Goal: Task Accomplishment & Management: Manage account settings

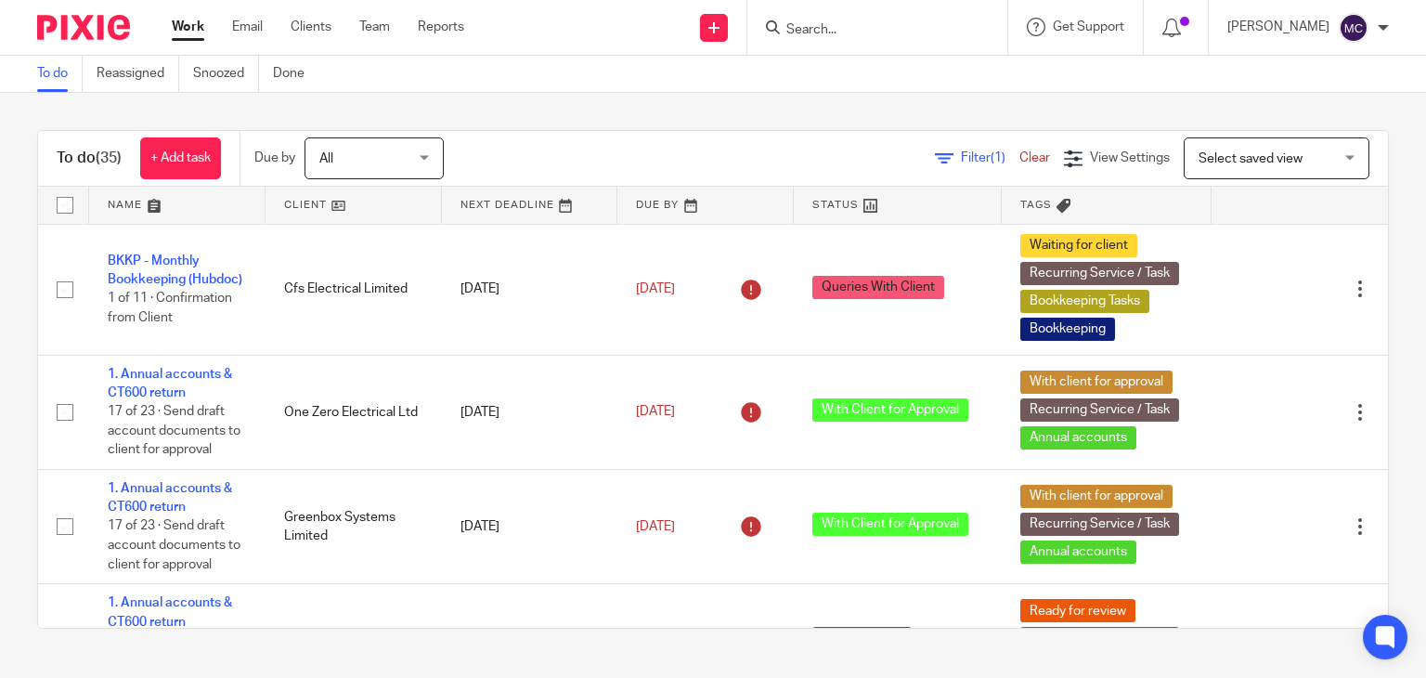
click at [850, 22] on input "Search" at bounding box center [867, 30] width 167 height 17
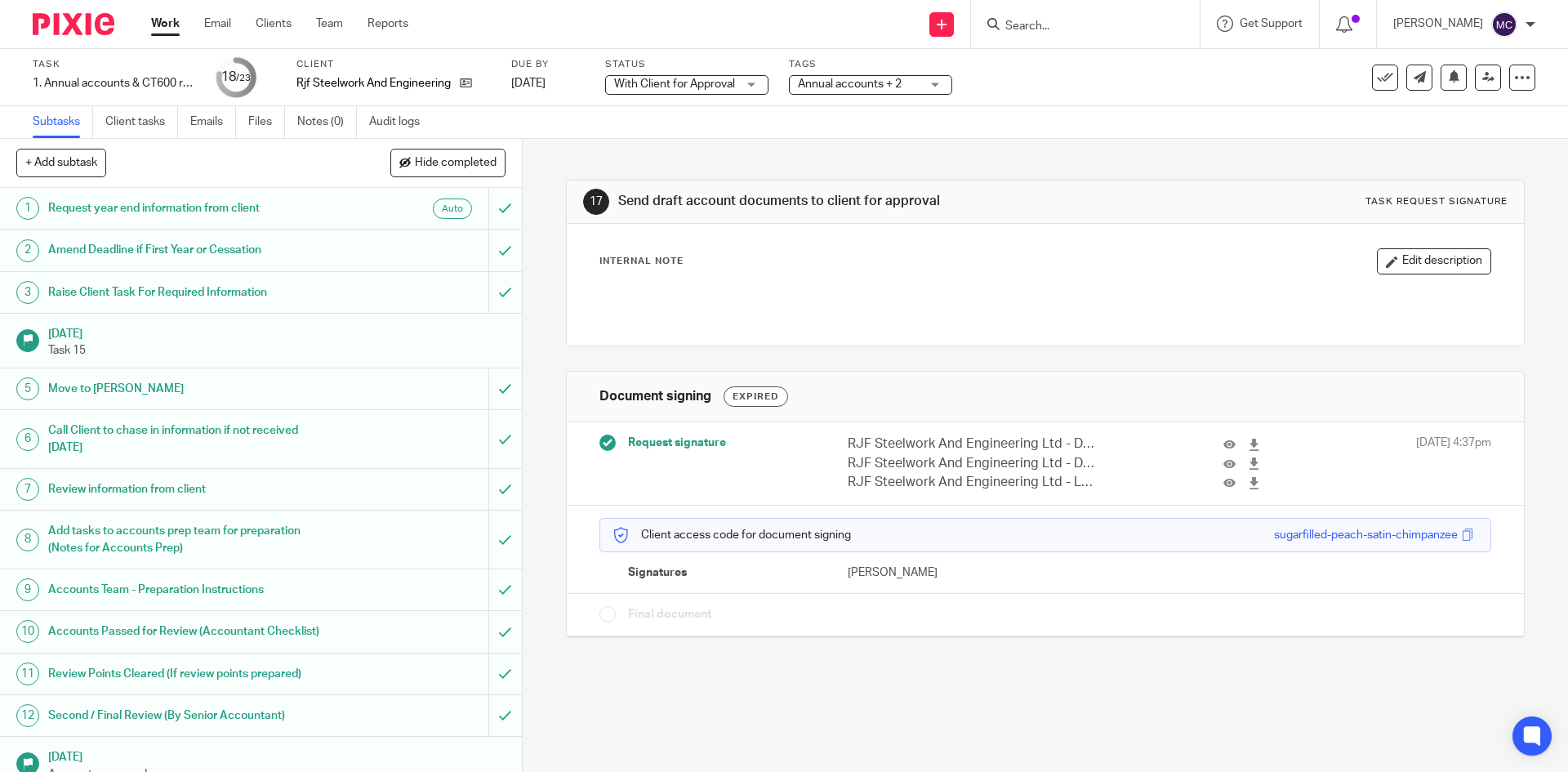
scroll to position [497, 0]
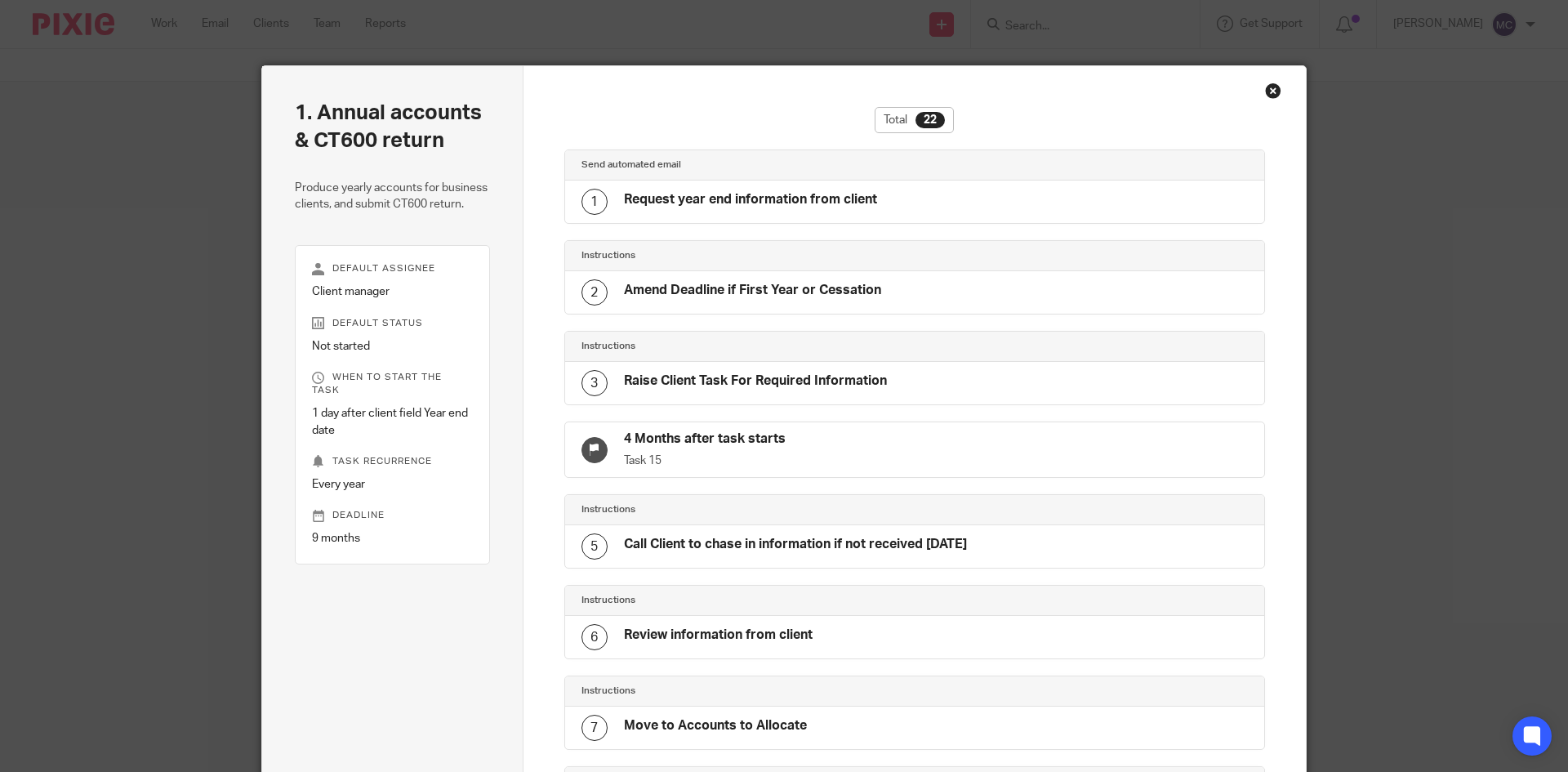
click at [1270, 89] on div "Close this dialog window" at bounding box center [1273, 91] width 17 height 17
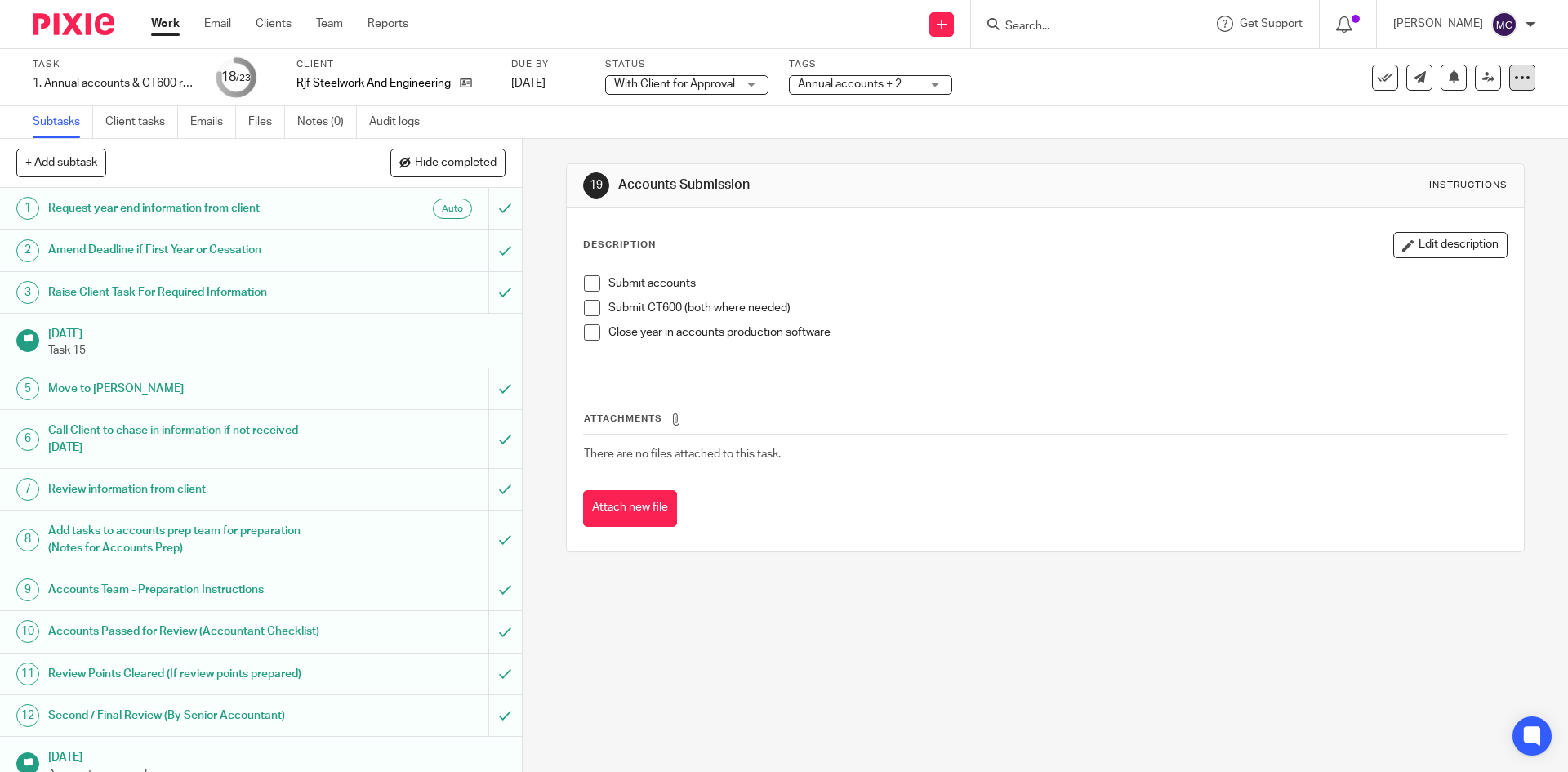
click at [1512, 85] on div at bounding box center [1522, 77] width 26 height 26
click at [1441, 141] on link "Advanced task editor" at bounding box center [1460, 143] width 108 height 11
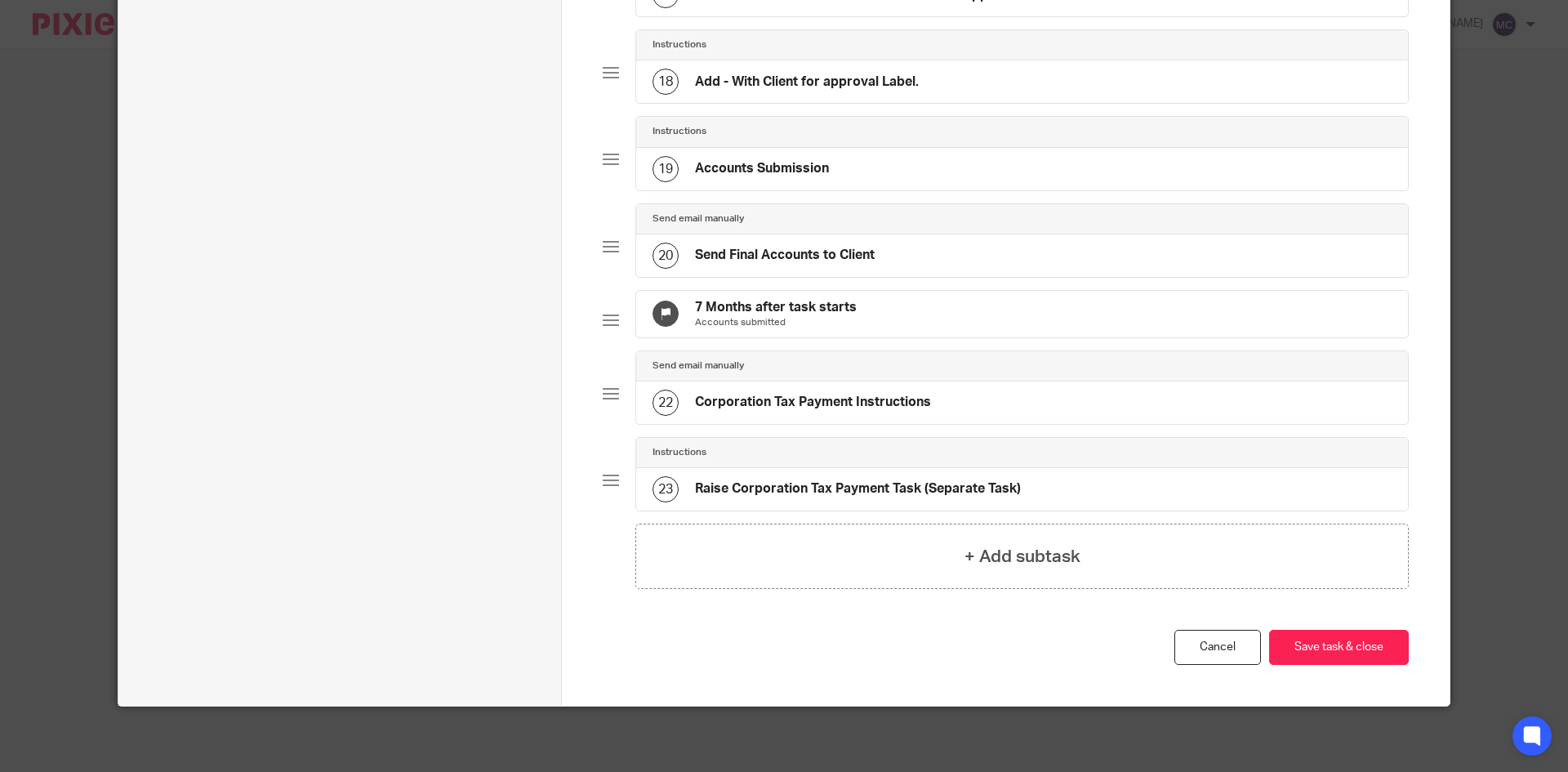
scroll to position [1609, 0]
click at [1022, 585] on div "+ Add subtask" at bounding box center [1022, 556] width 773 height 65
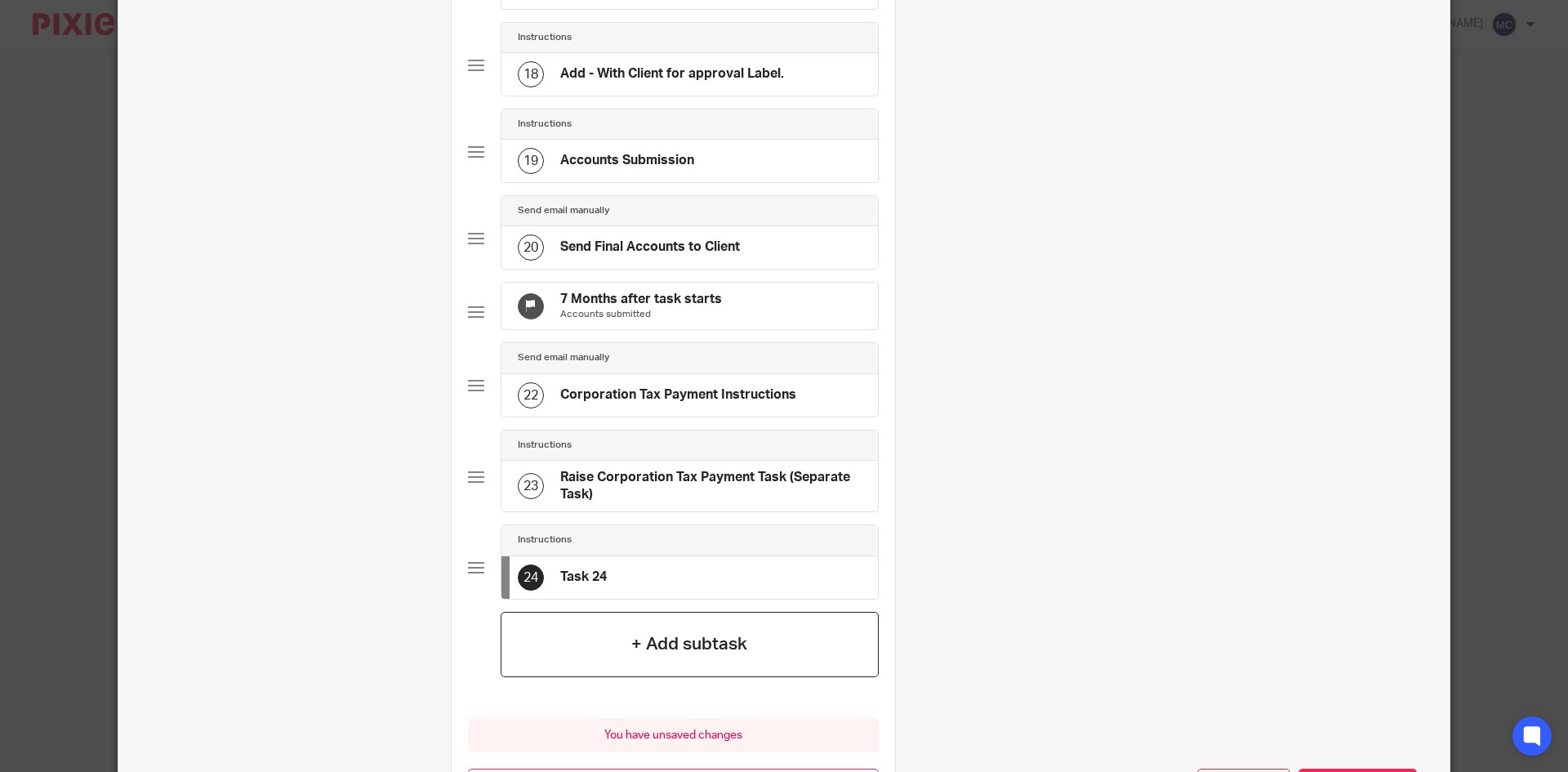
scroll to position [0, 0]
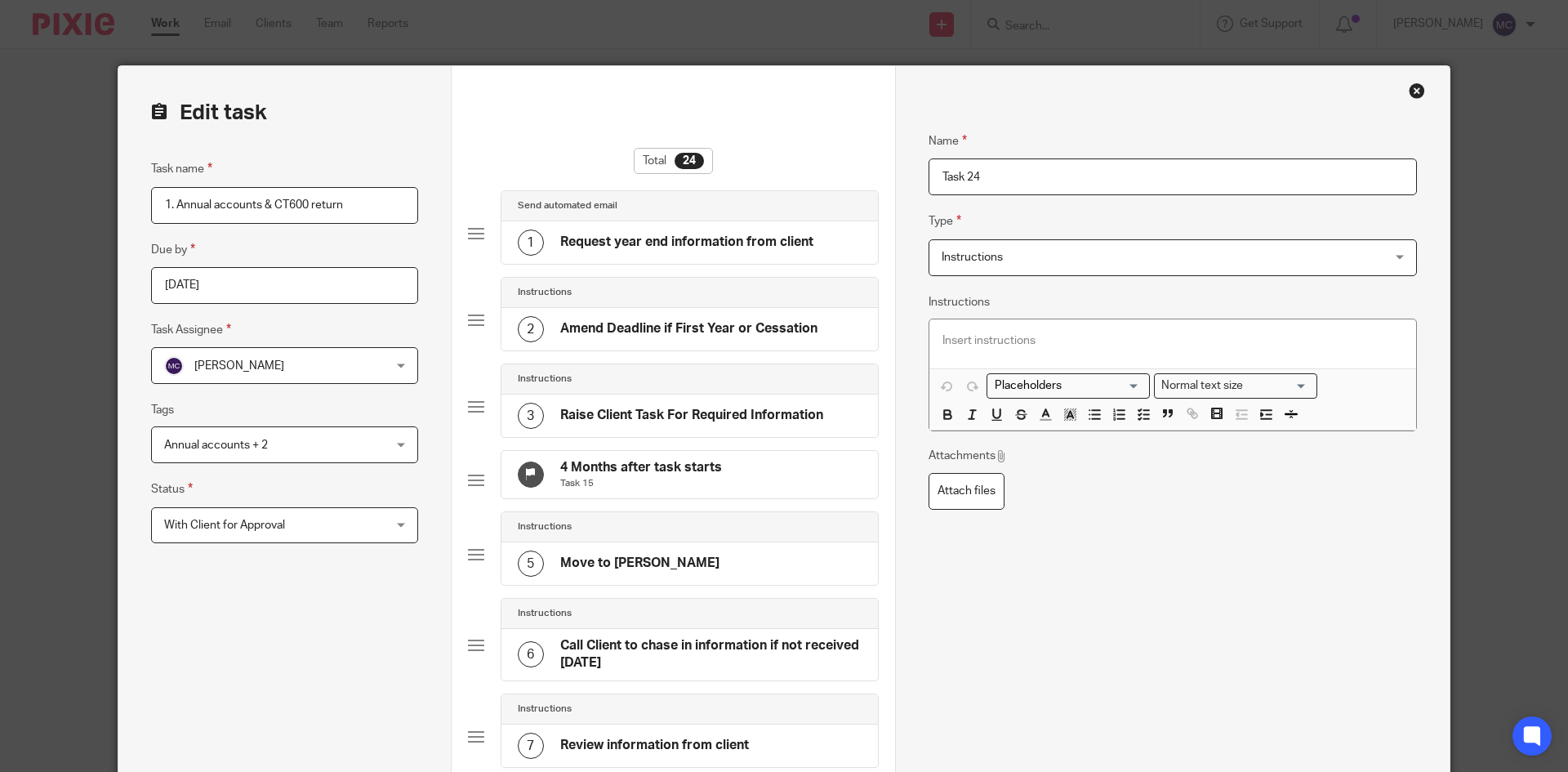
click at [1338, 246] on div "Instructions Instructions" at bounding box center [1172, 258] width 488 height 37
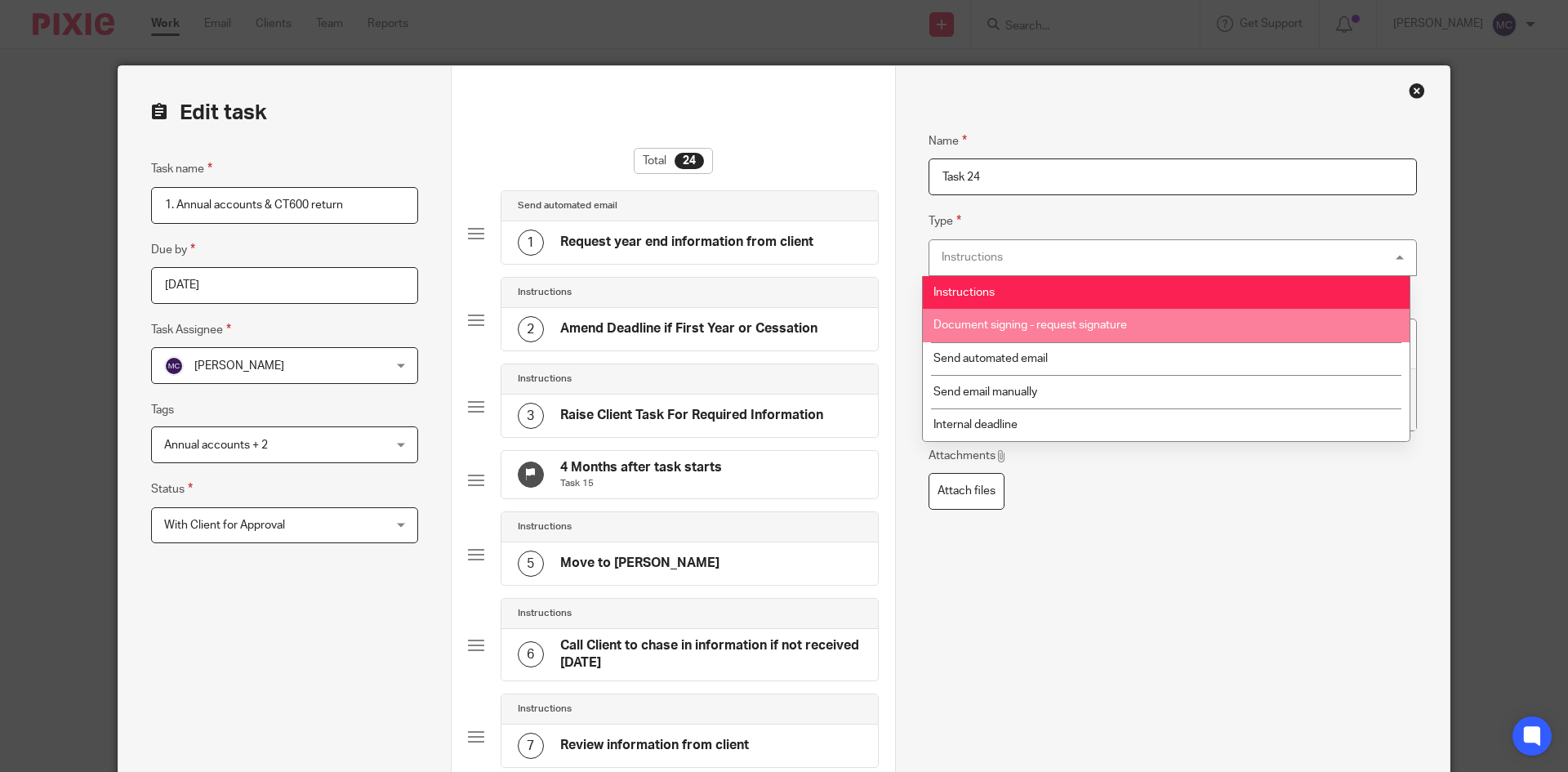
click at [1021, 338] on li "Document signing - request signature" at bounding box center [1166, 326] width 487 height 33
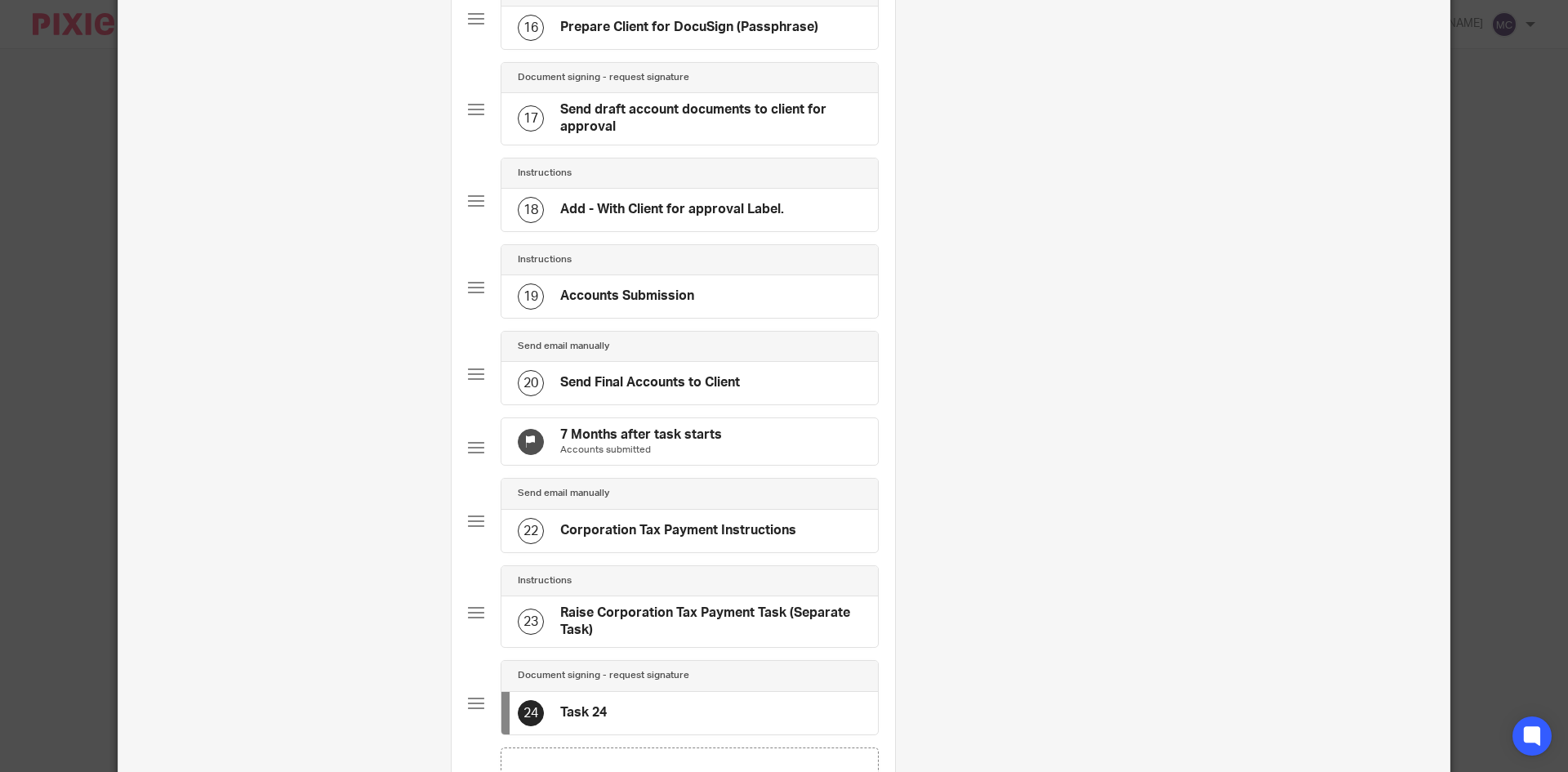
scroll to position [1392, 0]
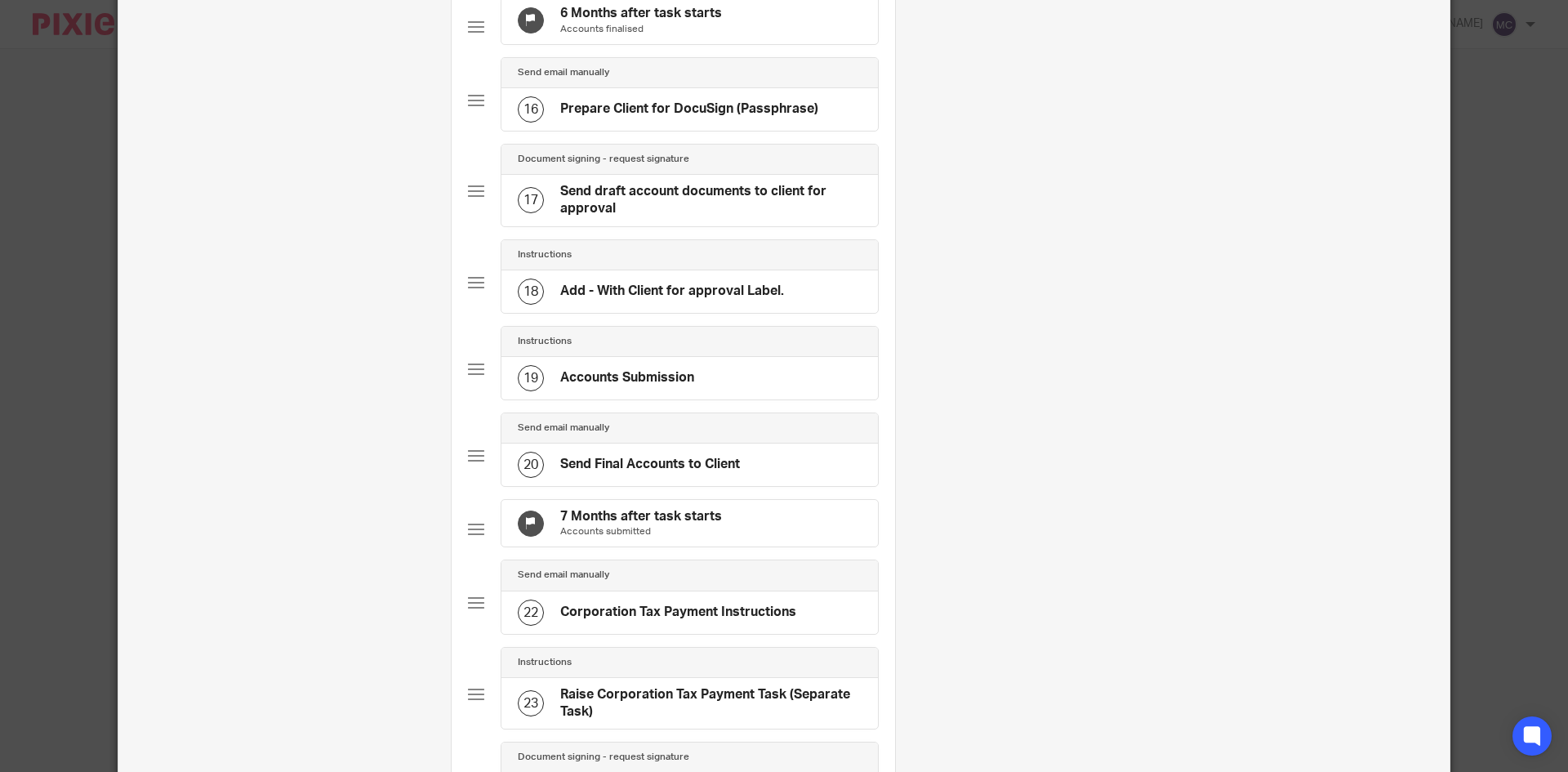
click at [631, 218] on h4 "Send draft account documents to client for approval" at bounding box center [711, 201] width 302 height 35
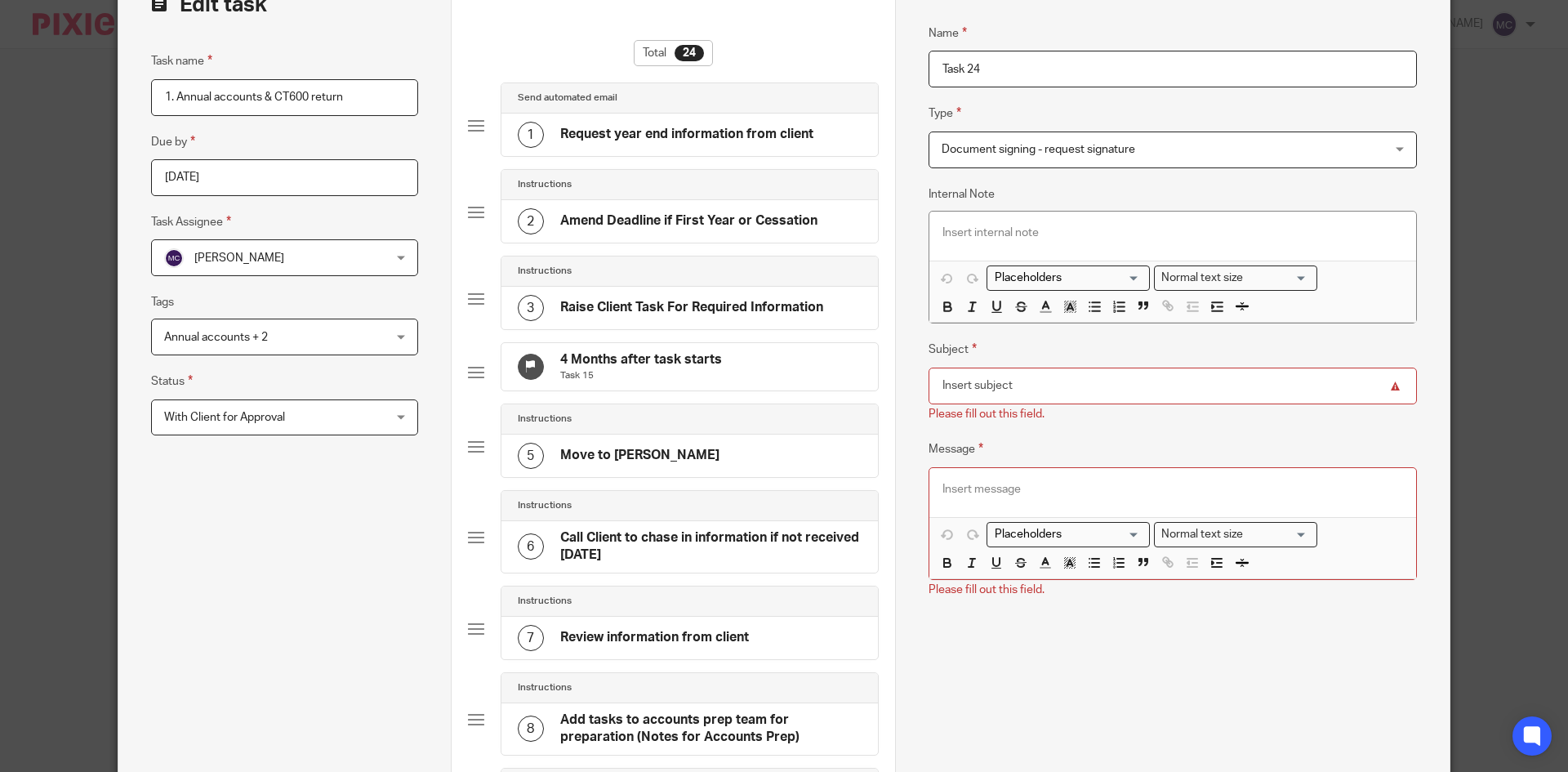
click at [1144, 399] on input "Subject" at bounding box center [1172, 386] width 488 height 37
click at [1374, 385] on input "Subject" at bounding box center [1172, 386] width 488 height 37
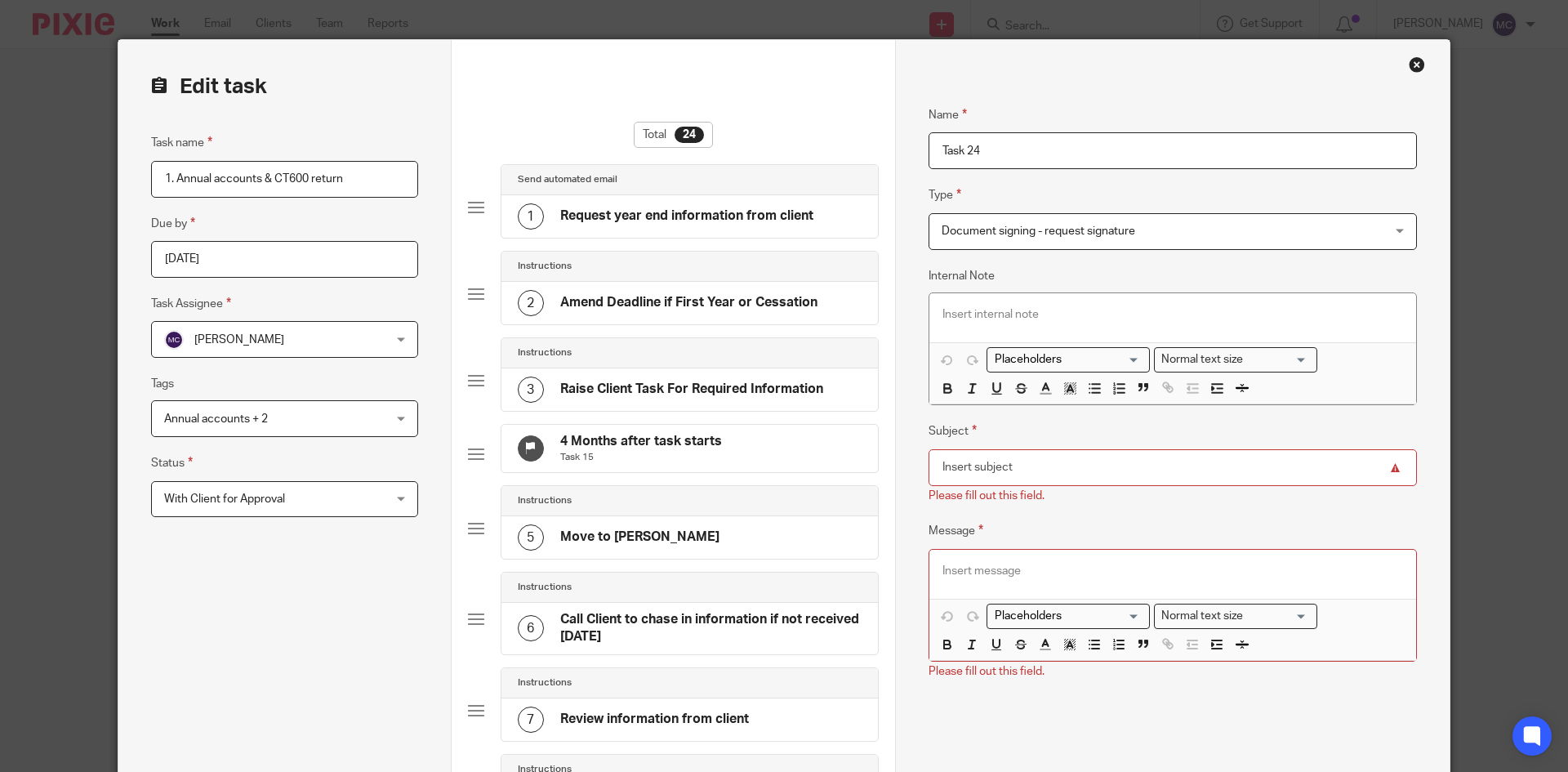
scroll to position [189, 0]
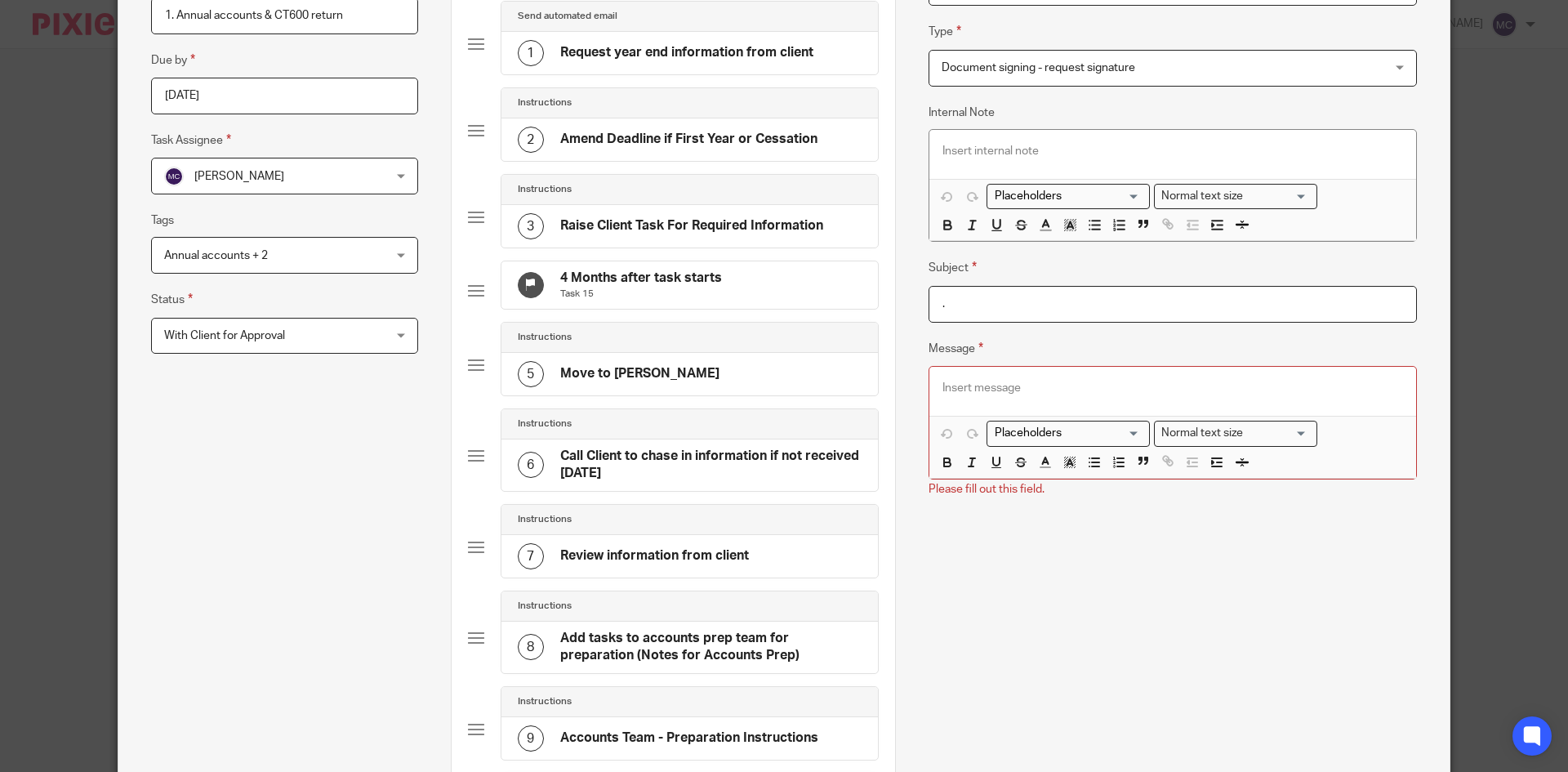
type input "."
click at [1037, 411] on div at bounding box center [1172, 392] width 487 height 49
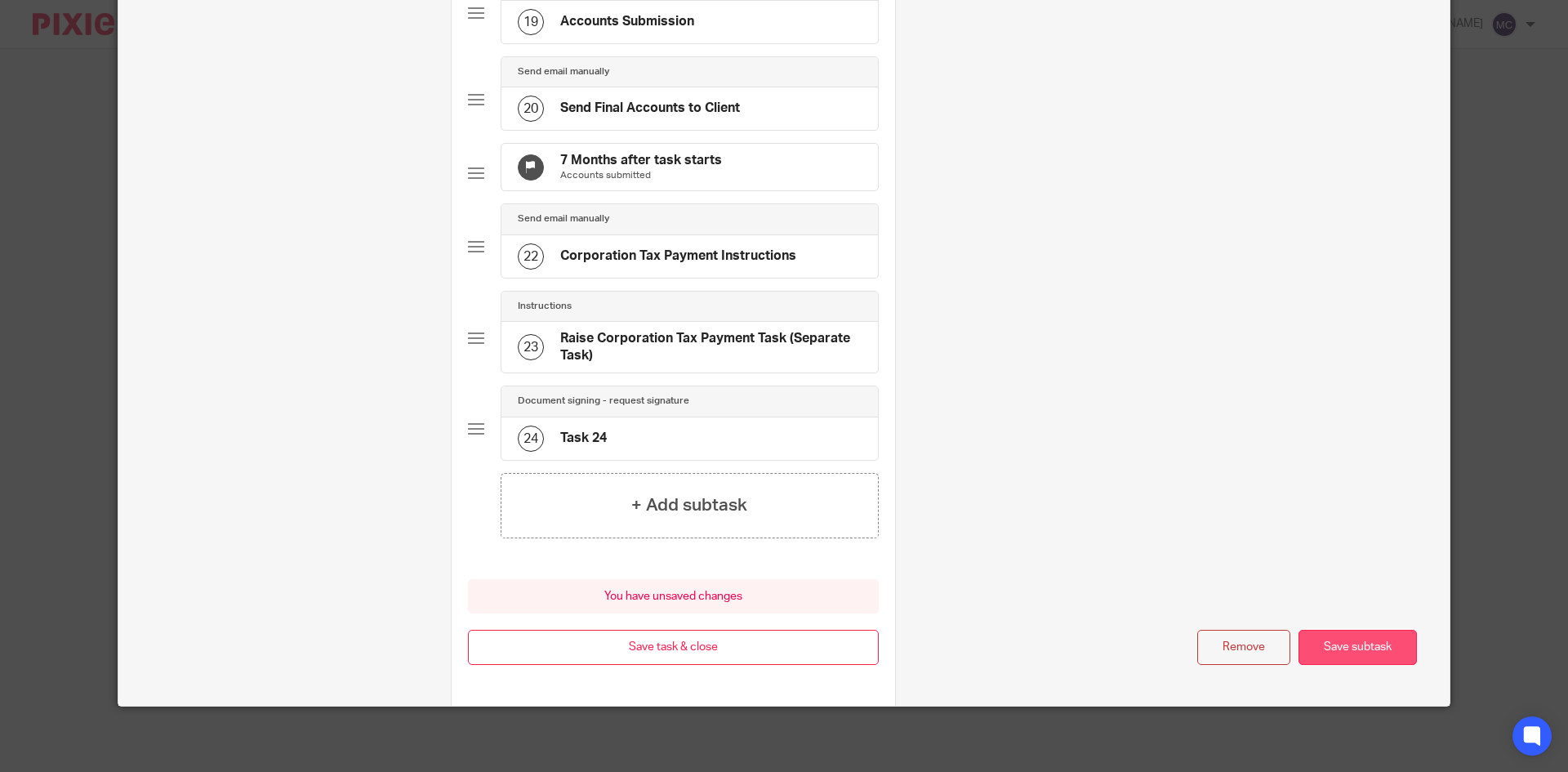
click at [1316, 635] on button "Save subtask" at bounding box center [1358, 648] width 119 height 35
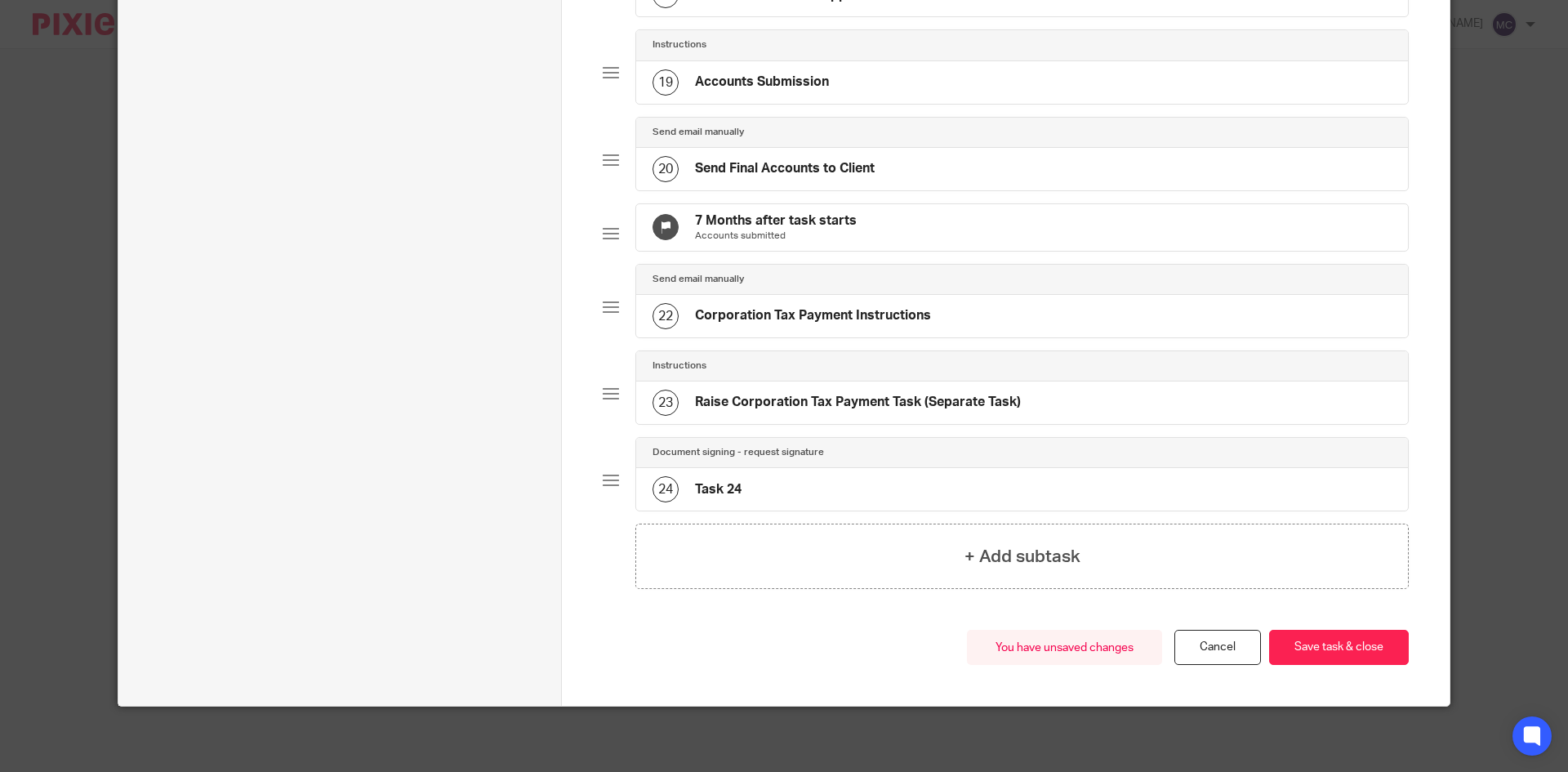
scroll to position [1695, 0]
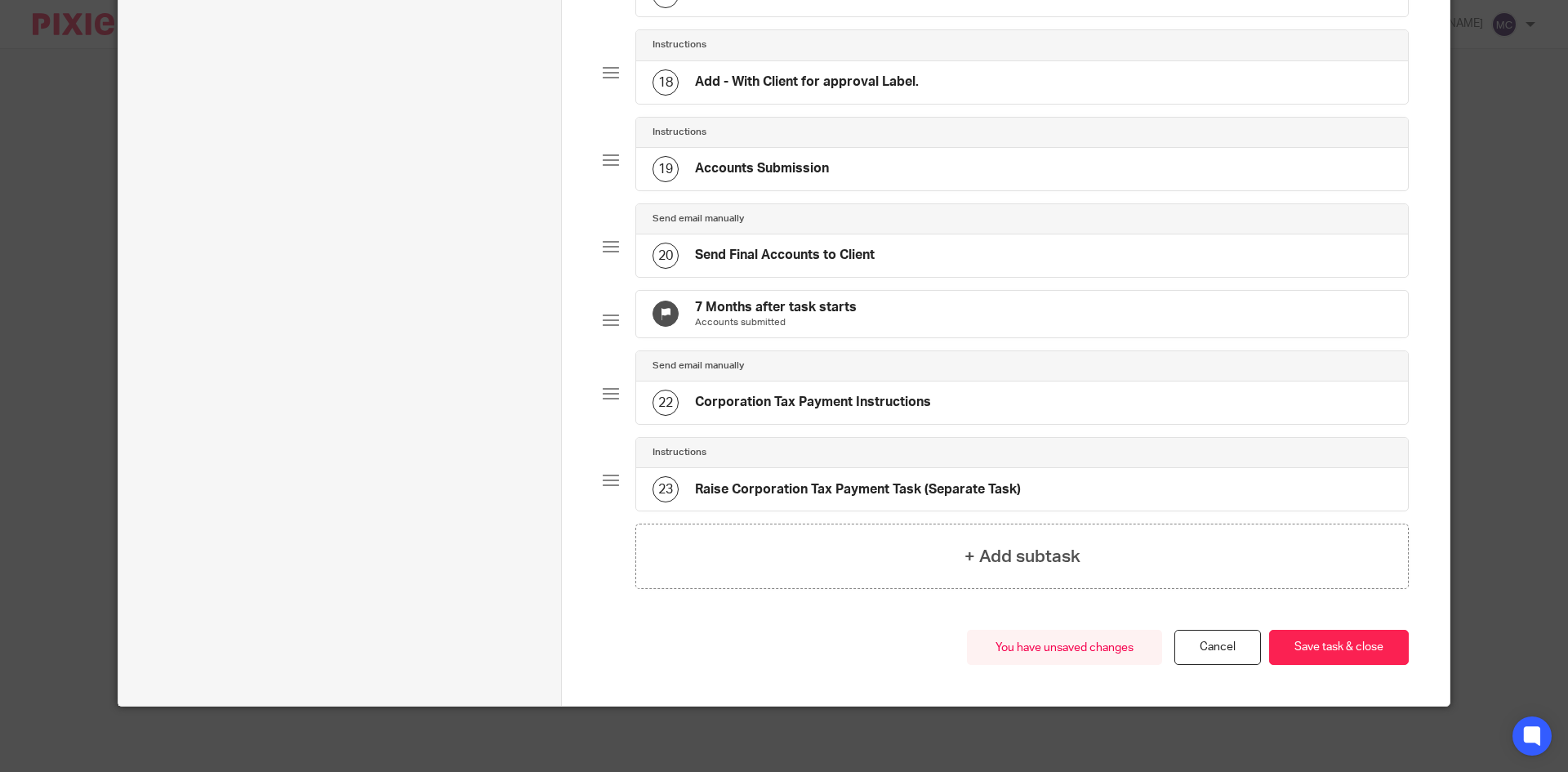
scroll to position [1687, 0]
click at [1359, 665] on button "Save task & close" at bounding box center [1339, 648] width 140 height 35
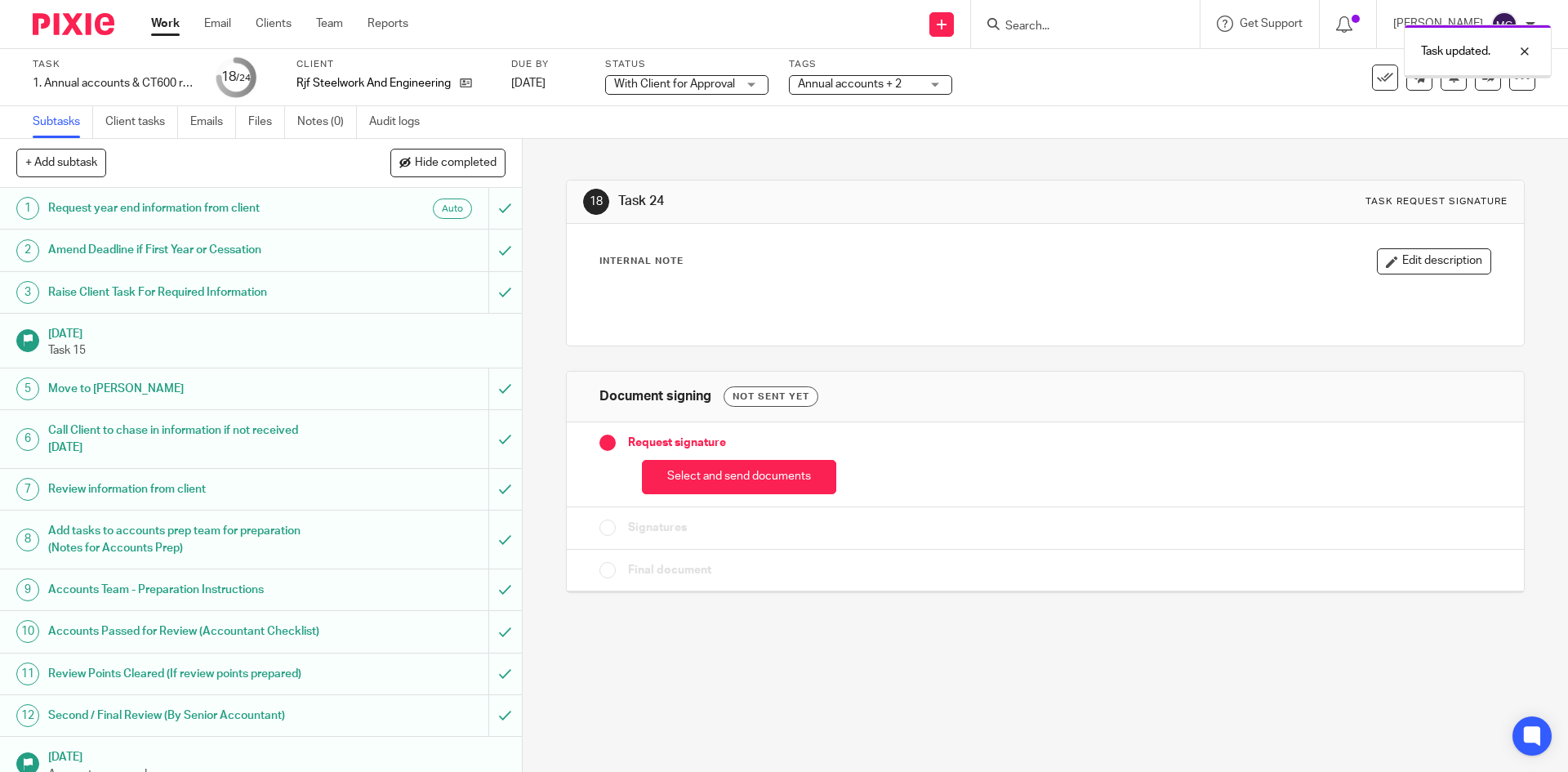
scroll to position [540, 0]
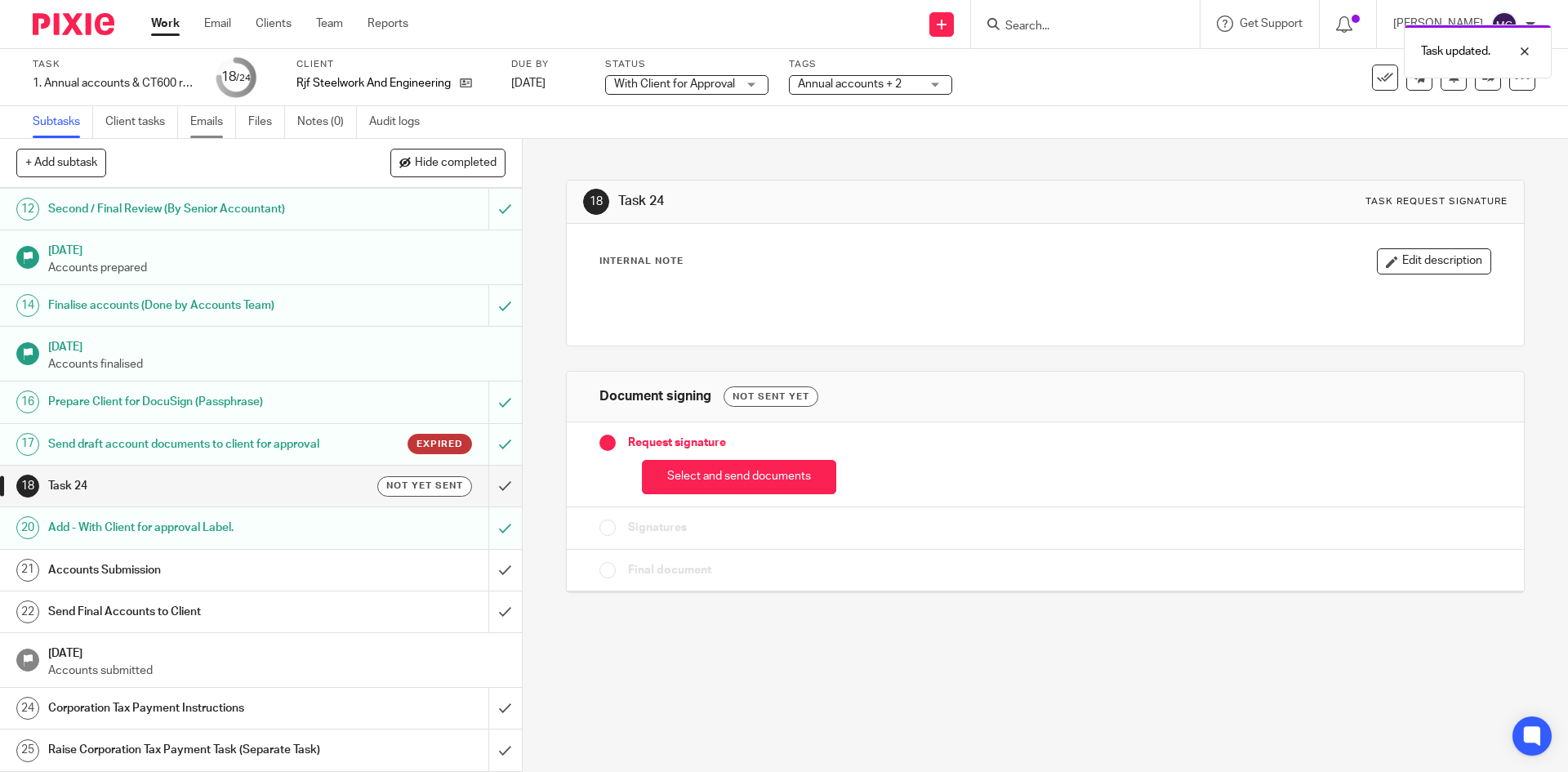
click at [220, 120] on link "Emails" at bounding box center [213, 122] width 46 height 32
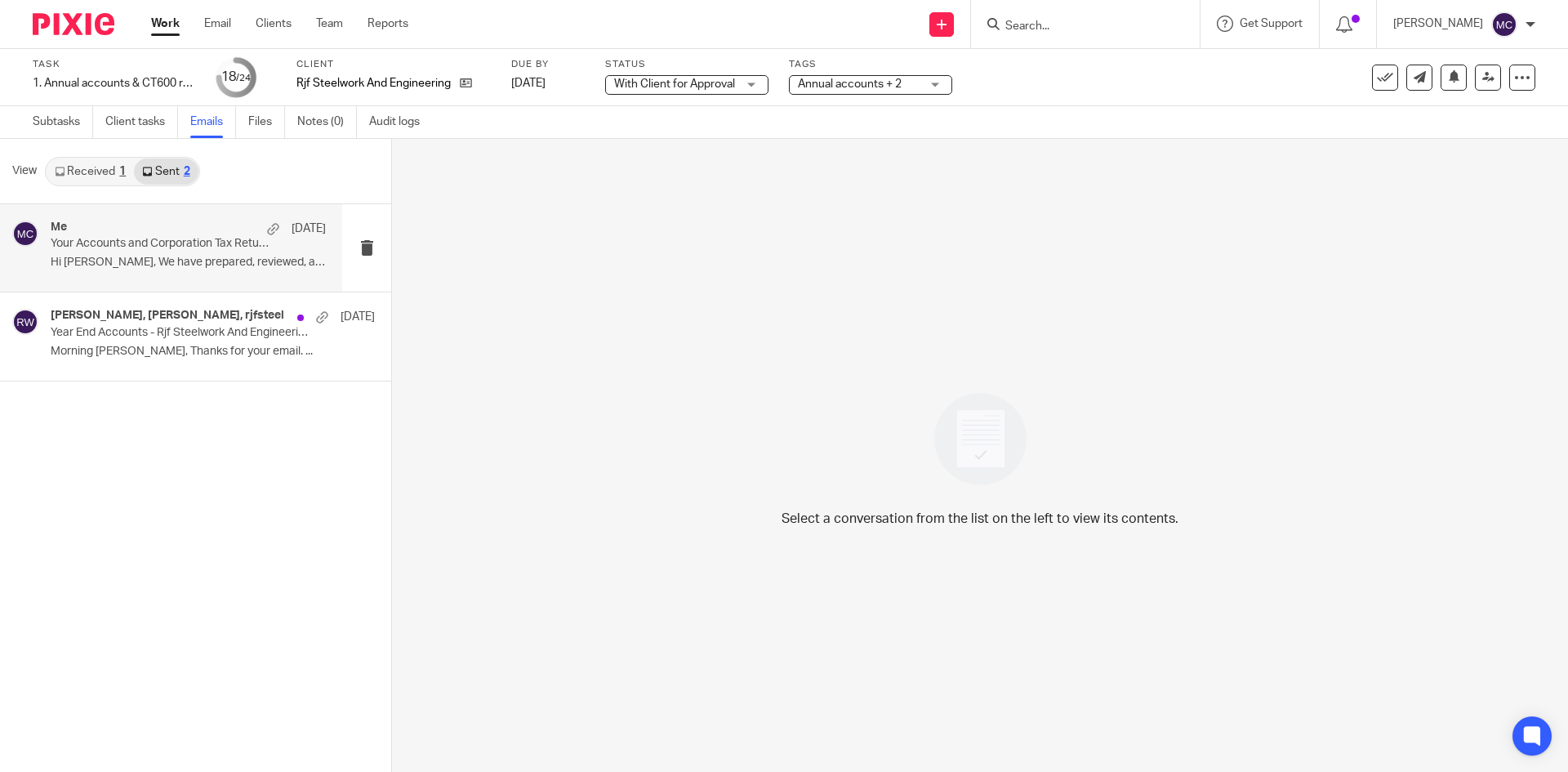
click at [138, 273] on div "Me [DATE] Your Accounts and Corporation Tax Return are on the way for your appr…" at bounding box center [188, 248] width 275 height 55
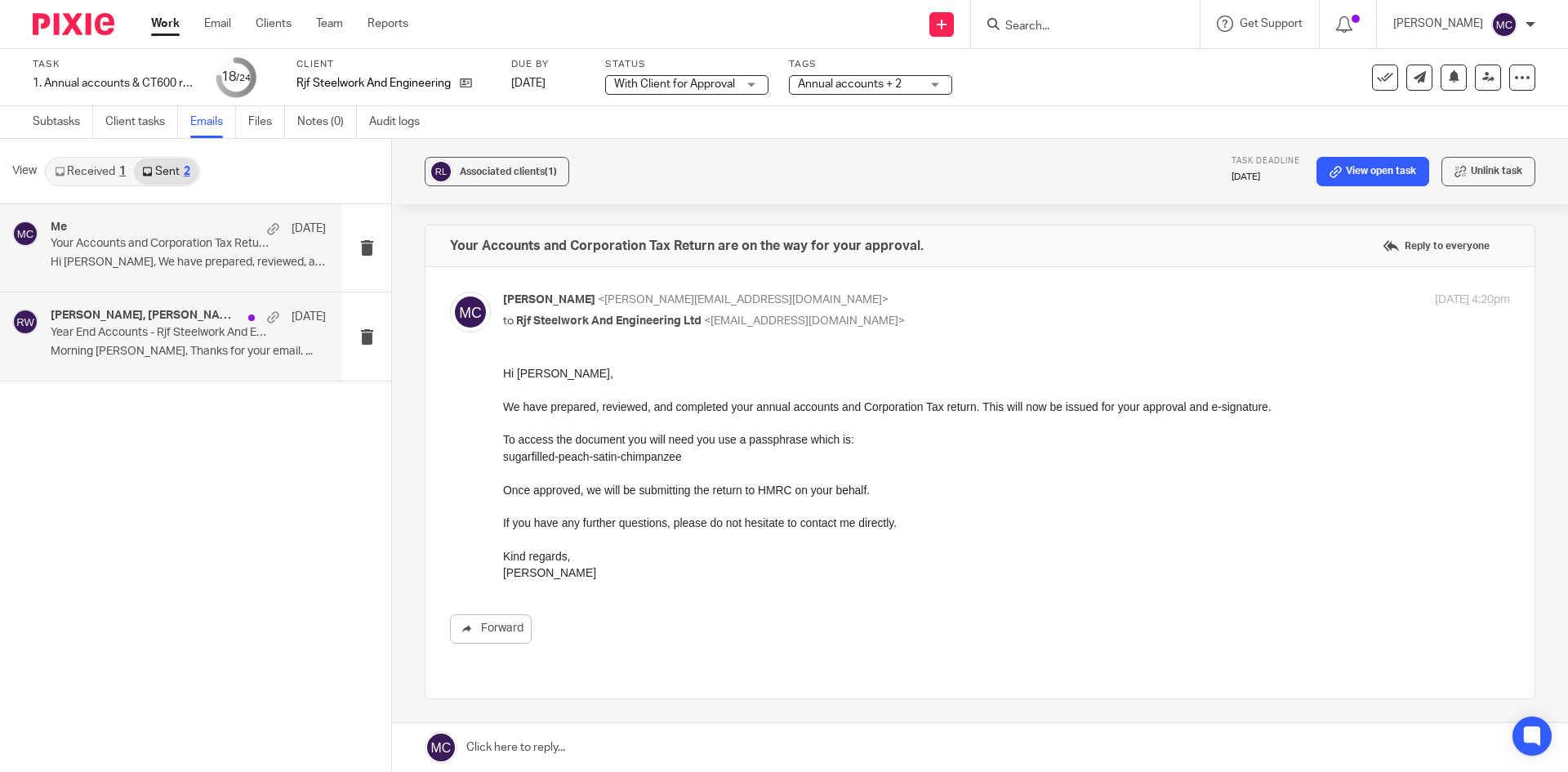
click at [186, 306] on div "[PERSON_NAME], [PERSON_NAME], rjfsteel [DATE] Year End Accounts - Rjf Steelwork…" at bounding box center [171, 335] width 342 height 87
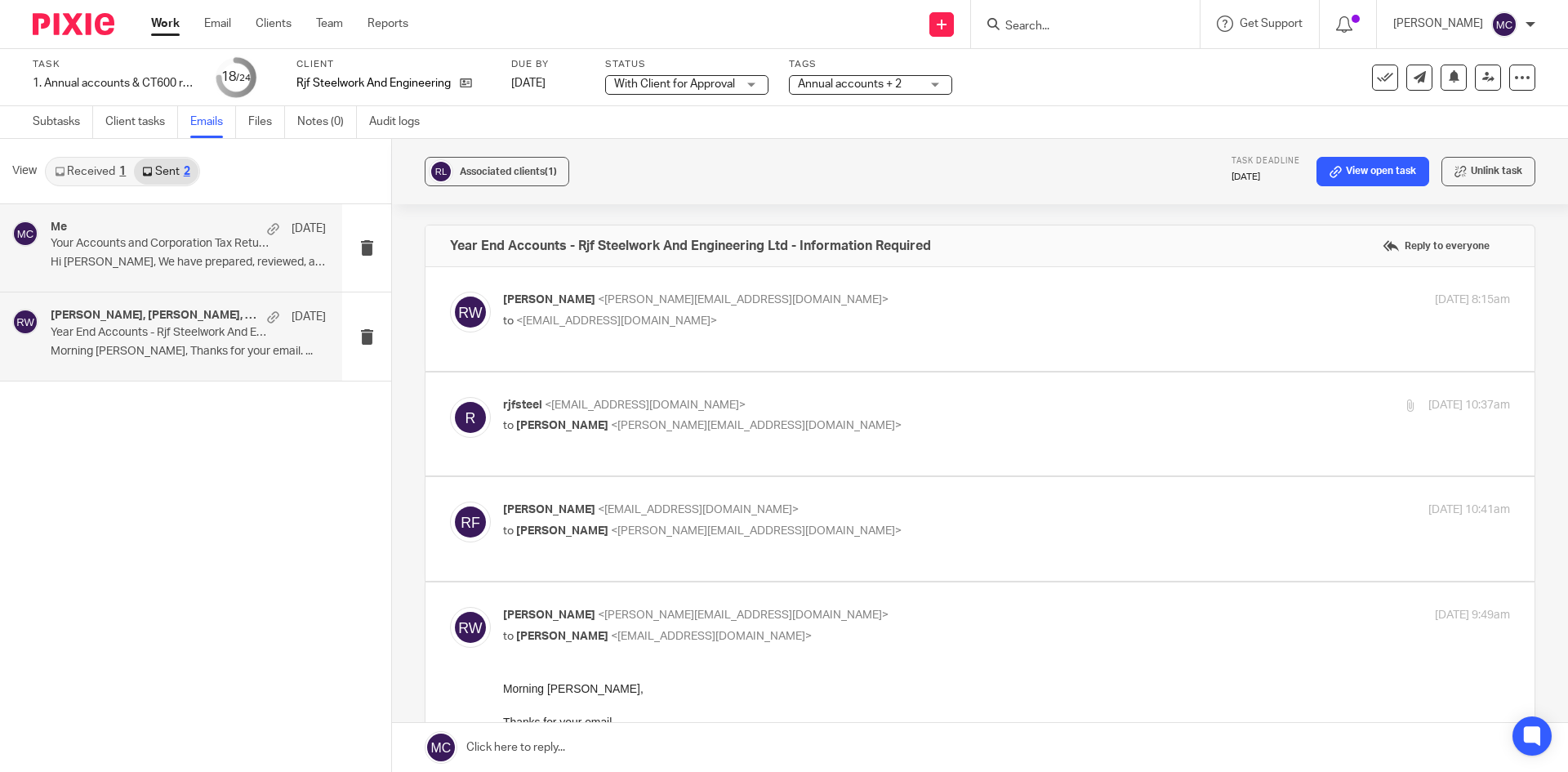
click at [165, 261] on p "Hi Roger, We have prepared, reviewed, and..." at bounding box center [188, 263] width 275 height 14
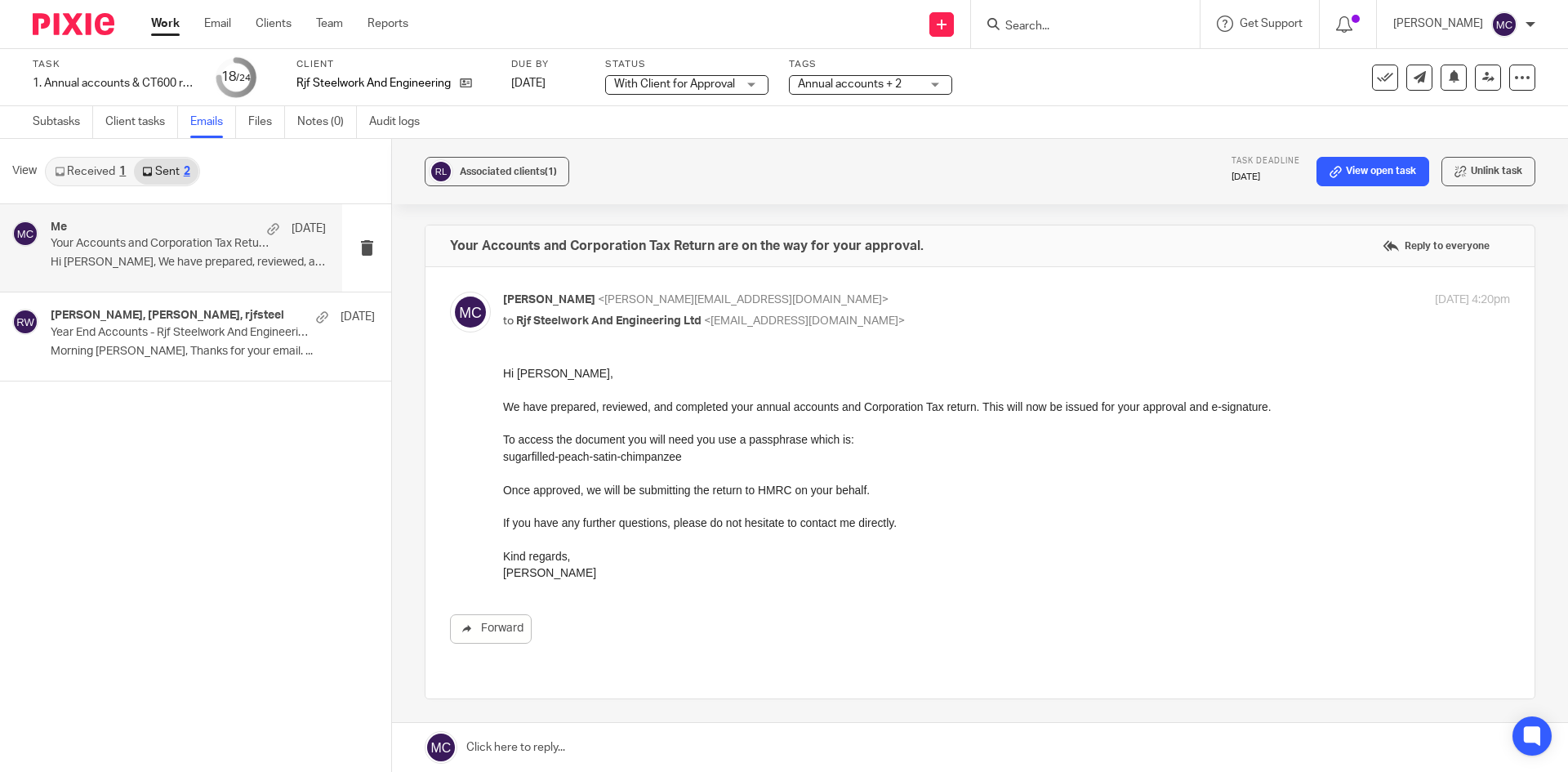
click at [639, 76] on span "With Client for Approval" at bounding box center [675, 84] width 122 height 17
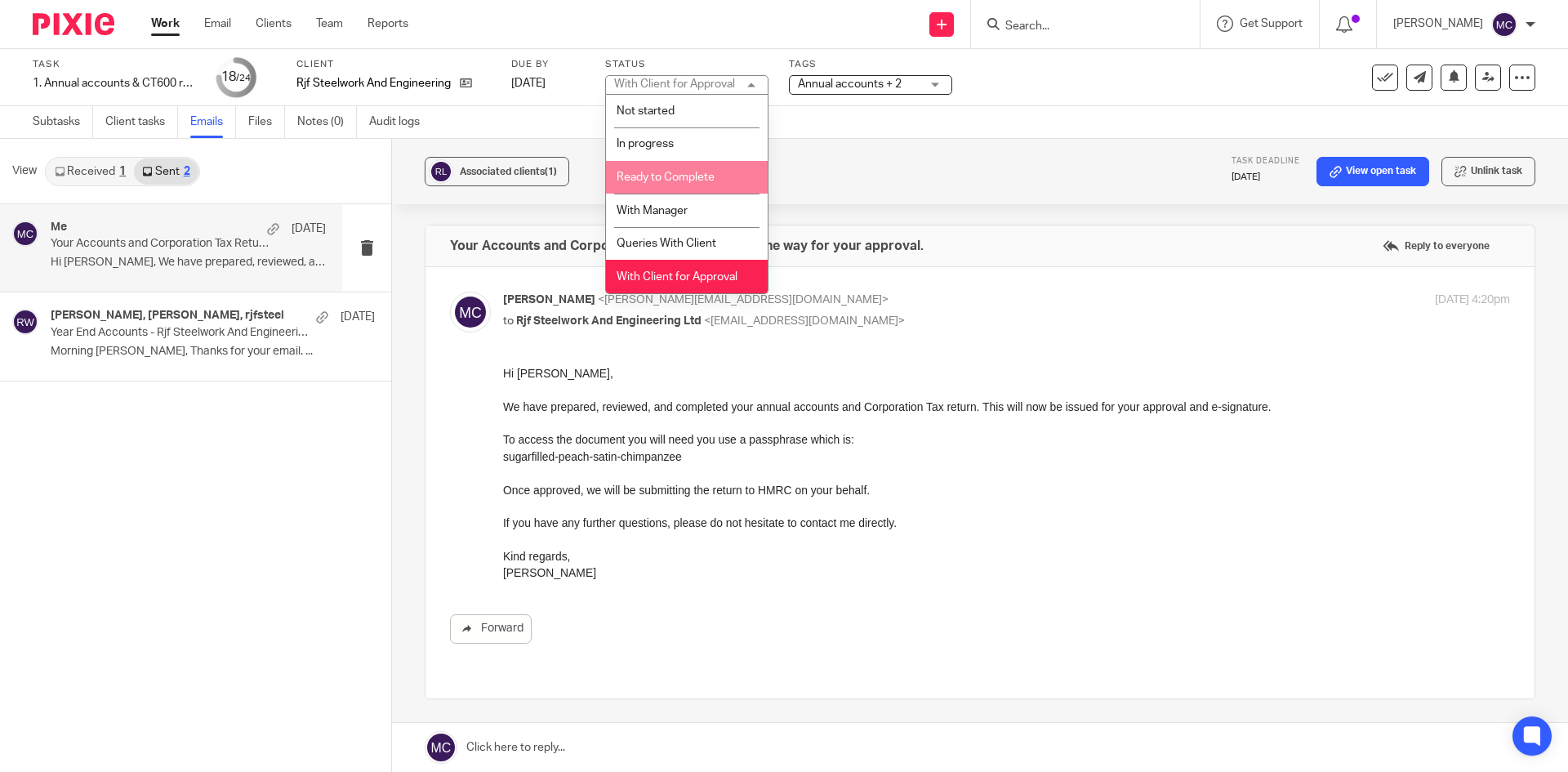
click at [682, 180] on span "Ready to Complete" at bounding box center [665, 177] width 98 height 11
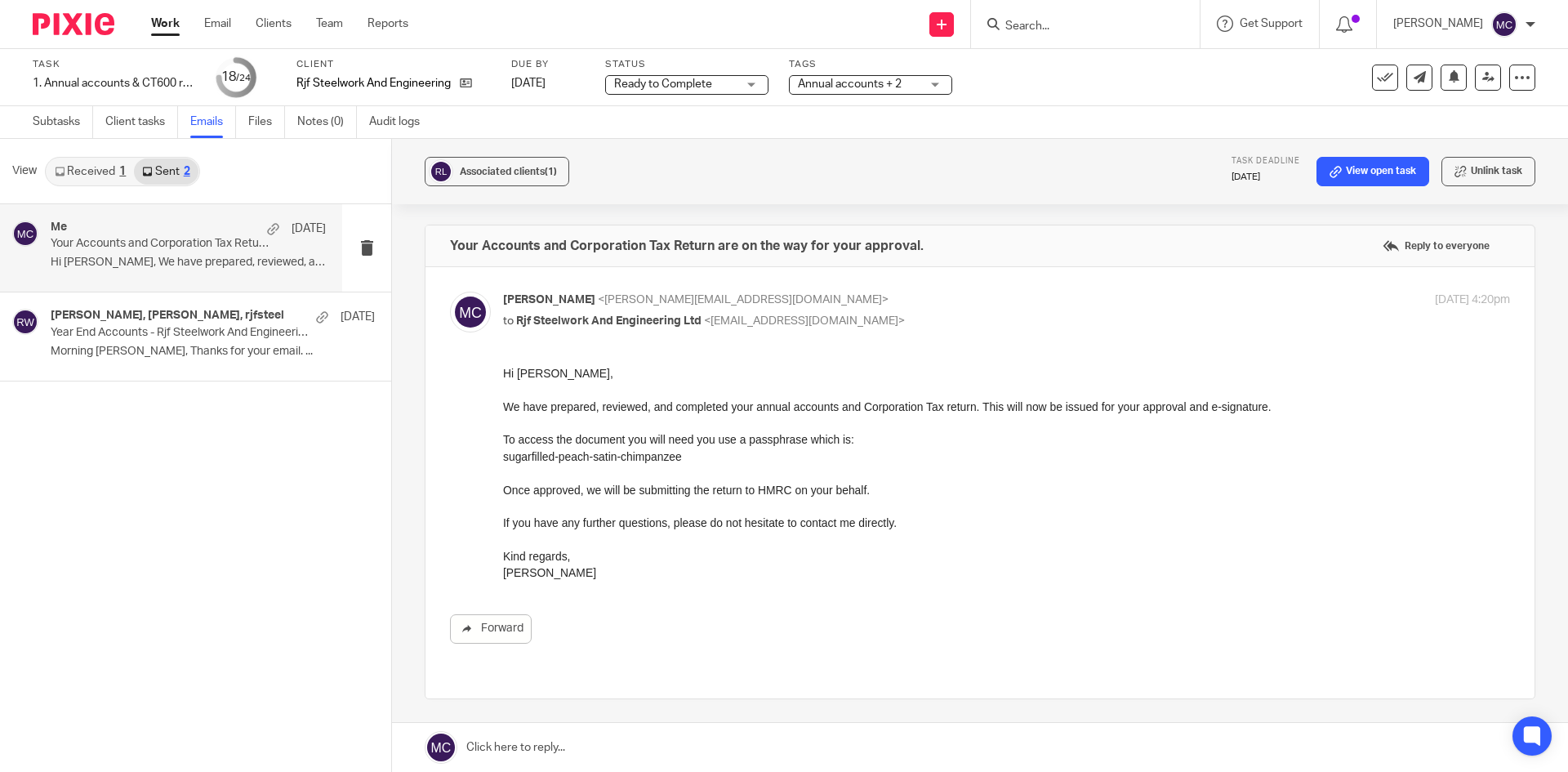
click at [736, 86] on span "Ready to Complete" at bounding box center [675, 84] width 122 height 17
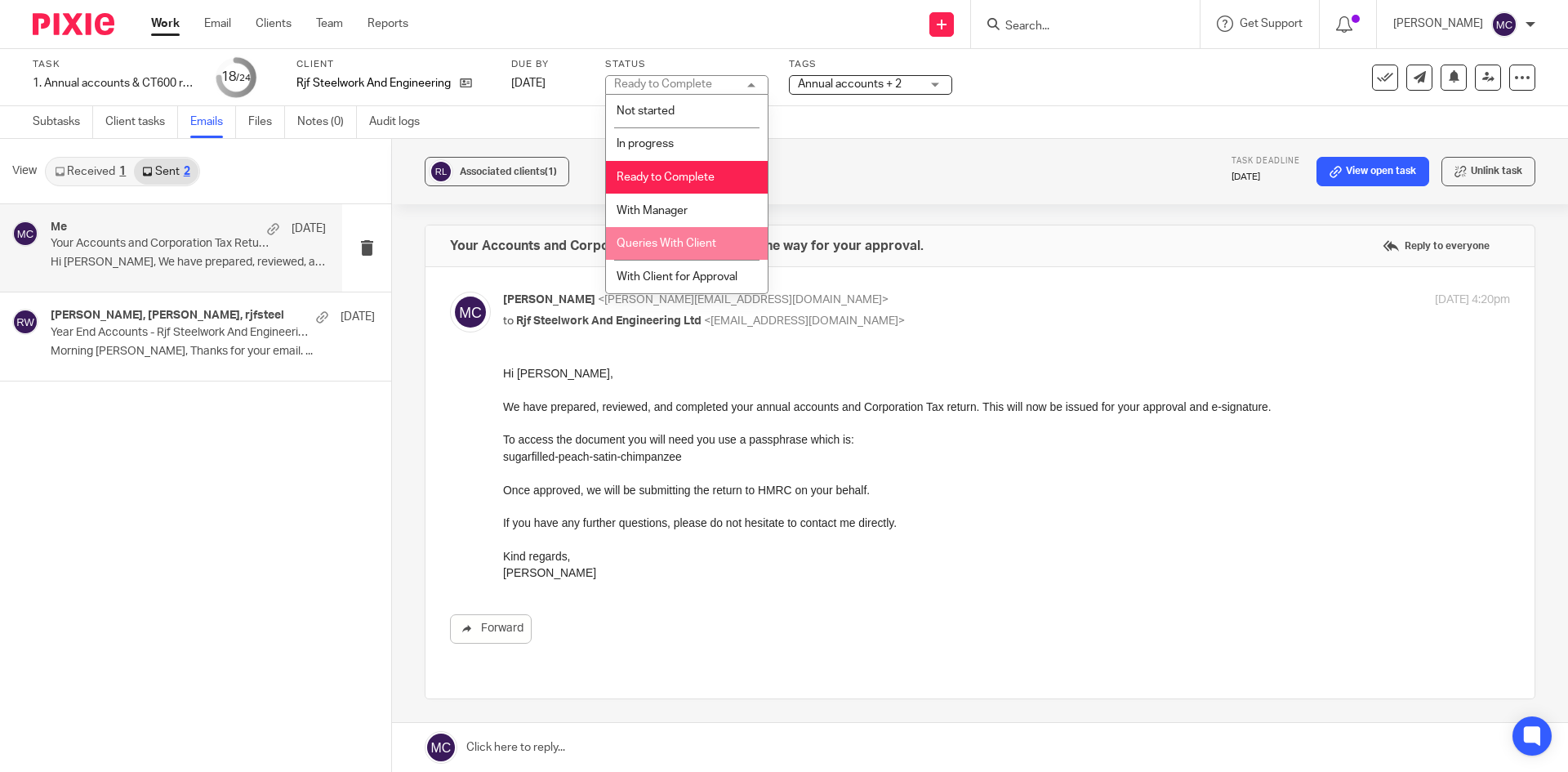
click at [683, 242] on span "Queries With Client" at bounding box center [666, 243] width 99 height 11
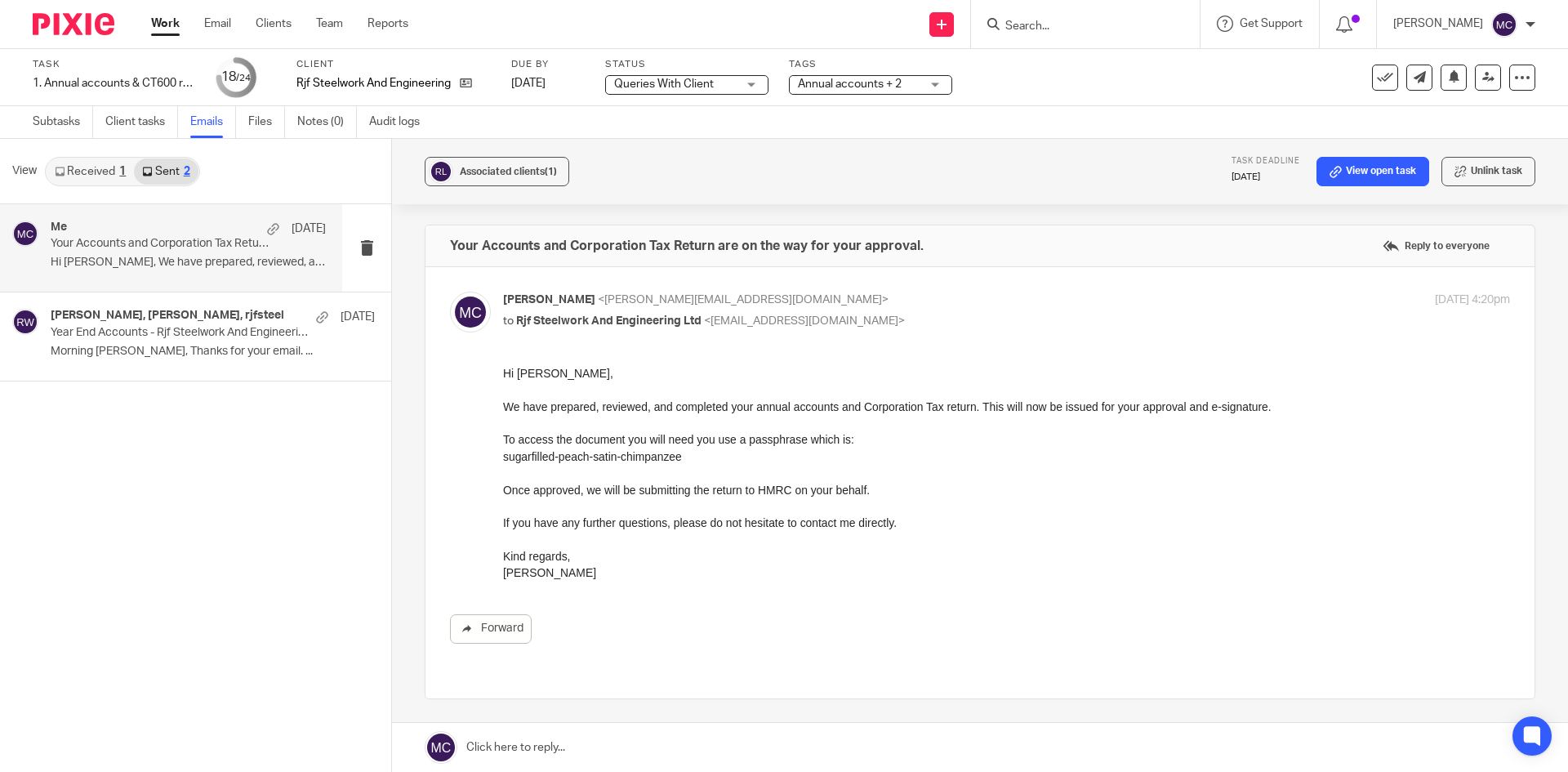
click at [842, 87] on span "Annual accounts + 2" at bounding box center [850, 84] width 104 height 11
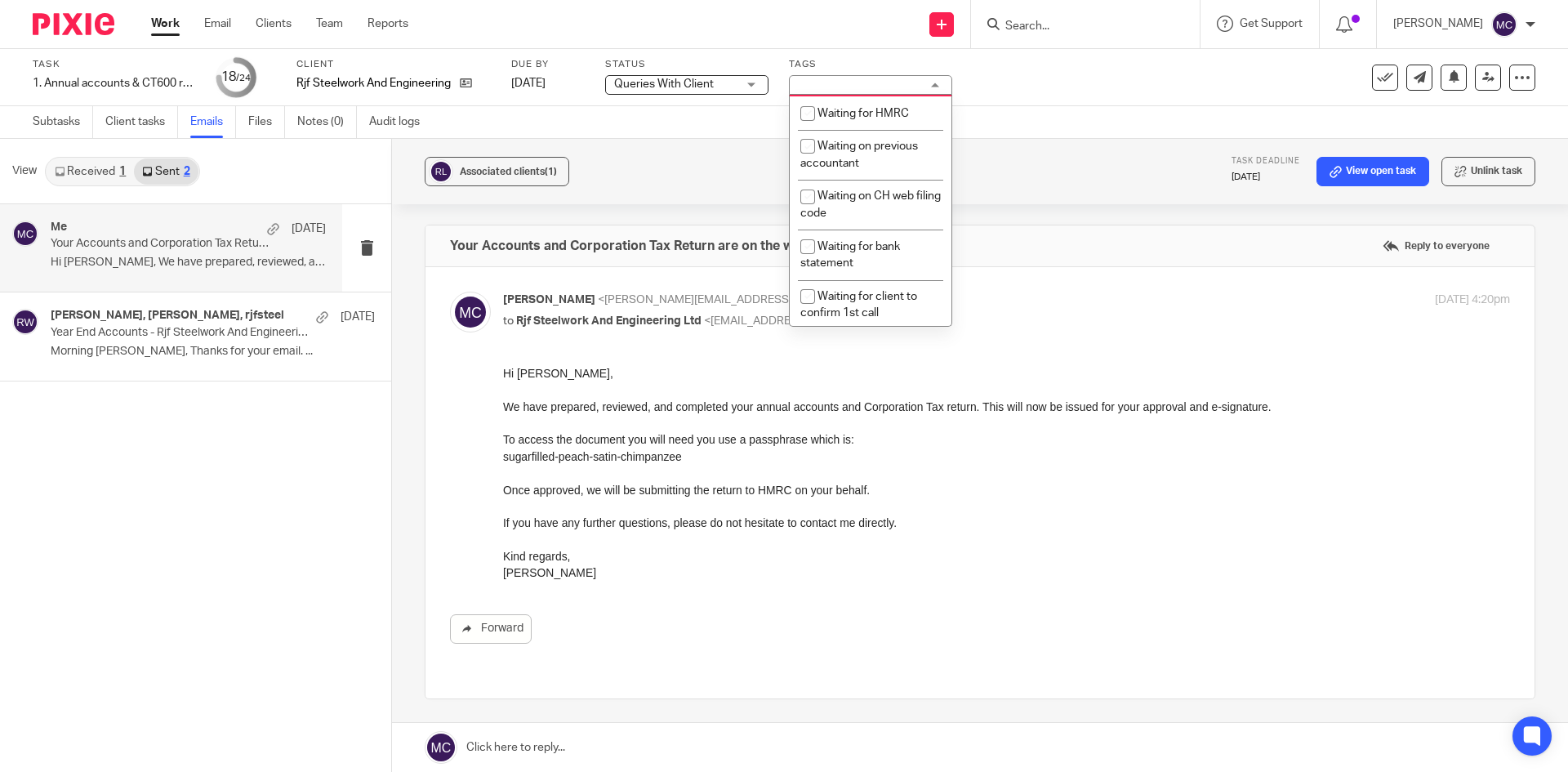
scroll to position [981, 0]
click at [862, 82] on span "With client for approval" at bounding box center [876, 76] width 118 height 11
checkbox input "false"
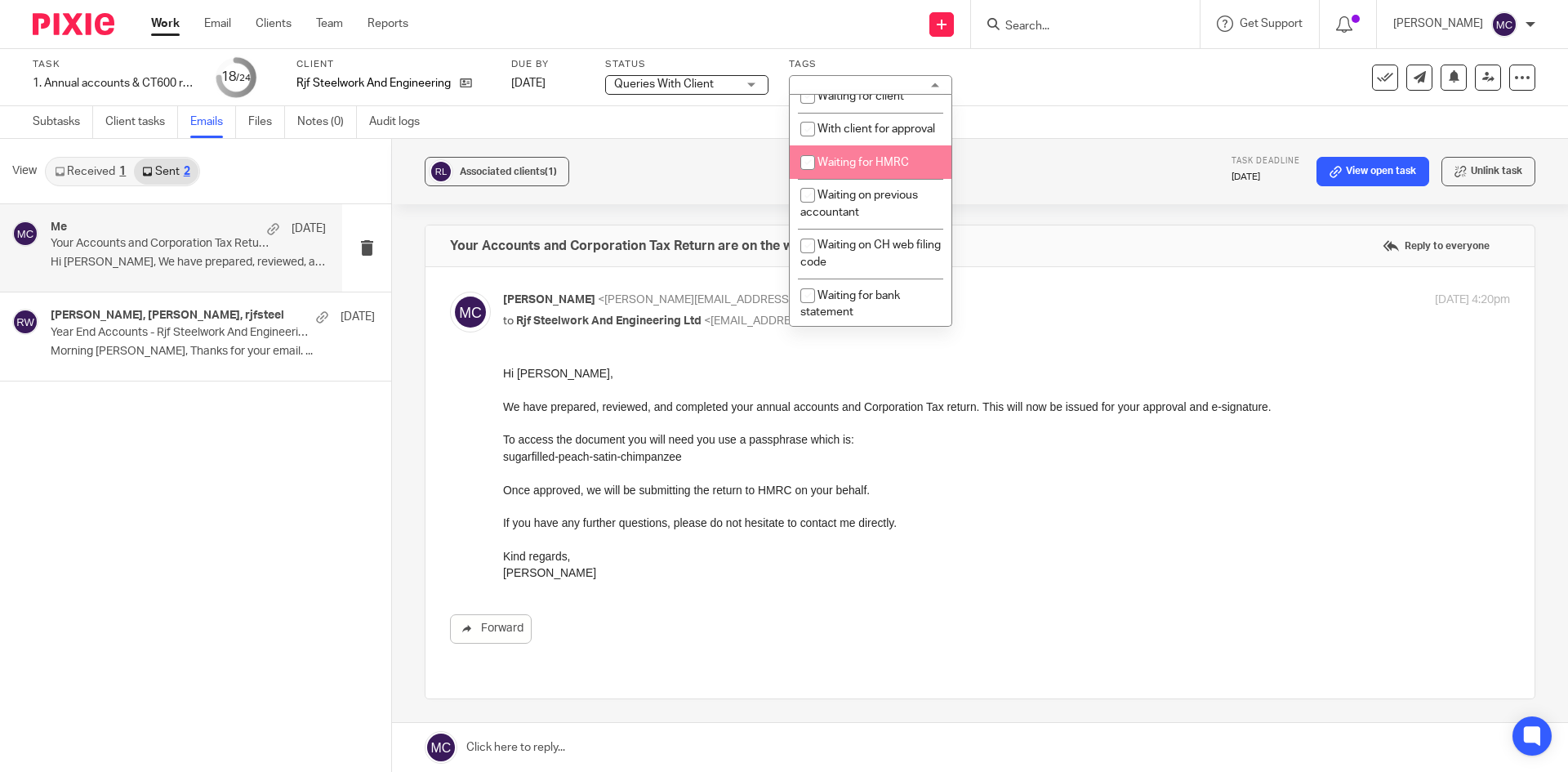
scroll to position [899, 0]
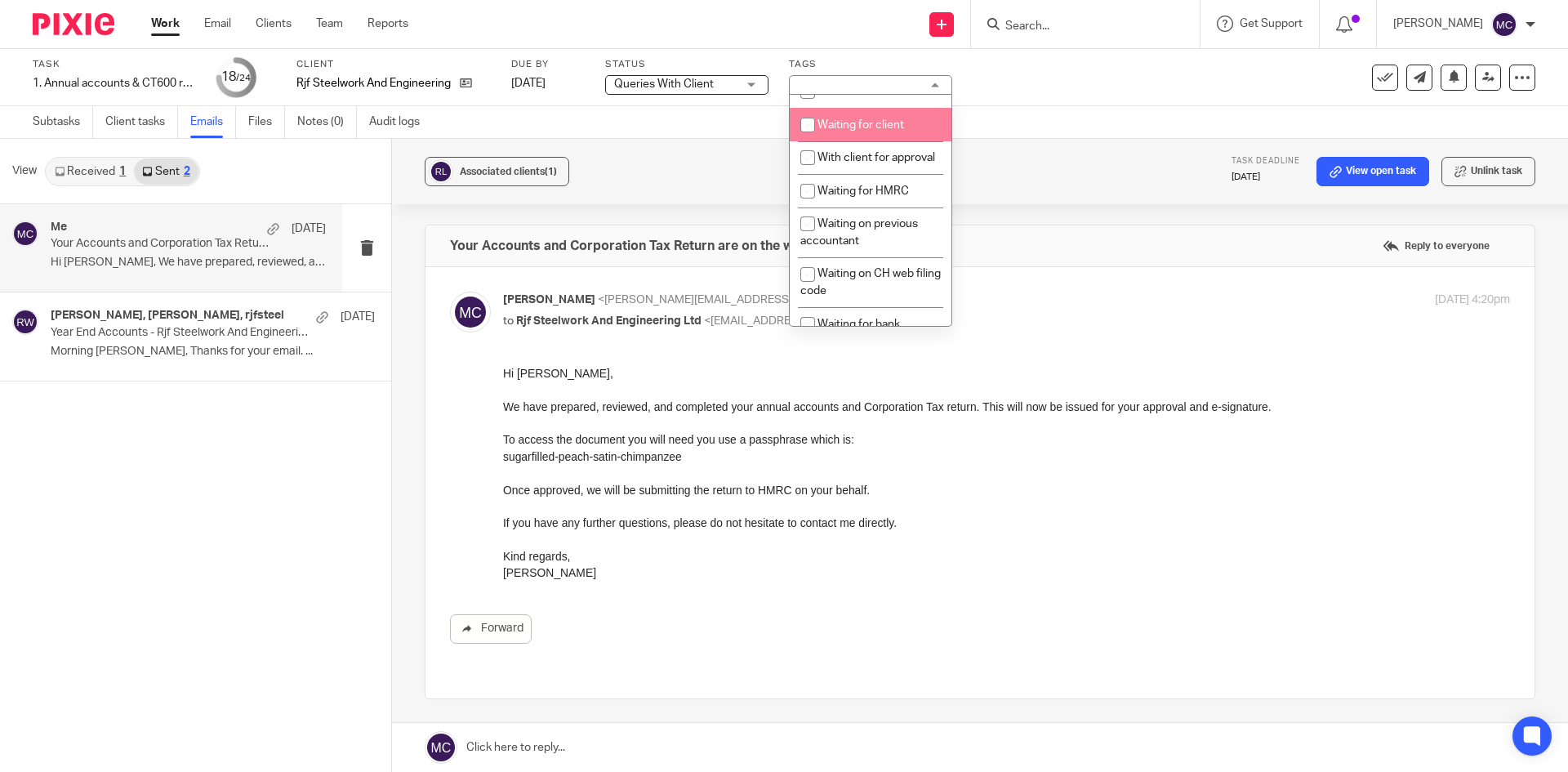
click at [868, 131] on span "Waiting for client" at bounding box center [861, 125] width 86 height 11
checkbox input "true"
click at [1106, 297] on p "Matthew Cannon <matthew@accrueaccounting.co.uk>" at bounding box center [839, 299] width 671 height 17
checkbox input "false"
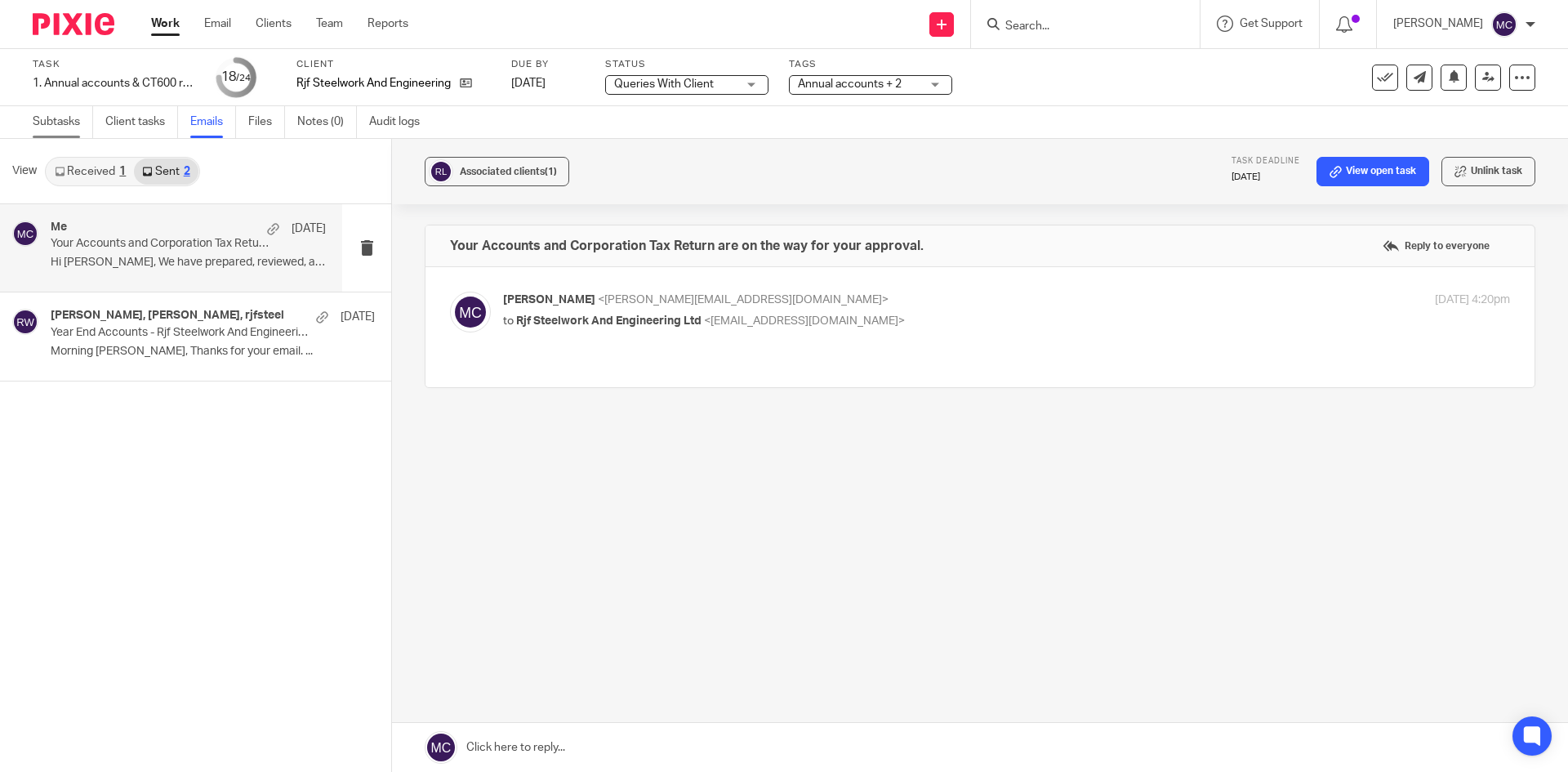
click at [77, 125] on link "Subtasks" at bounding box center [62, 122] width 61 height 32
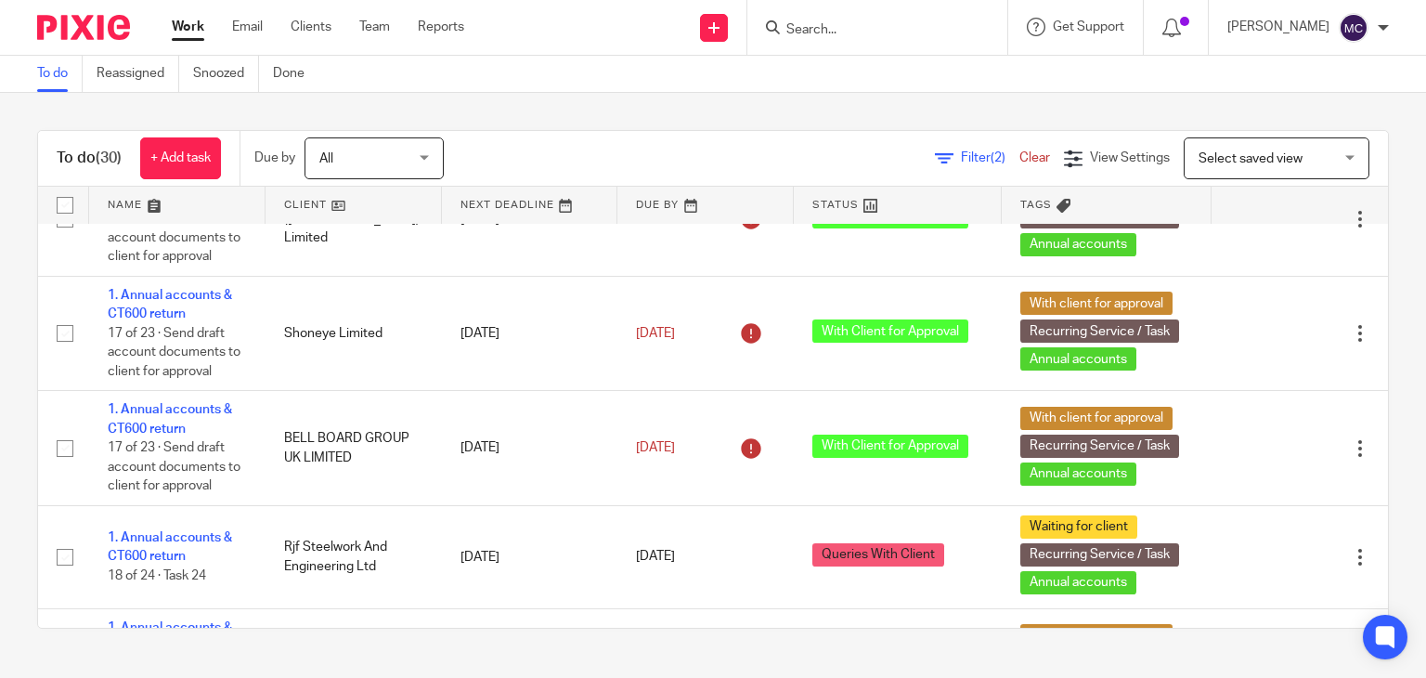
scroll to position [727, 0]
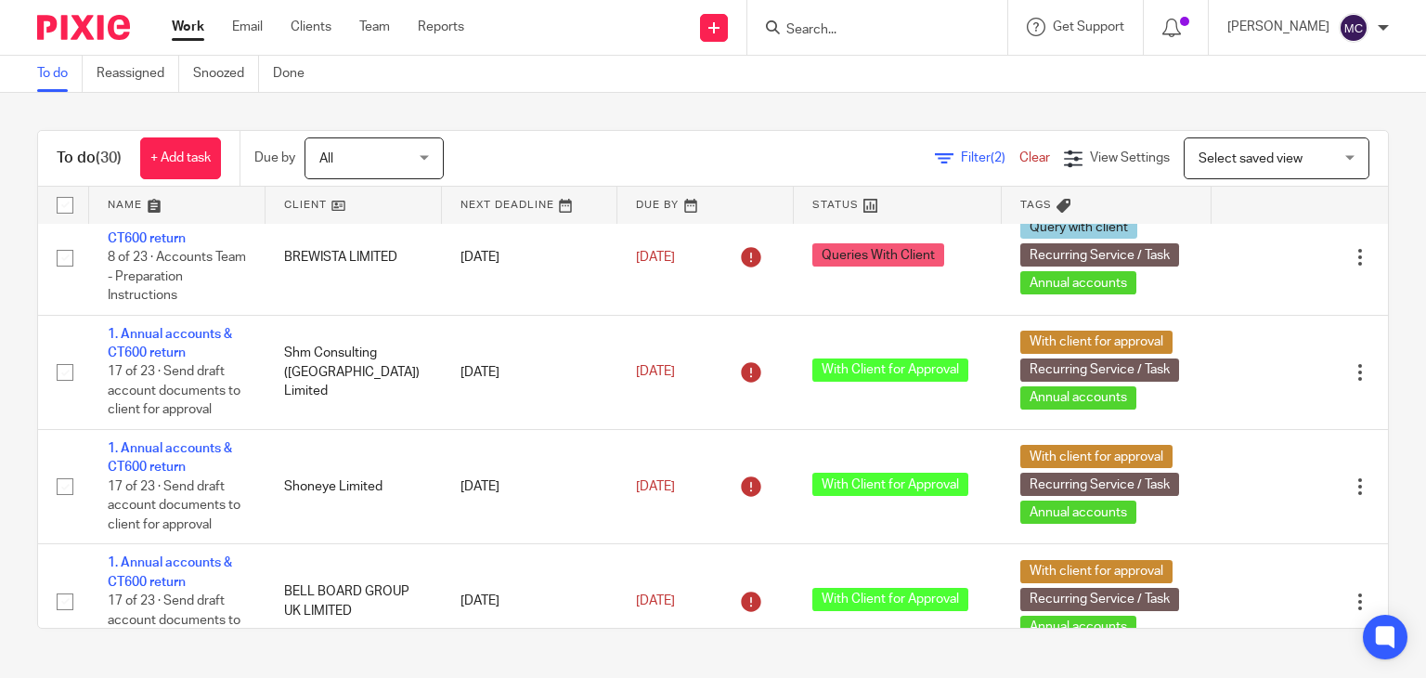
click at [806, 19] on form at bounding box center [883, 27] width 198 height 23
click at [807, 35] on input "Search" at bounding box center [867, 30] width 167 height 17
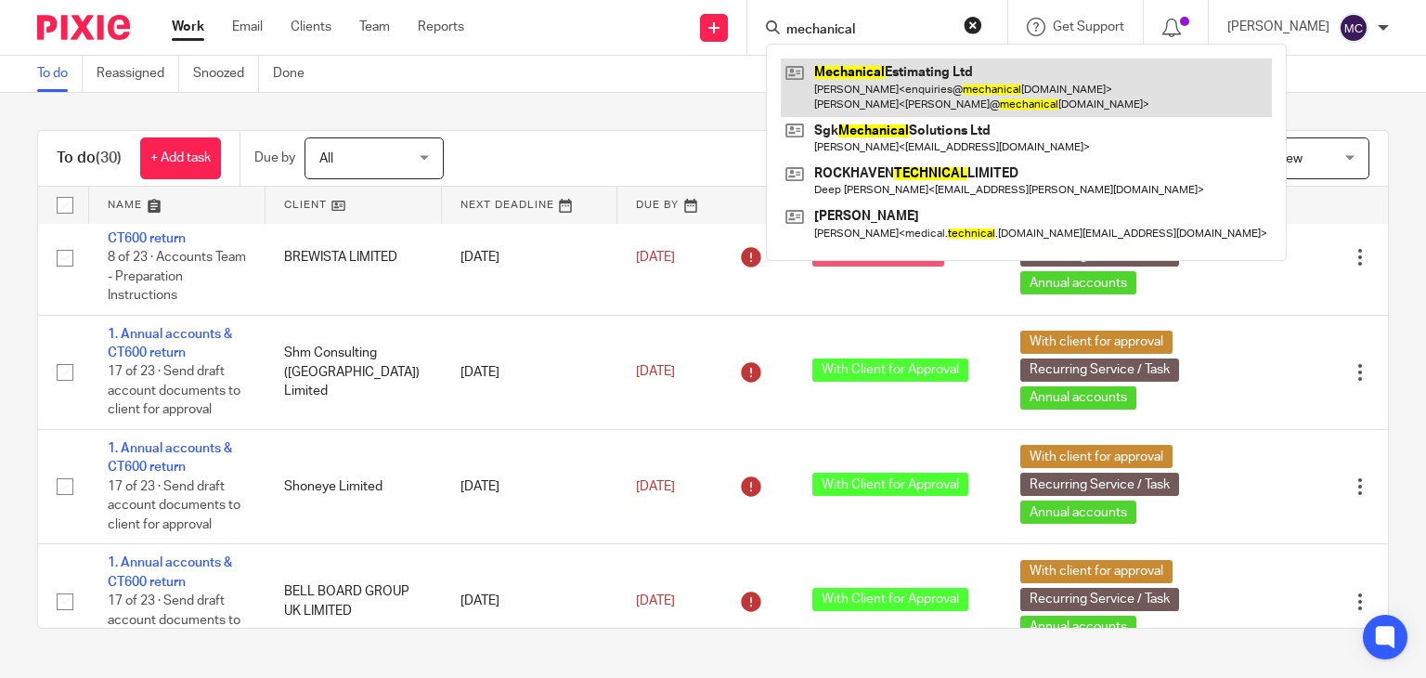
type input "mechanical"
click at [849, 94] on link at bounding box center [1026, 87] width 491 height 58
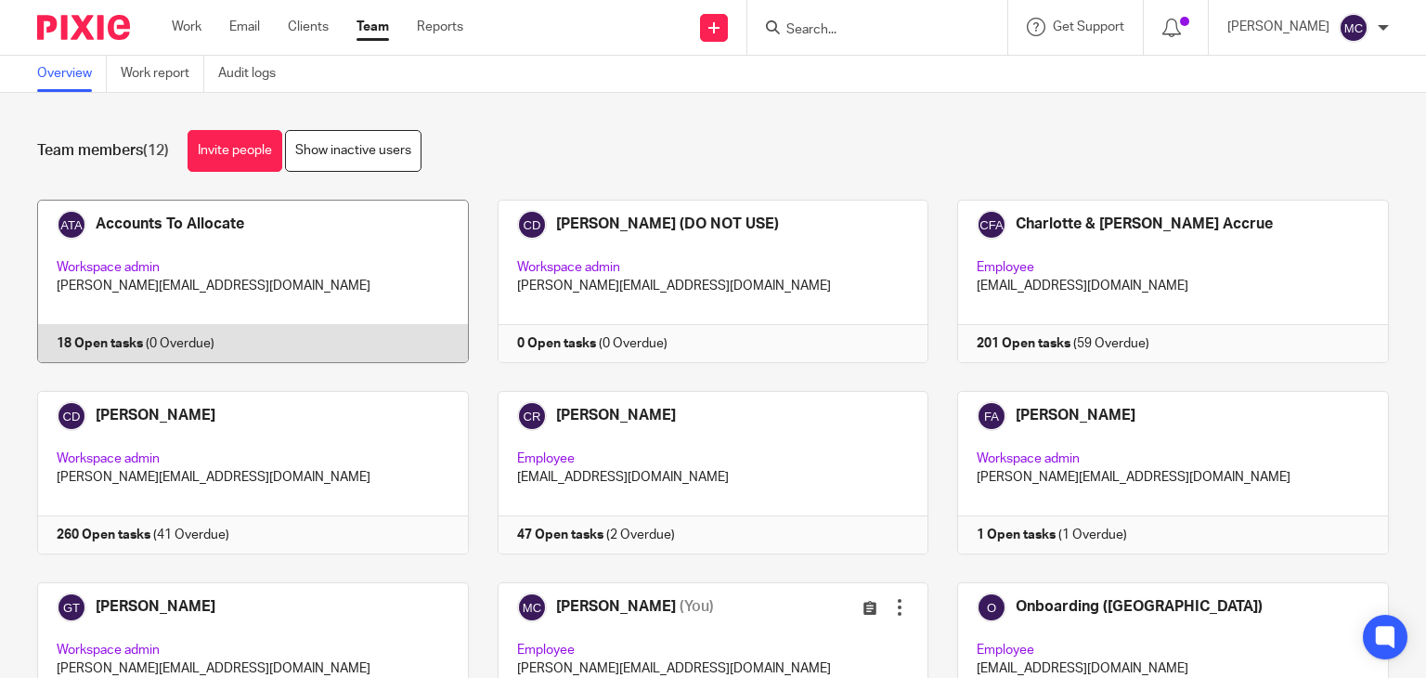
click at [241, 252] on link at bounding box center [238, 281] width 460 height 163
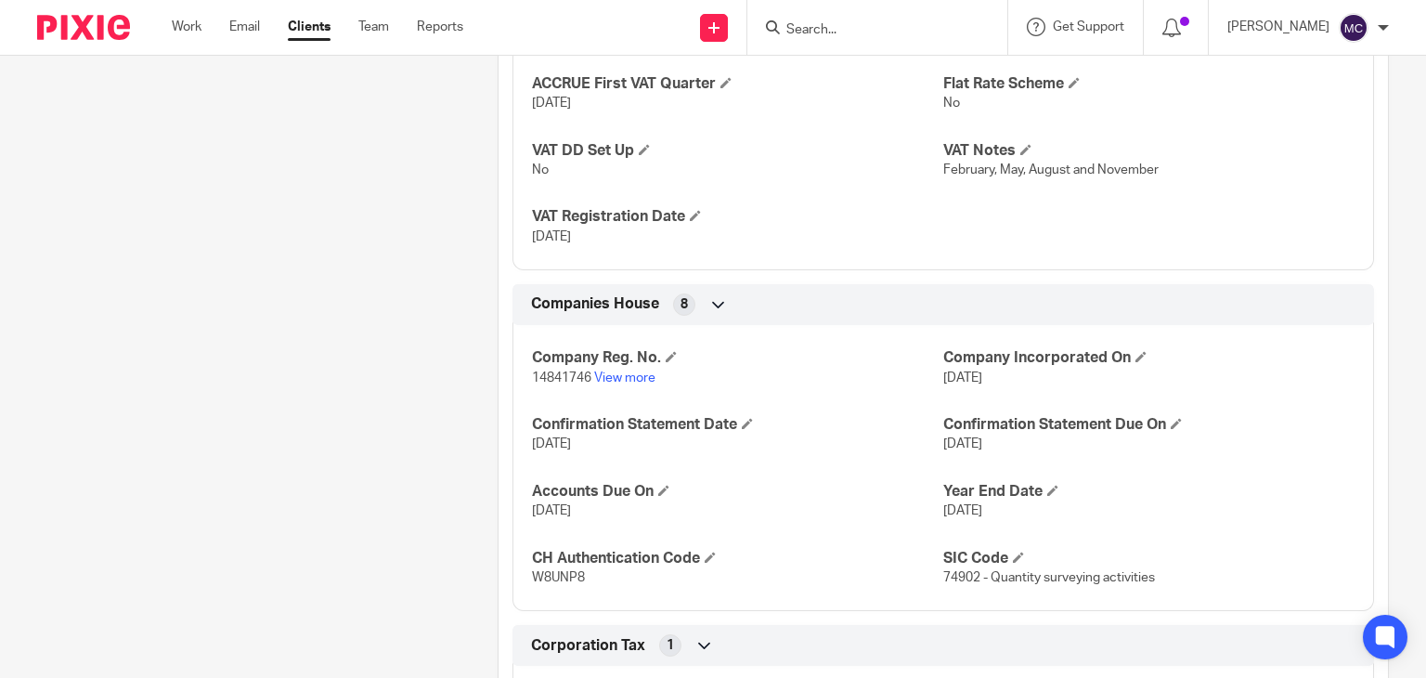
scroll to position [1764, 0]
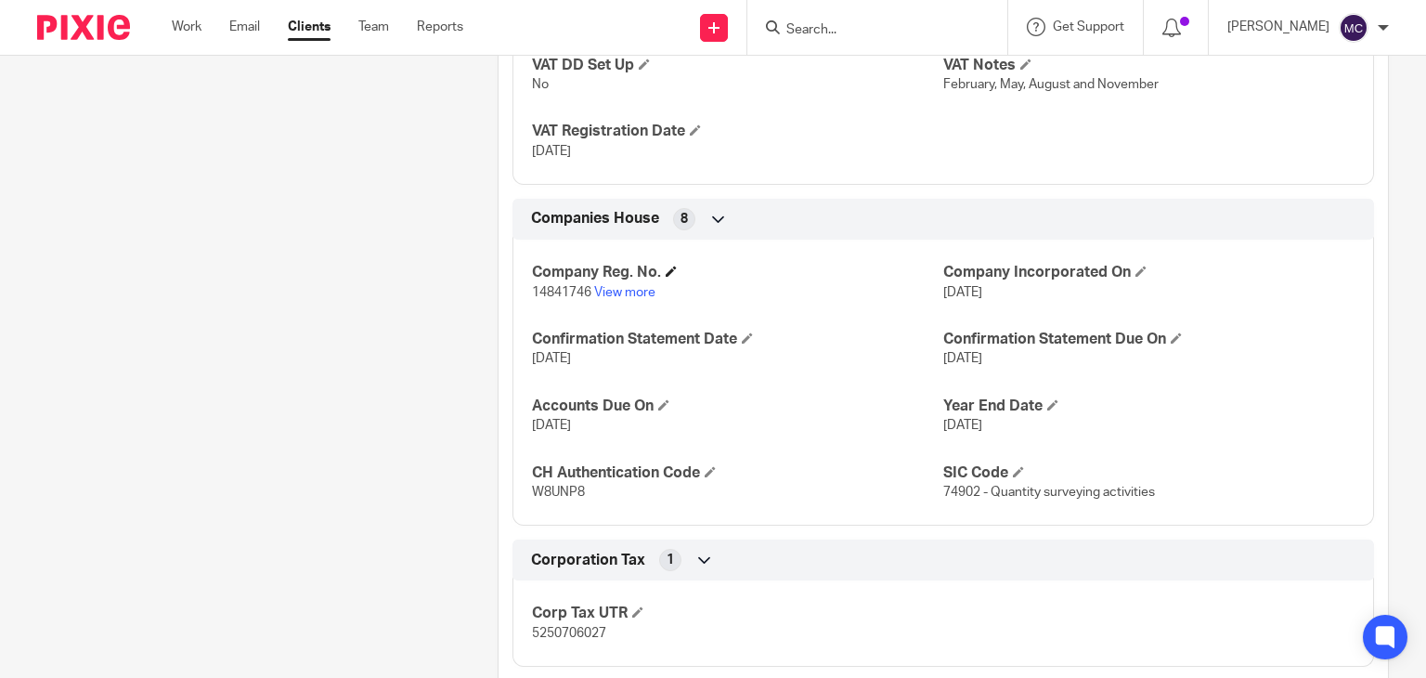
click at [546, 278] on h4 "Company Reg. No." at bounding box center [737, 272] width 411 height 19
click at [546, 286] on span "14841746" at bounding box center [561, 292] width 59 height 13
copy p "14841746"
click at [552, 297] on p "14841746 View more" at bounding box center [737, 292] width 411 height 19
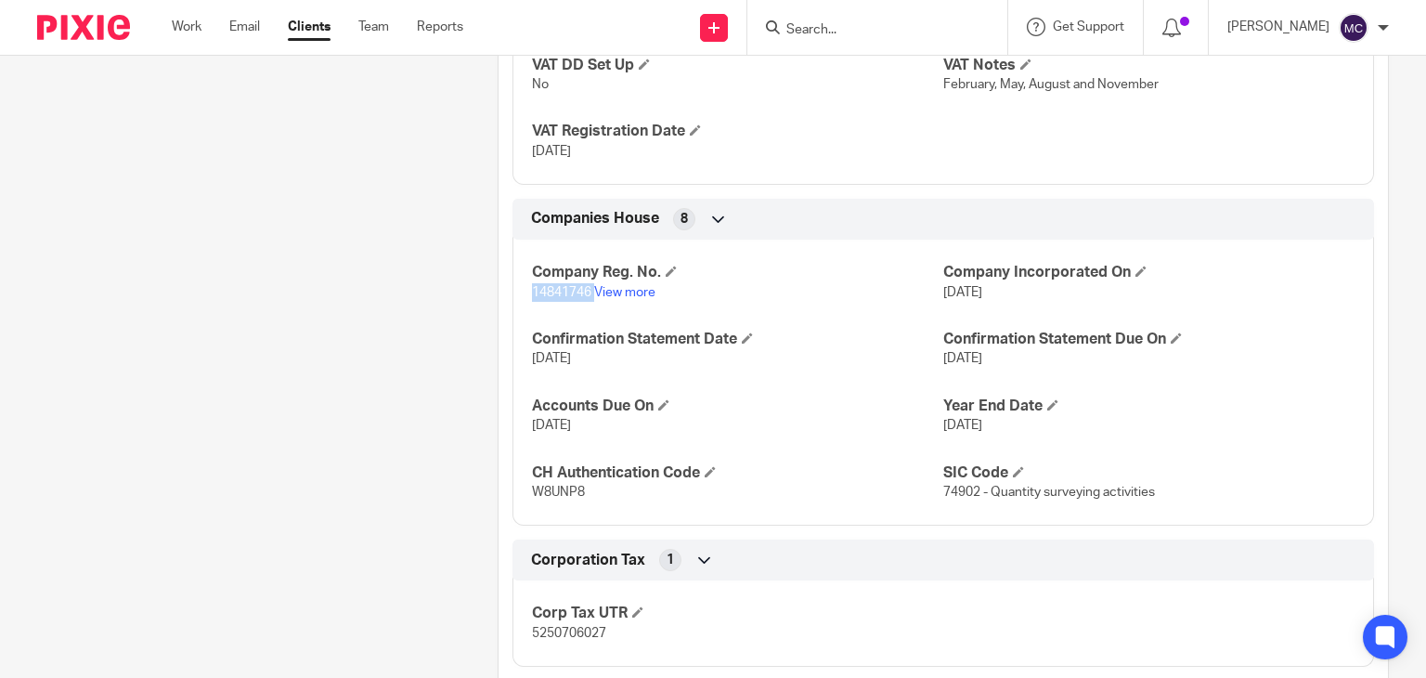
click at [552, 297] on p "14841746 View more" at bounding box center [737, 292] width 411 height 19
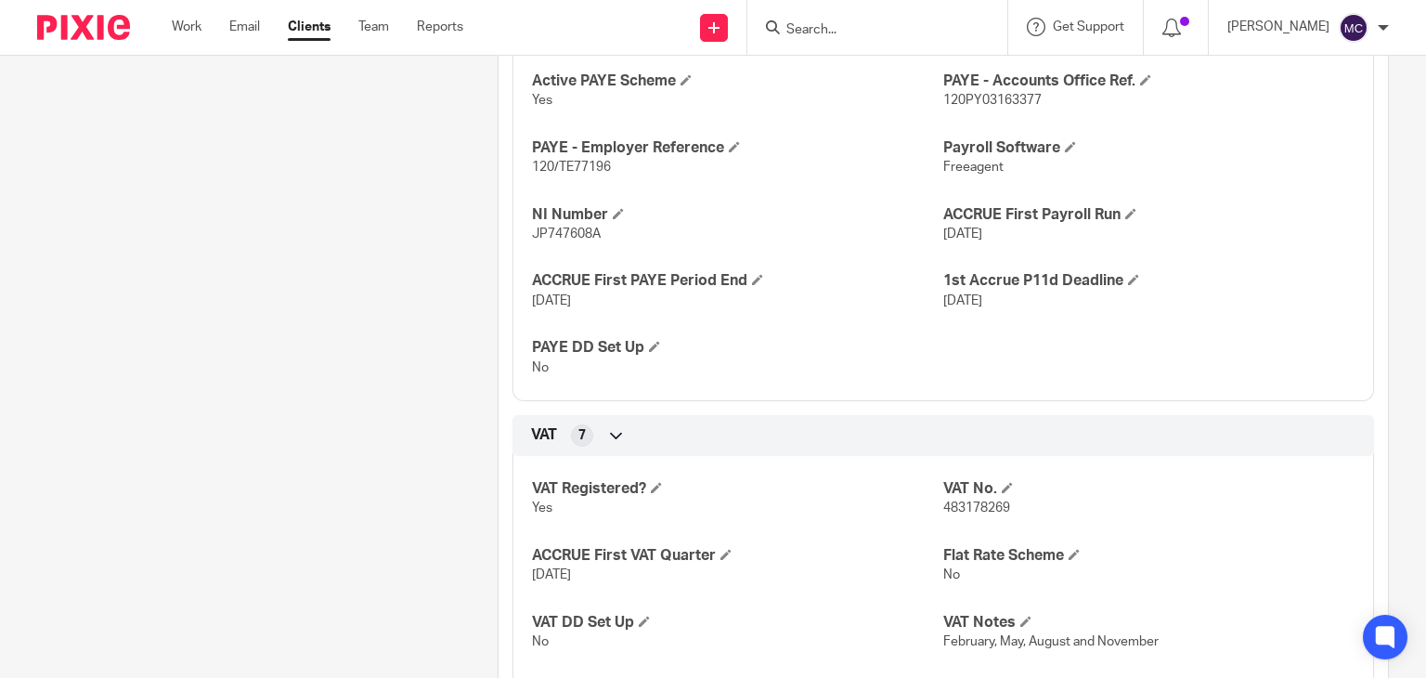
scroll to position [1671, 0]
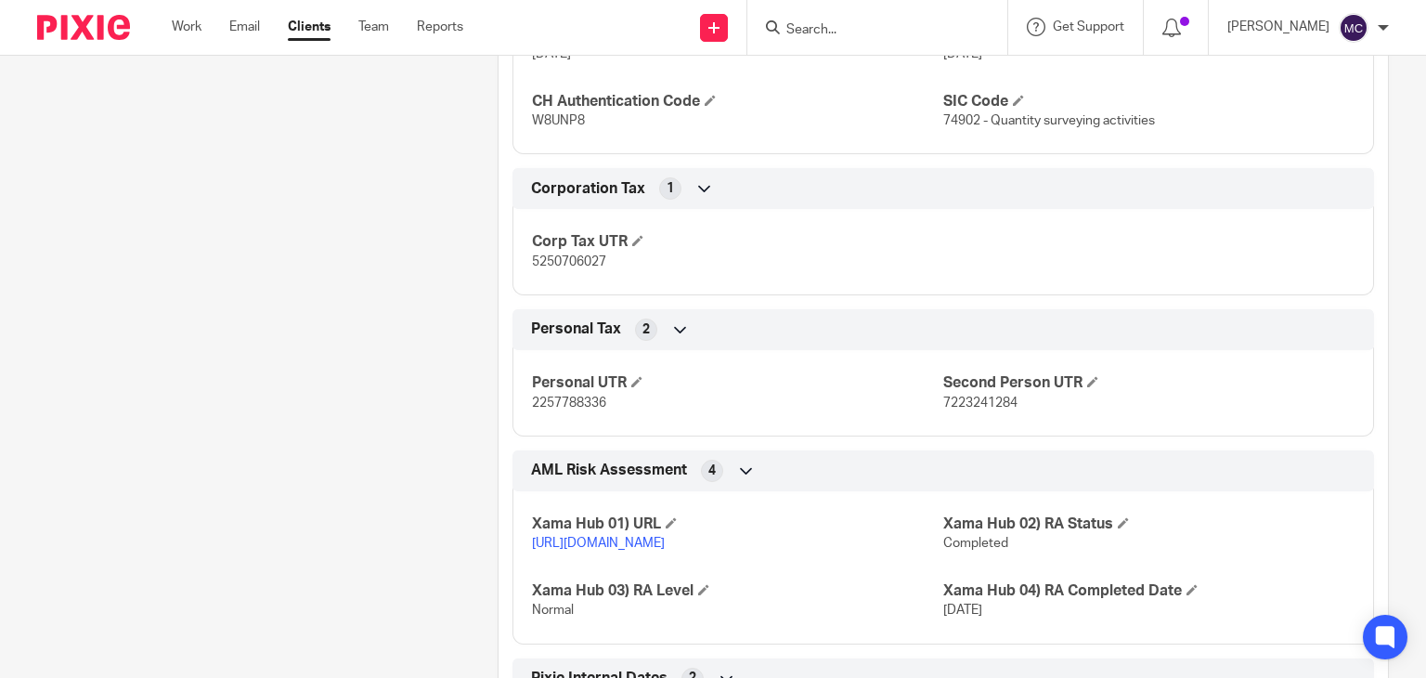
click at [576, 260] on span "5250706027" at bounding box center [569, 261] width 74 height 13
copy span "5250706027"
click at [561, 115] on span "W8UNP8" at bounding box center [558, 120] width 53 height 13
click at [563, 114] on span "W8UNP8" at bounding box center [558, 120] width 53 height 13
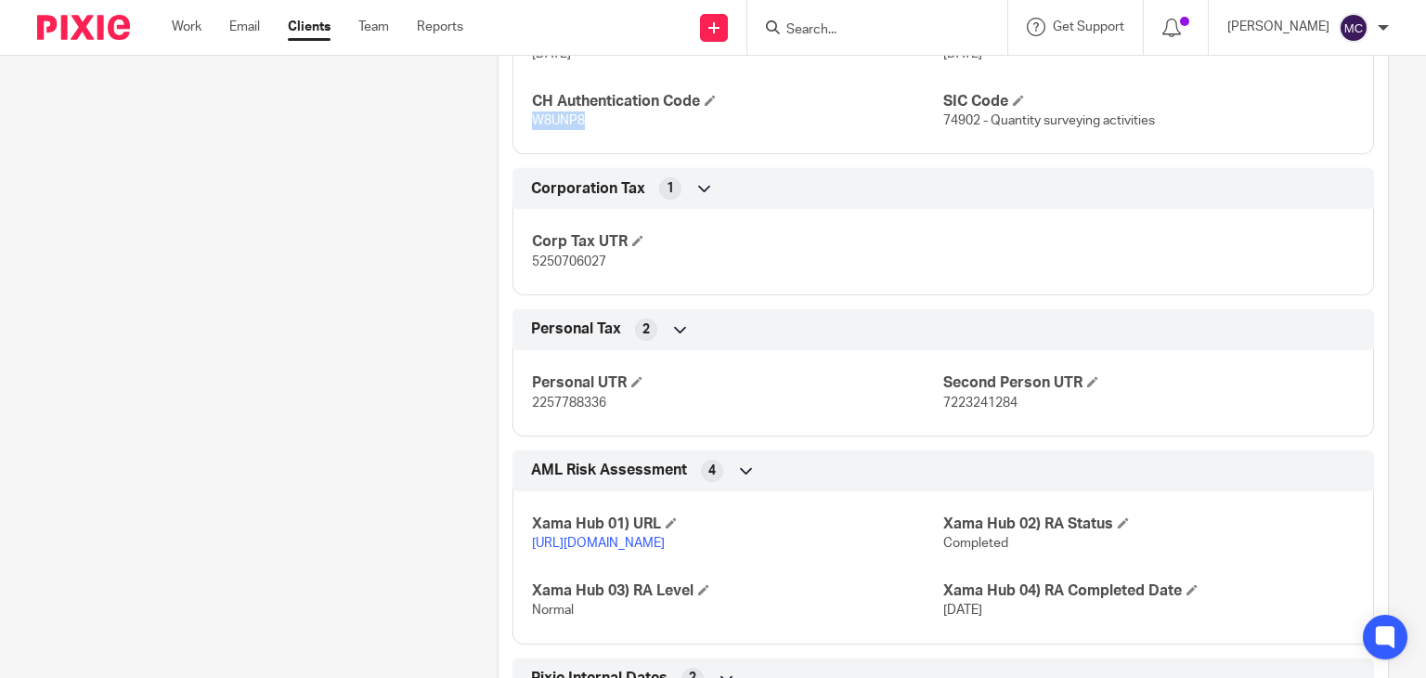
copy span "W8UNP8"
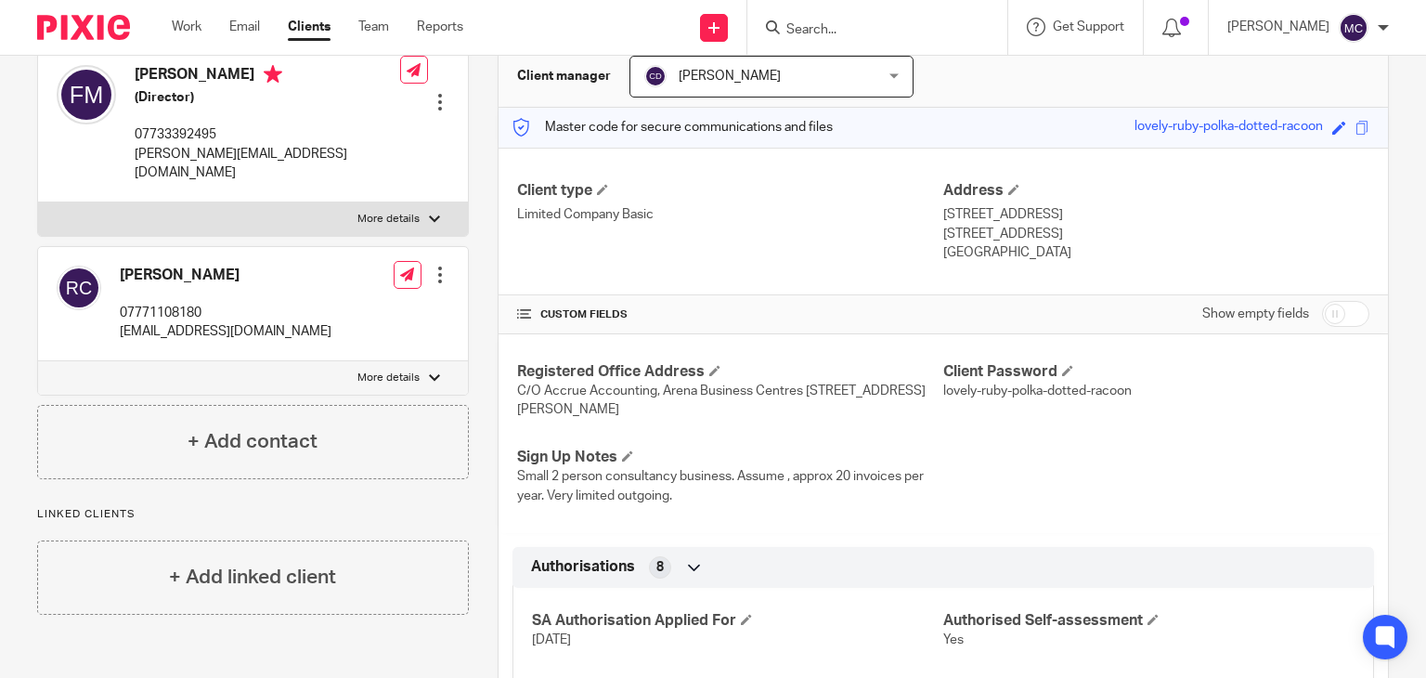
scroll to position [0, 0]
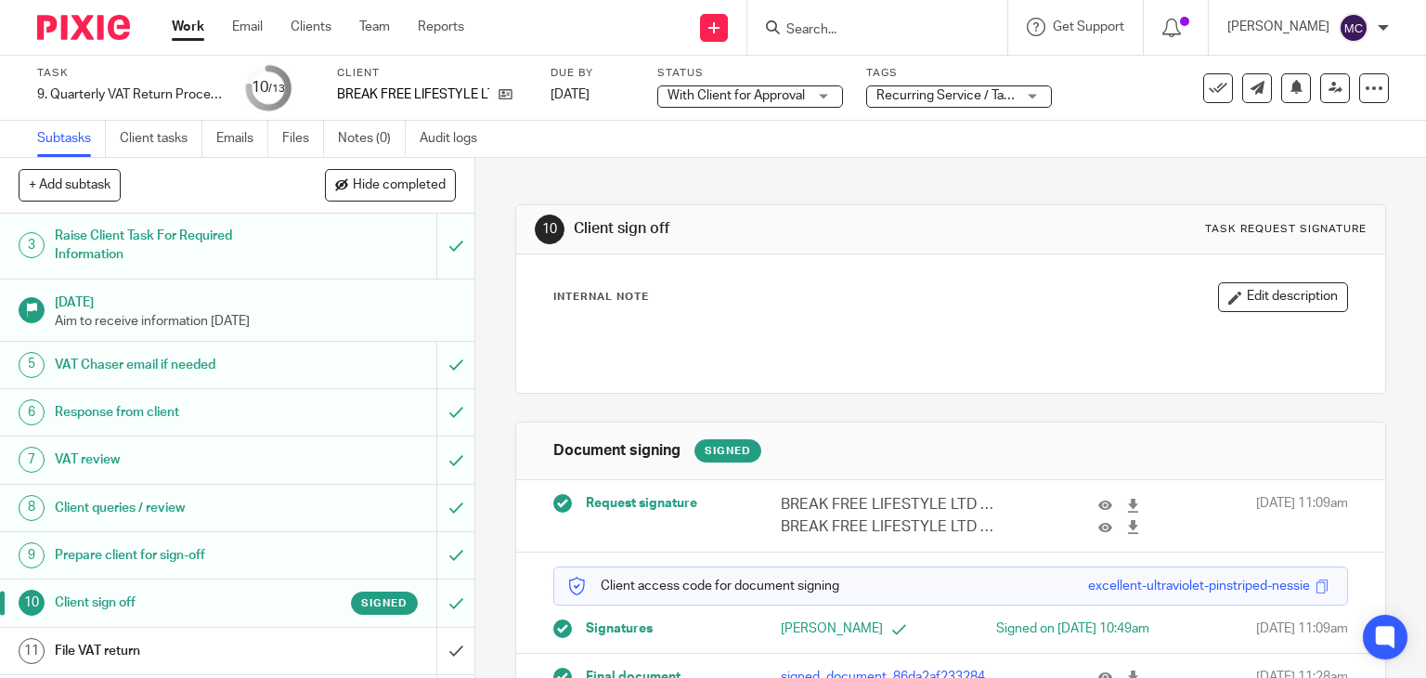
scroll to position [205, 0]
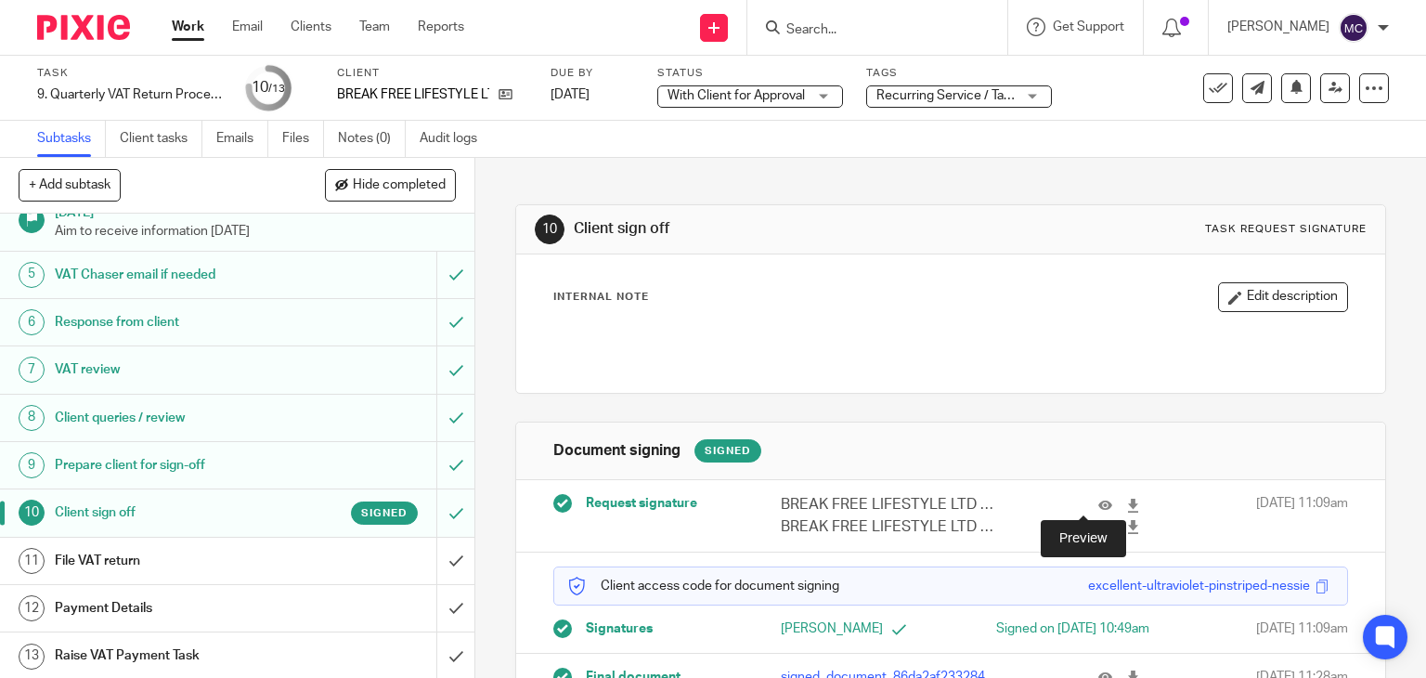
drag, startPoint x: 1085, startPoint y: 505, endPoint x: 1333, endPoint y: 449, distance: 254.0
click at [1098, 505] on icon at bounding box center [1105, 505] width 14 height 14
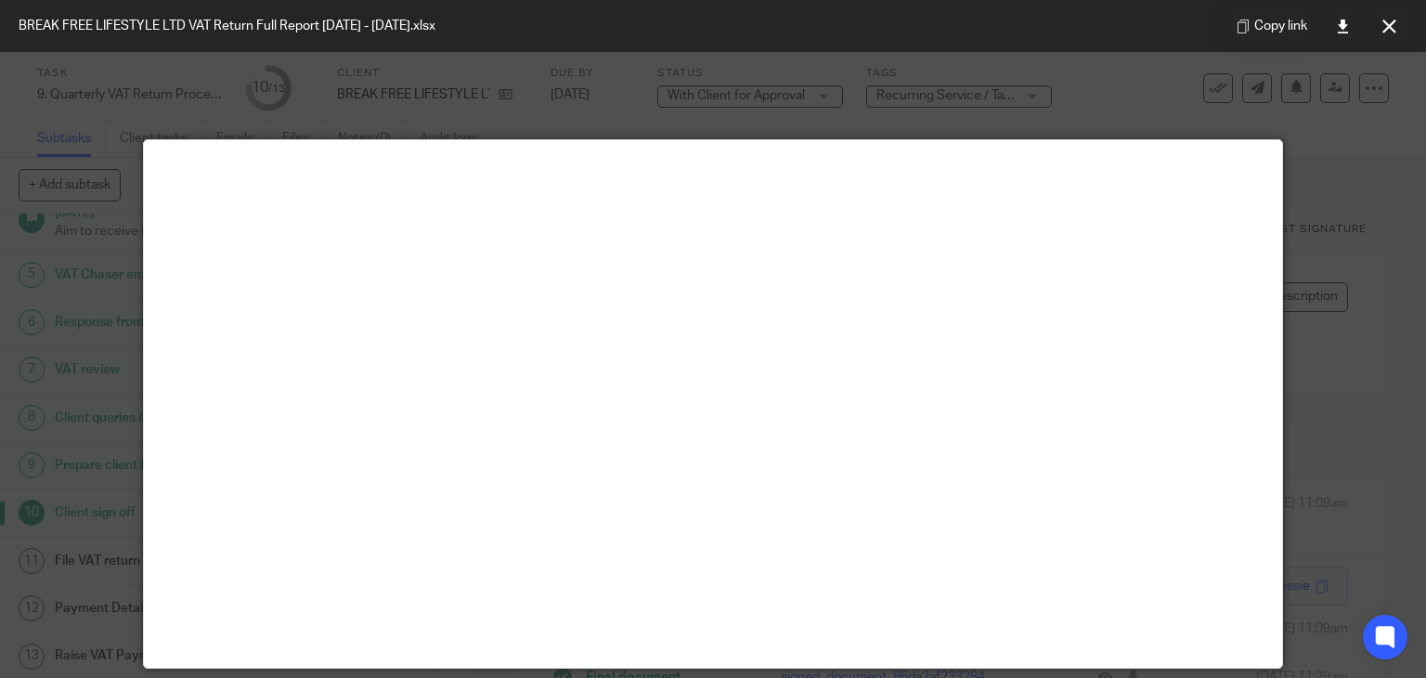
drag, startPoint x: 1383, startPoint y: 28, endPoint x: 1373, endPoint y: 55, distance: 28.8
click at [1383, 28] on icon at bounding box center [1389, 26] width 14 height 14
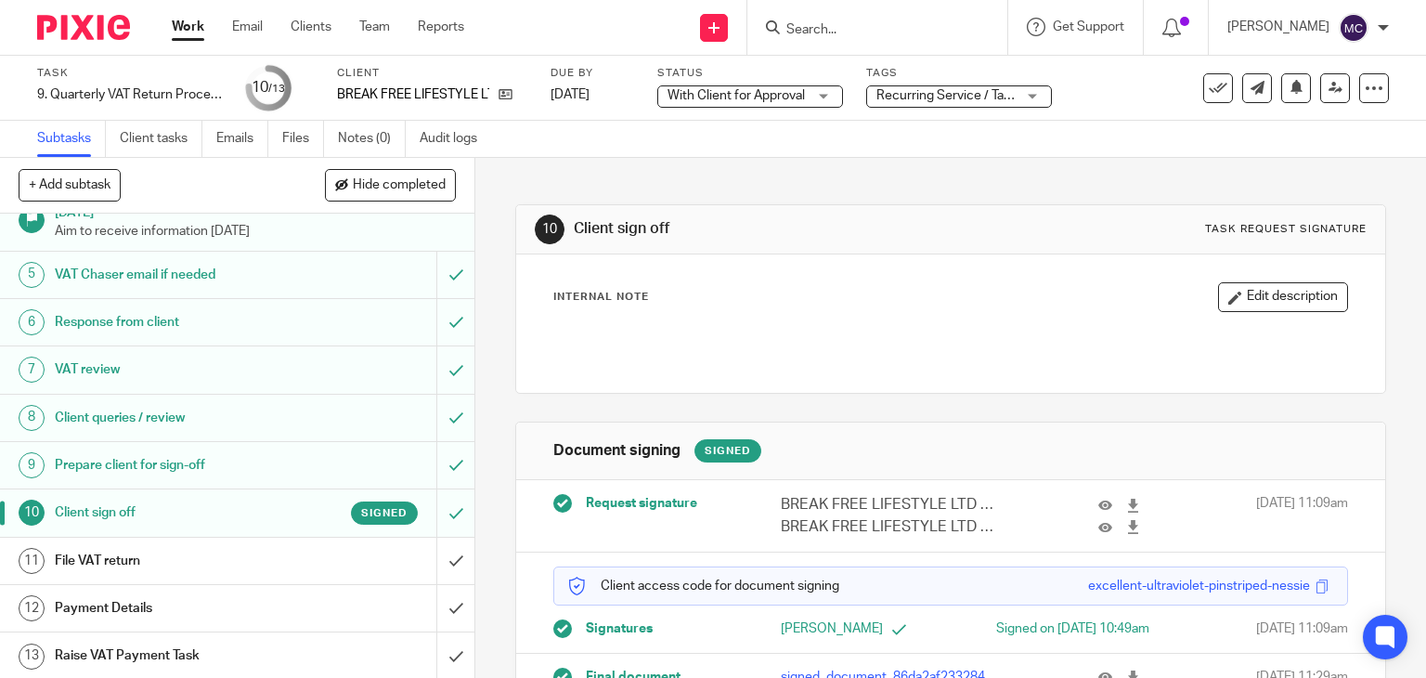
click at [1079, 506] on div at bounding box center [1114, 504] width 71 height 21
click at [1098, 499] on icon at bounding box center [1105, 505] width 14 height 14
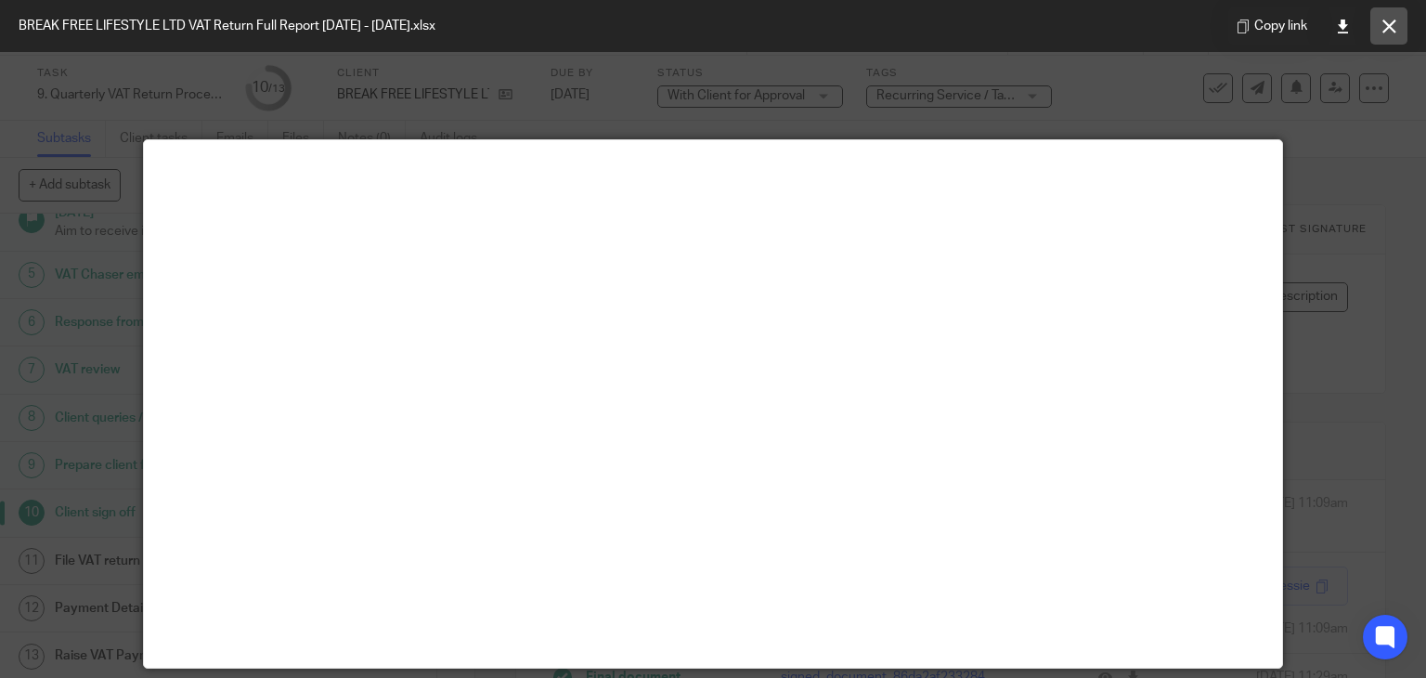
click at [1396, 37] on button at bounding box center [1388, 25] width 37 height 37
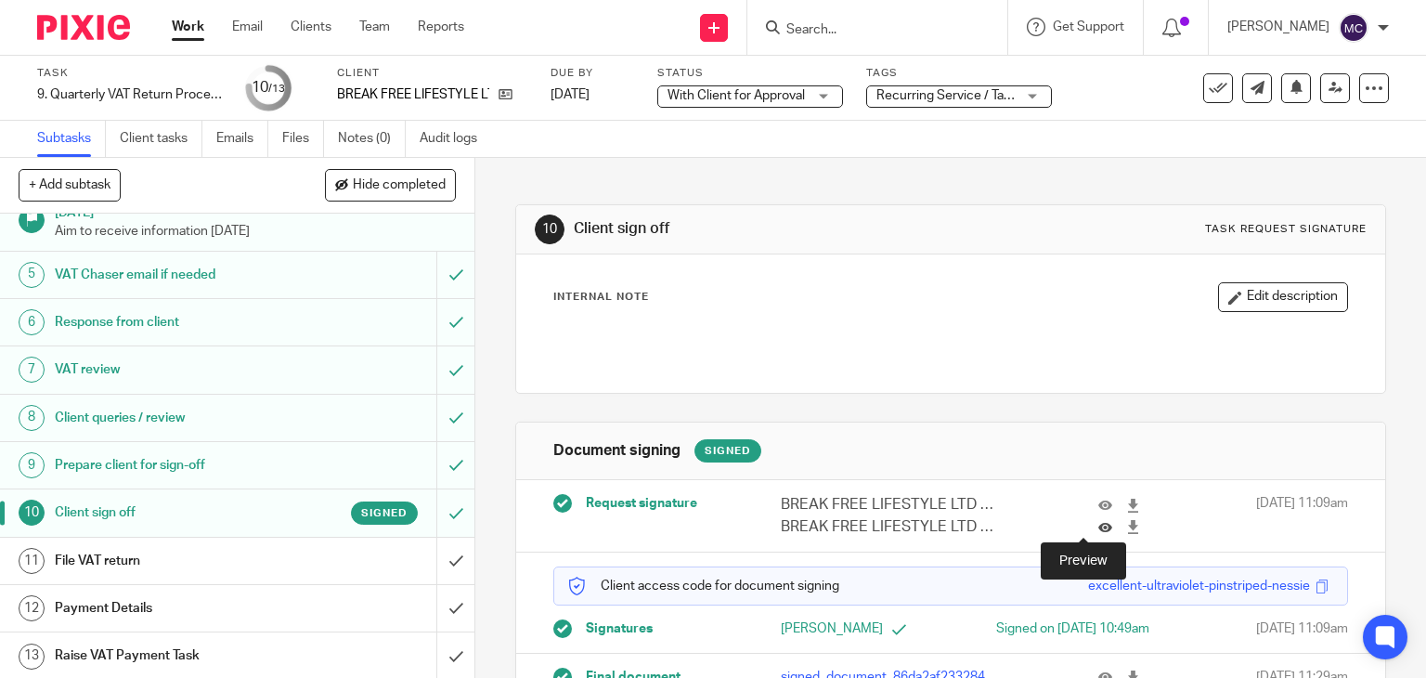
click at [1098, 524] on icon at bounding box center [1105, 527] width 14 height 14
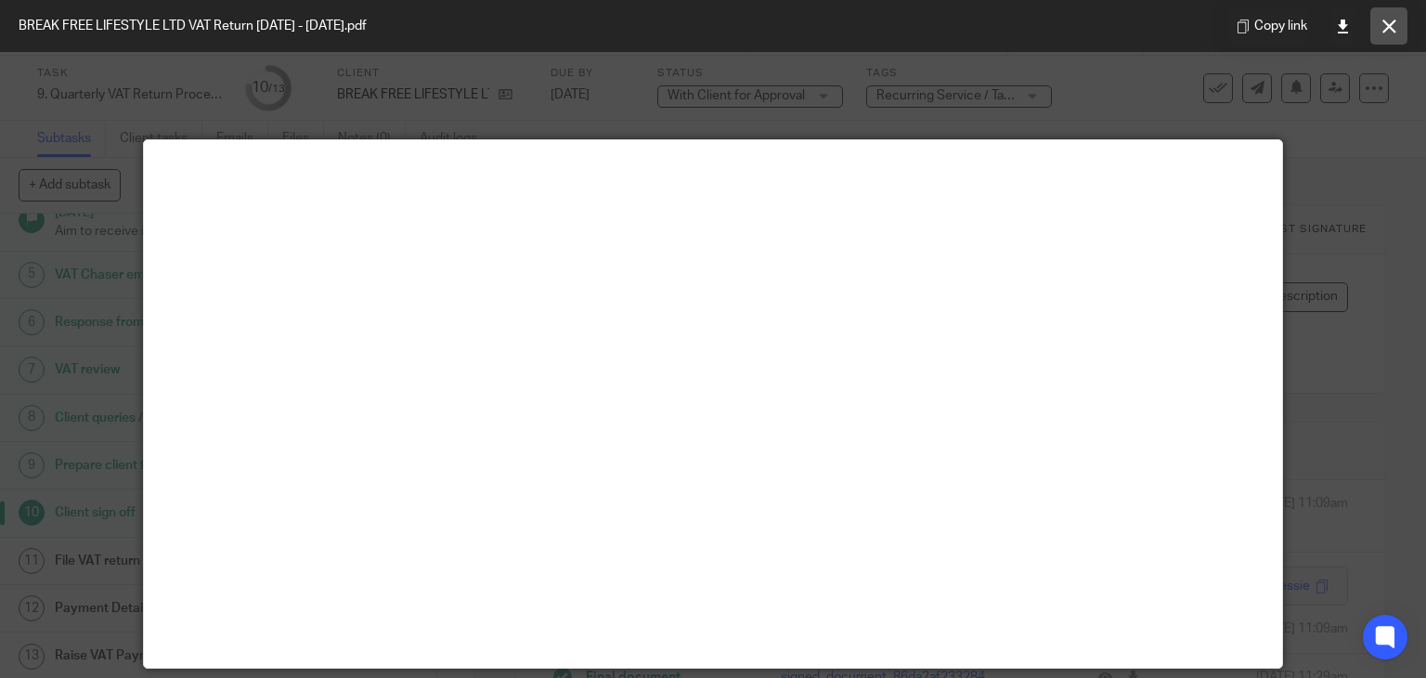
click at [1371, 31] on button at bounding box center [1388, 25] width 37 height 37
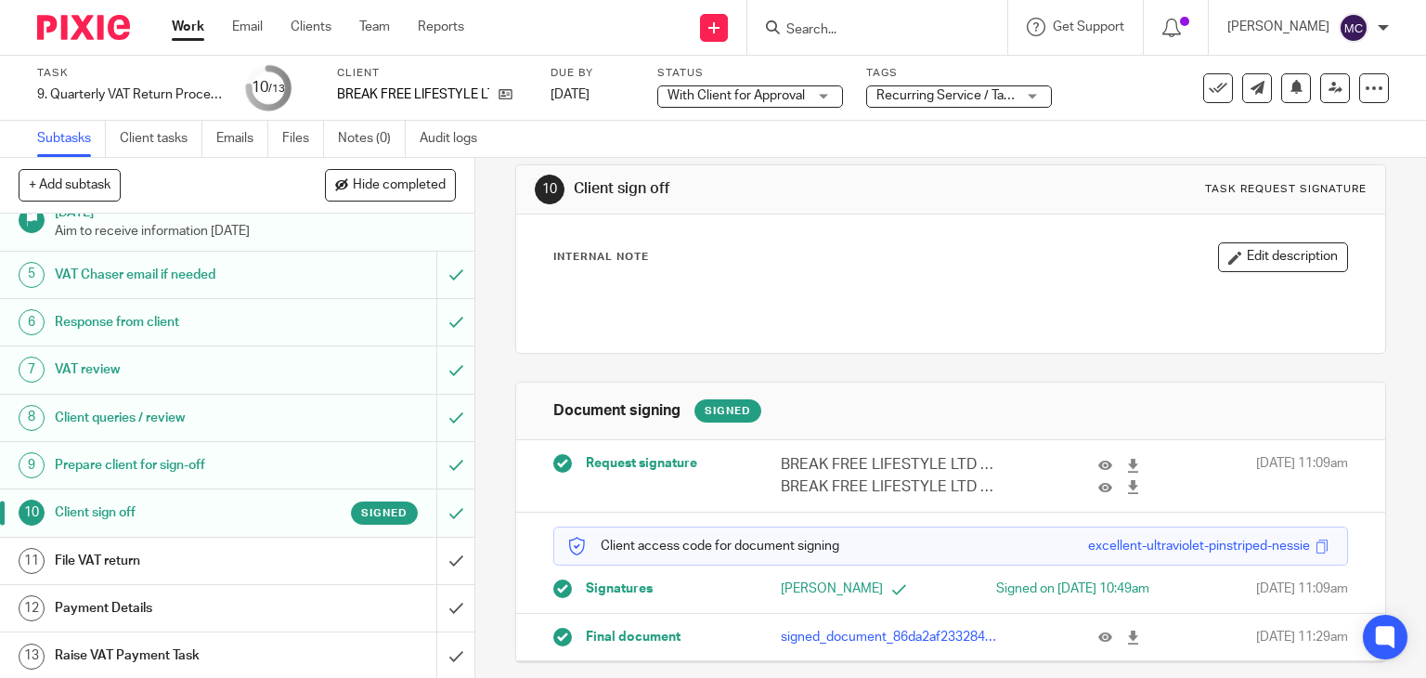
scroll to position [59, 0]
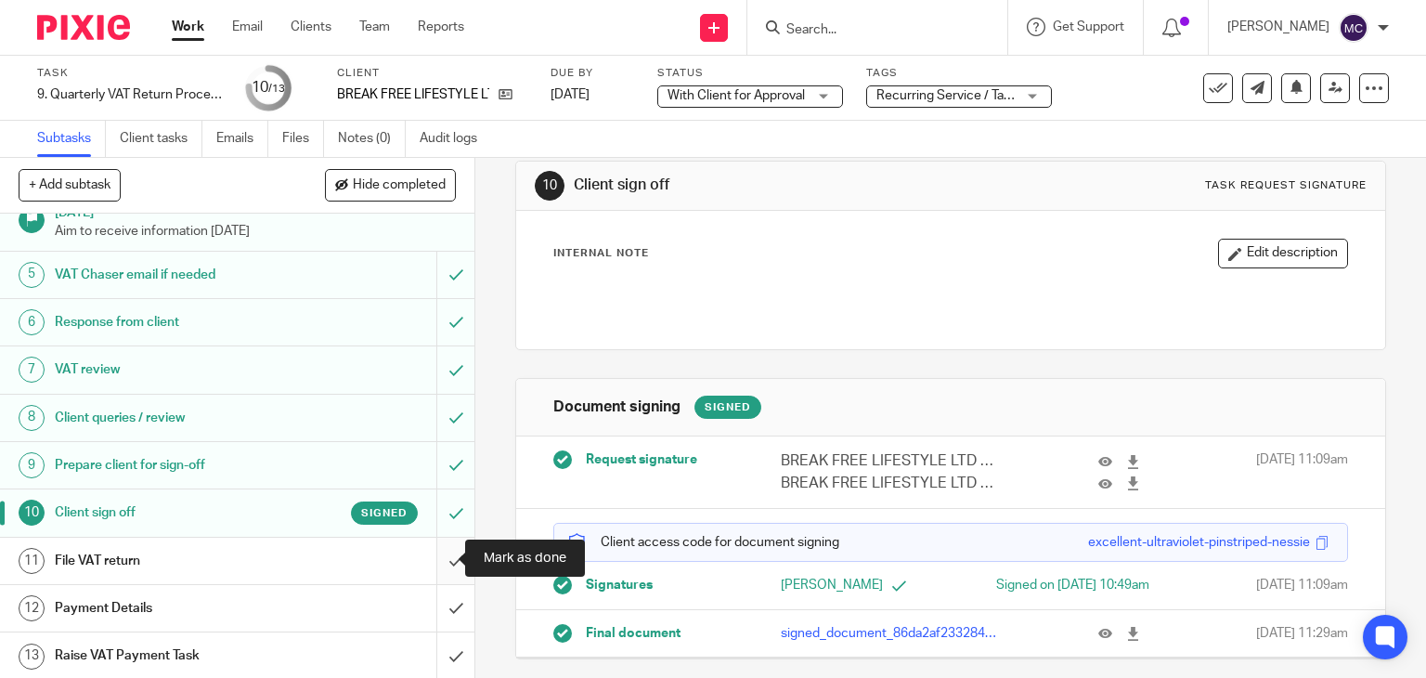
click at [444, 561] on input "submit" at bounding box center [237, 560] width 474 height 46
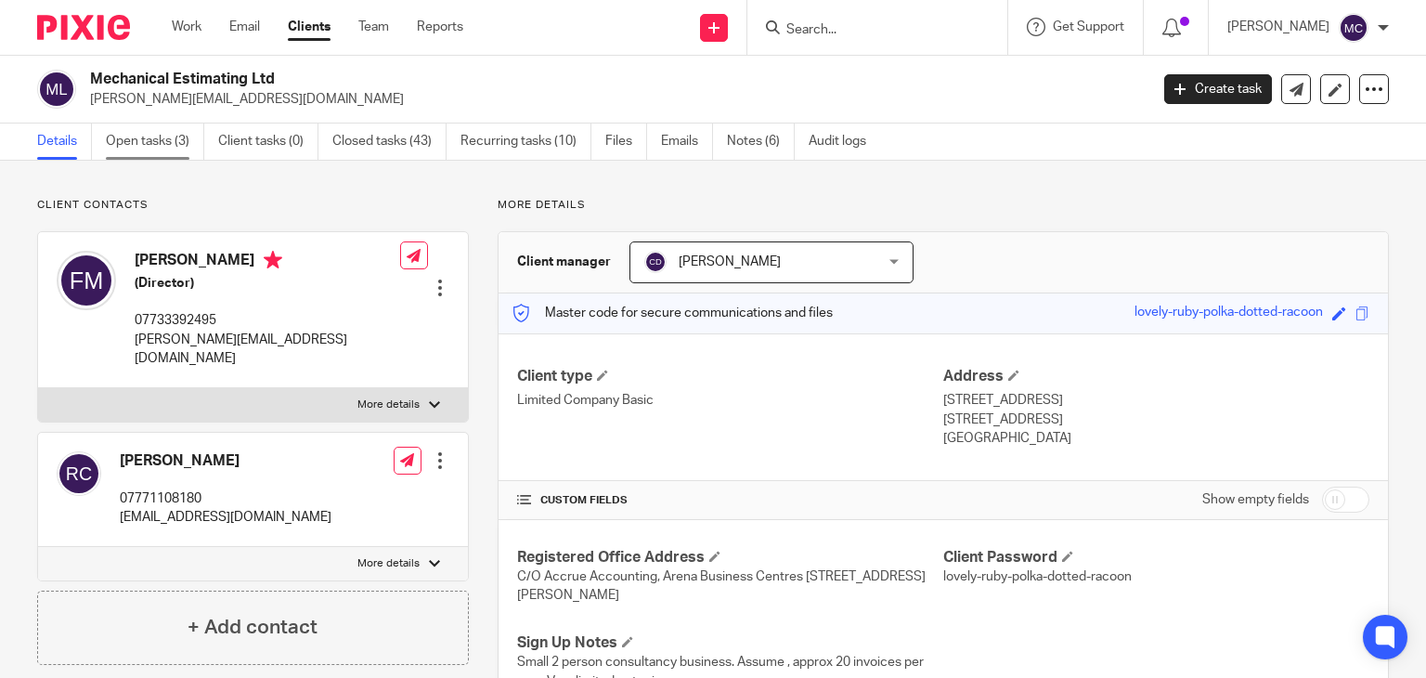
click at [175, 142] on link "Open tasks (3)" at bounding box center [155, 141] width 98 height 36
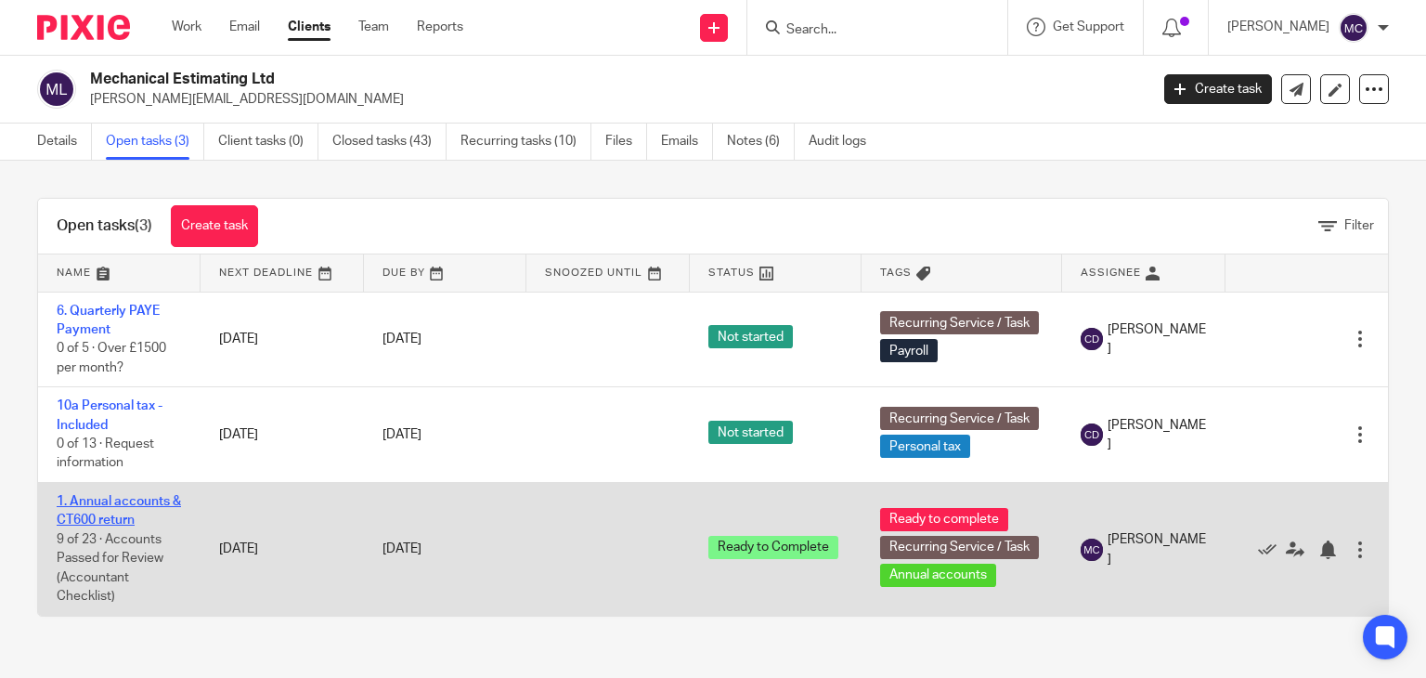
click at [136, 506] on link "1. Annual accounts & CT600 return" at bounding box center [119, 511] width 124 height 32
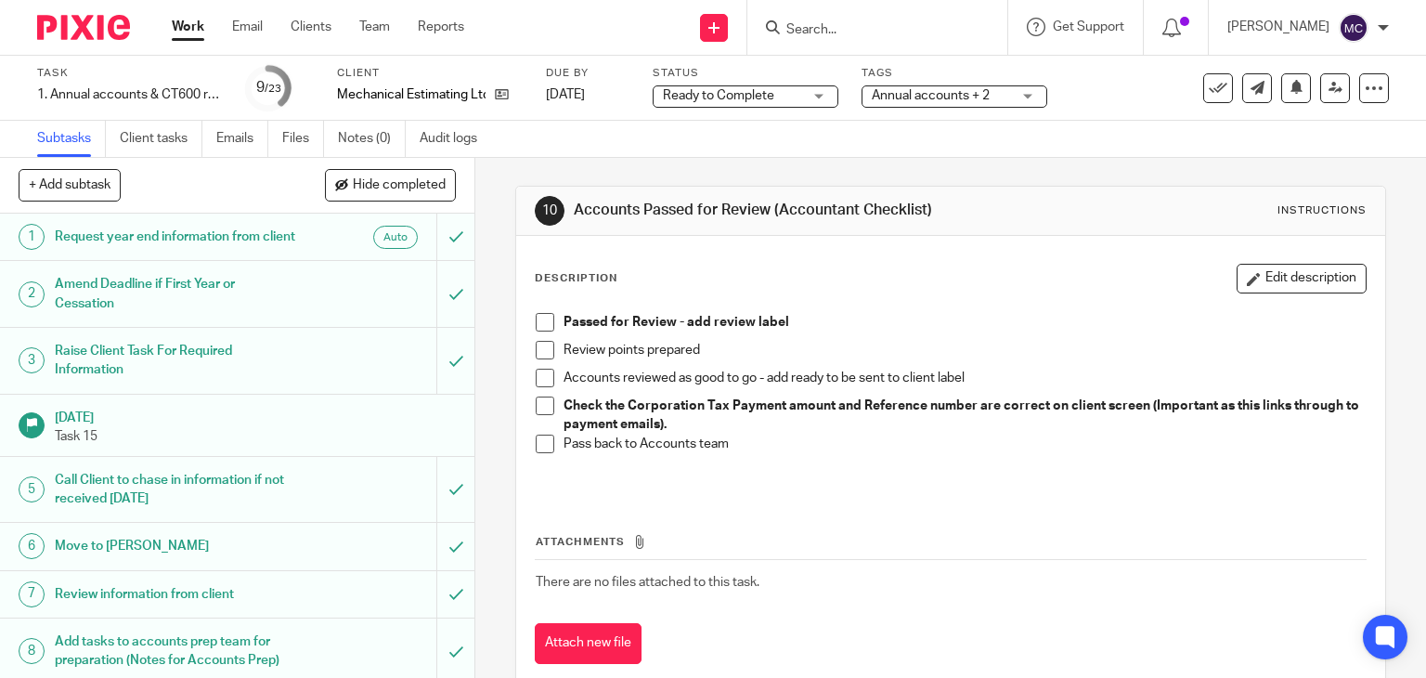
click at [744, 89] on span "Ready to Complete" at bounding box center [718, 95] width 111 height 13
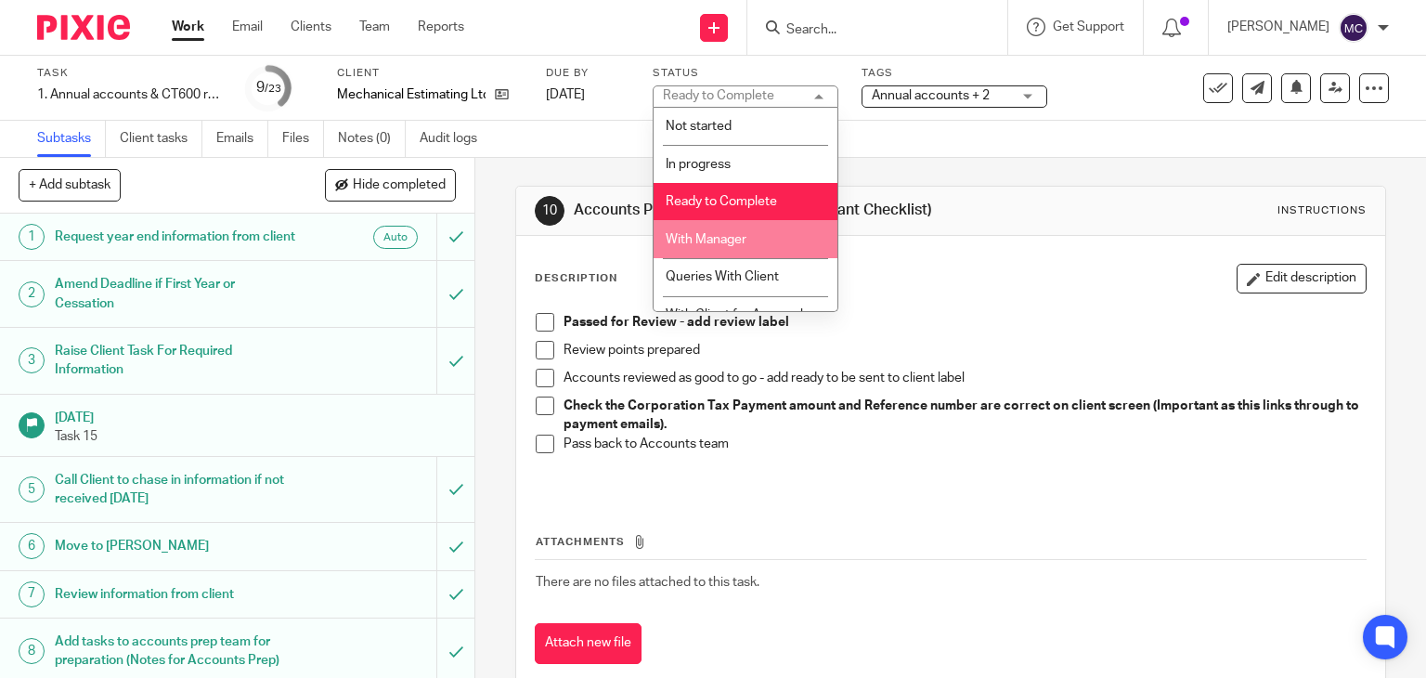
click at [741, 231] on li "With Manager" at bounding box center [746, 239] width 184 height 38
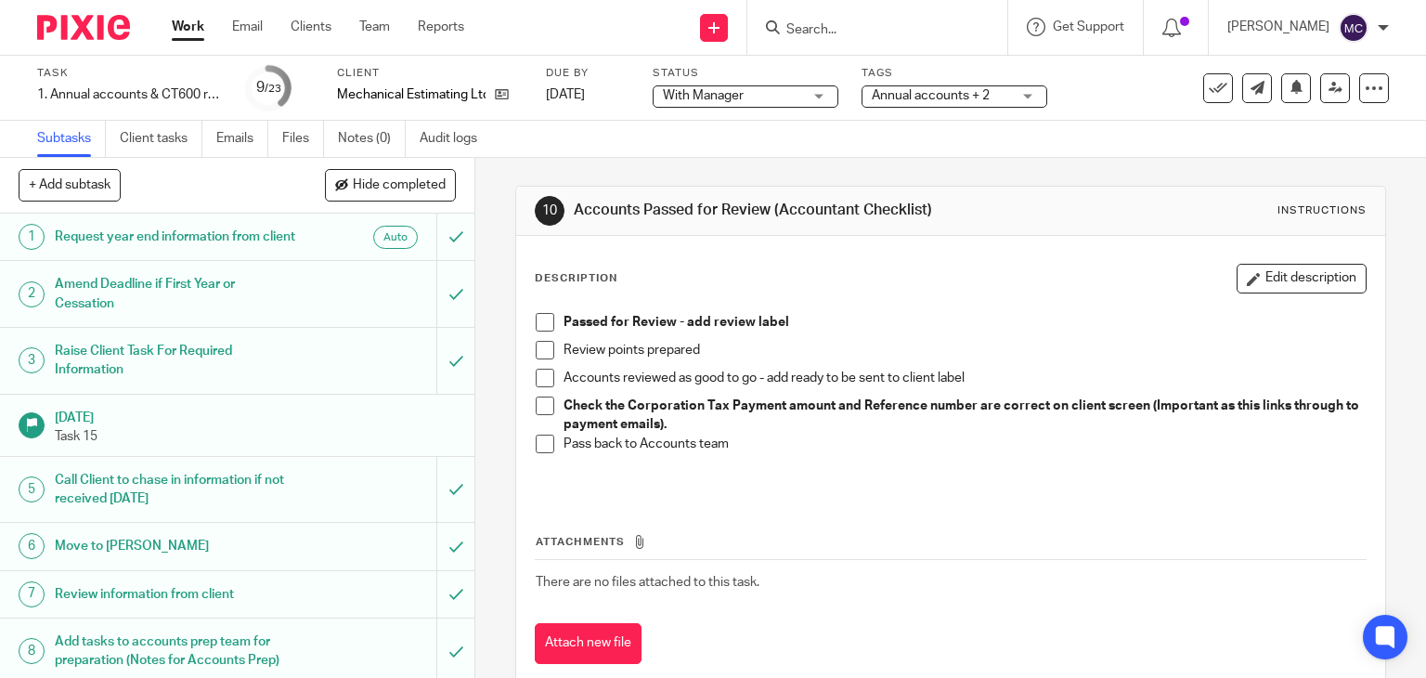
click at [905, 94] on span "Annual accounts + 2" at bounding box center [931, 95] width 118 height 13
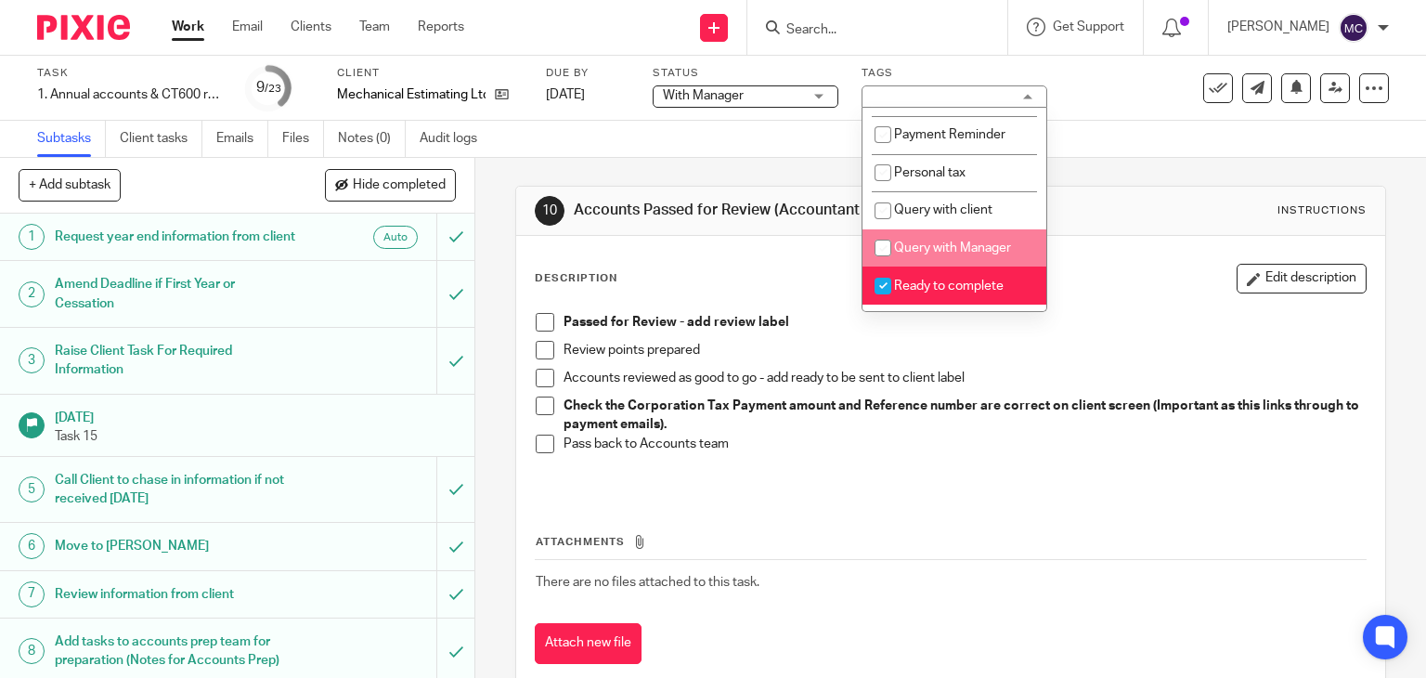
scroll to position [650, 0]
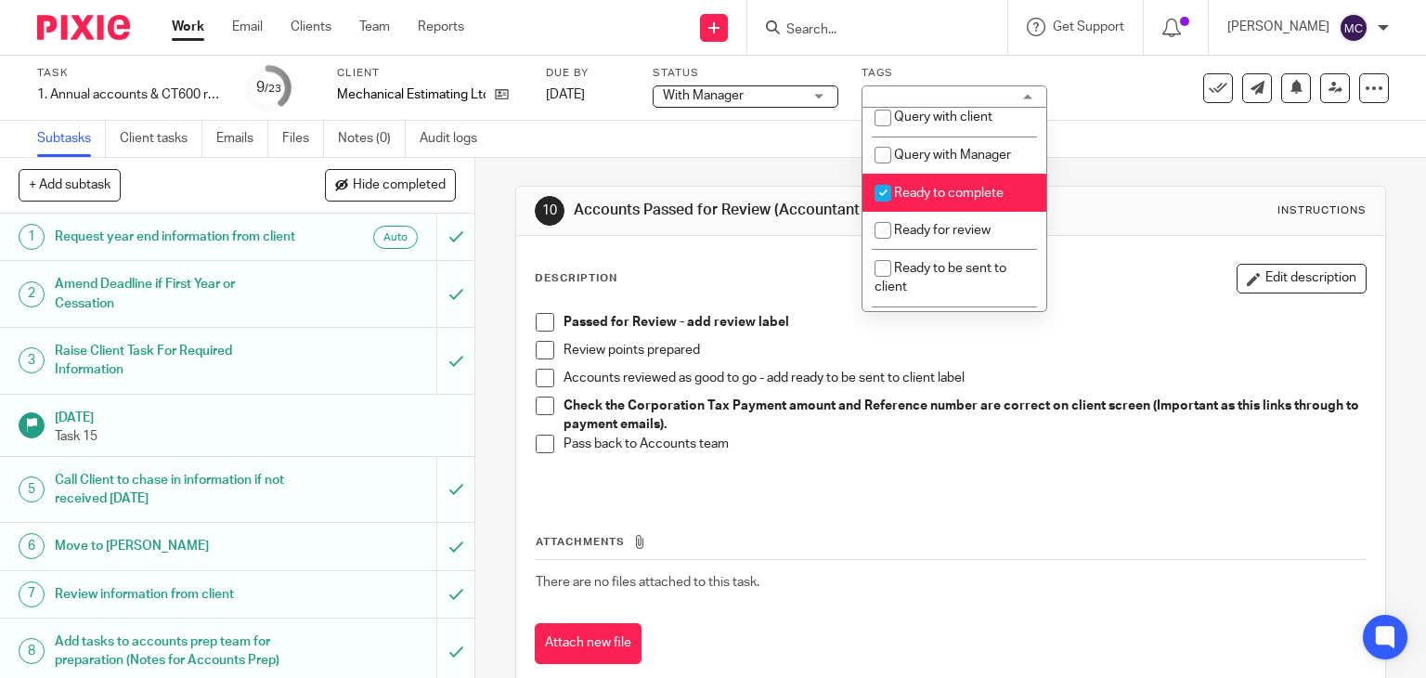
click at [910, 212] on li "Ready to complete" at bounding box center [954, 193] width 184 height 38
checkbox input "false"
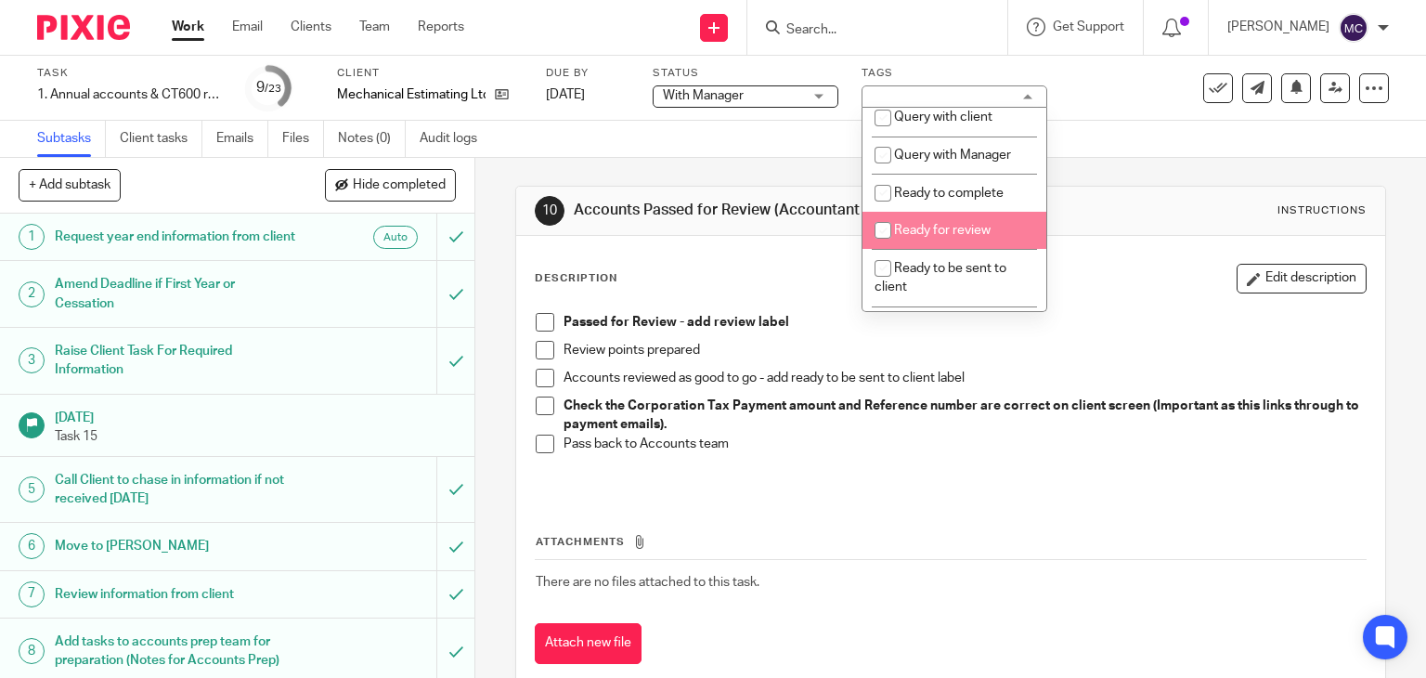
click at [913, 246] on li "Ready for review" at bounding box center [954, 231] width 184 height 38
checkbox input "true"
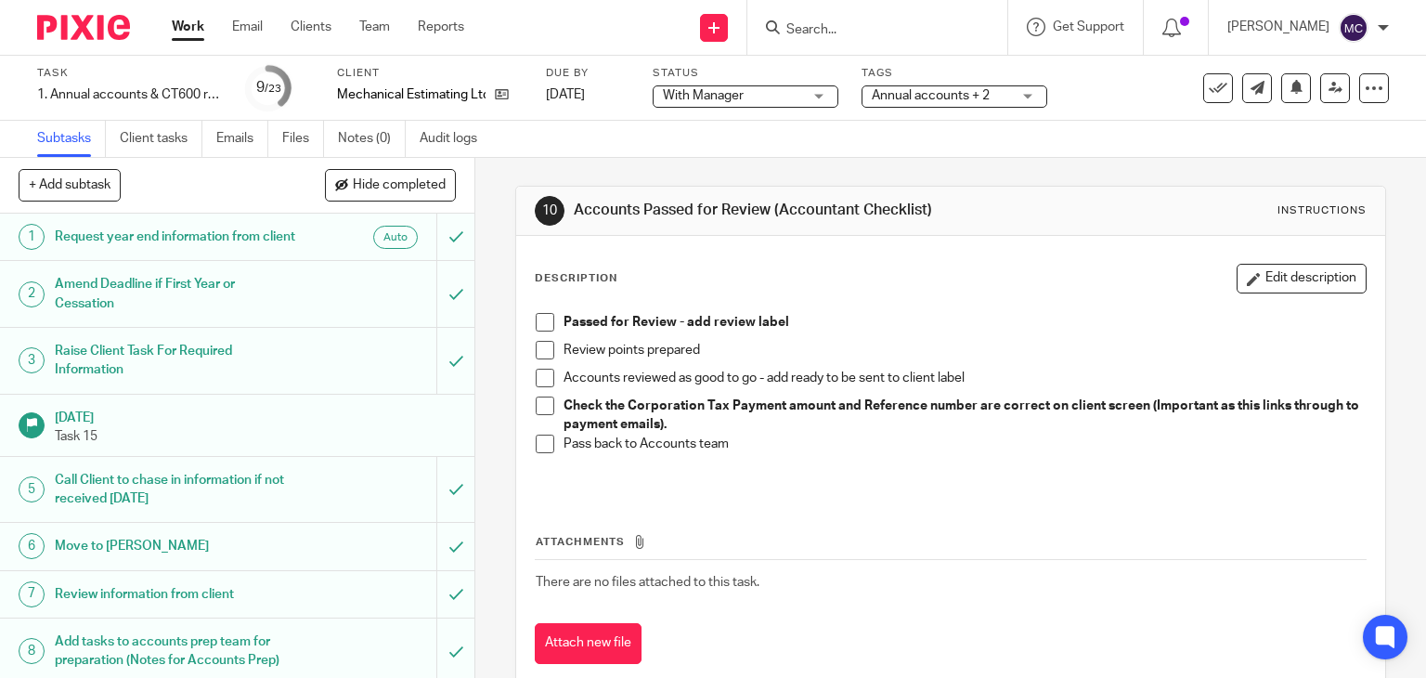
click at [1037, 394] on div "Accounts reviewed as good to go - add ready to be sent to client label" at bounding box center [964, 383] width 803 height 28
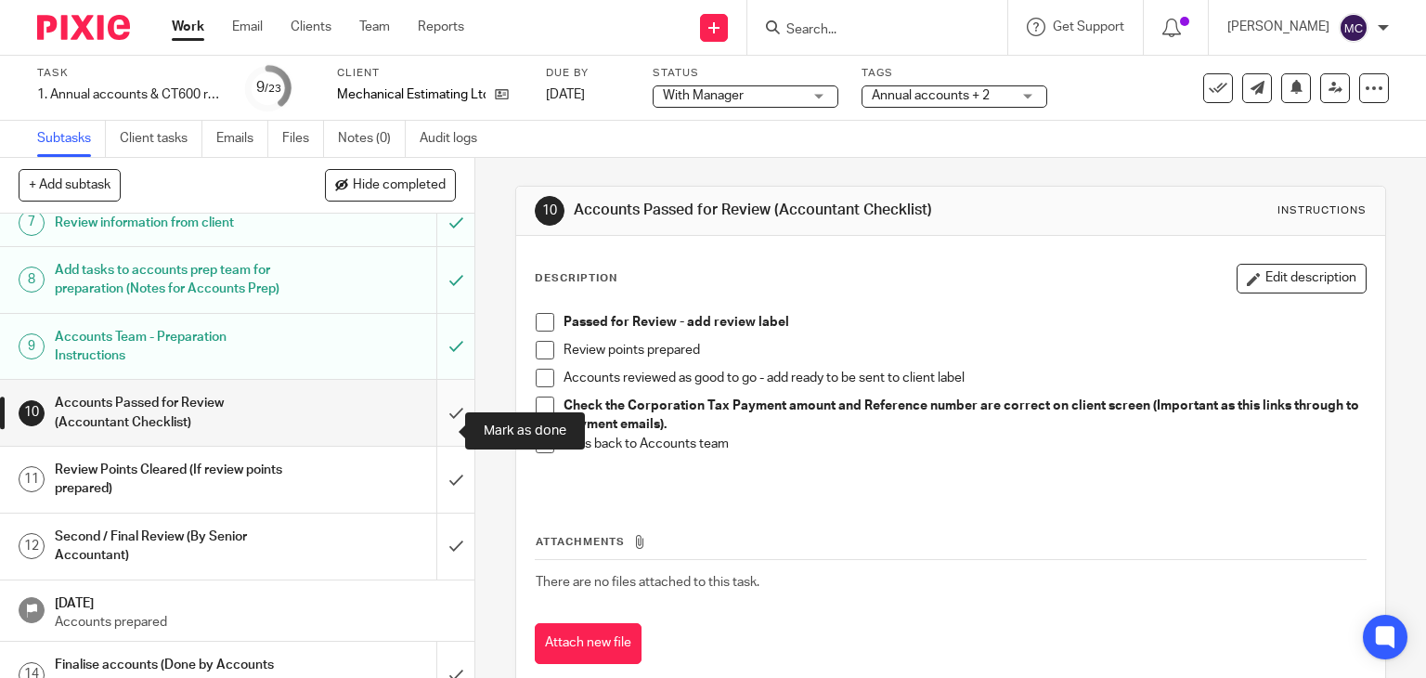
click at [446, 429] on input "submit" at bounding box center [237, 413] width 474 height 66
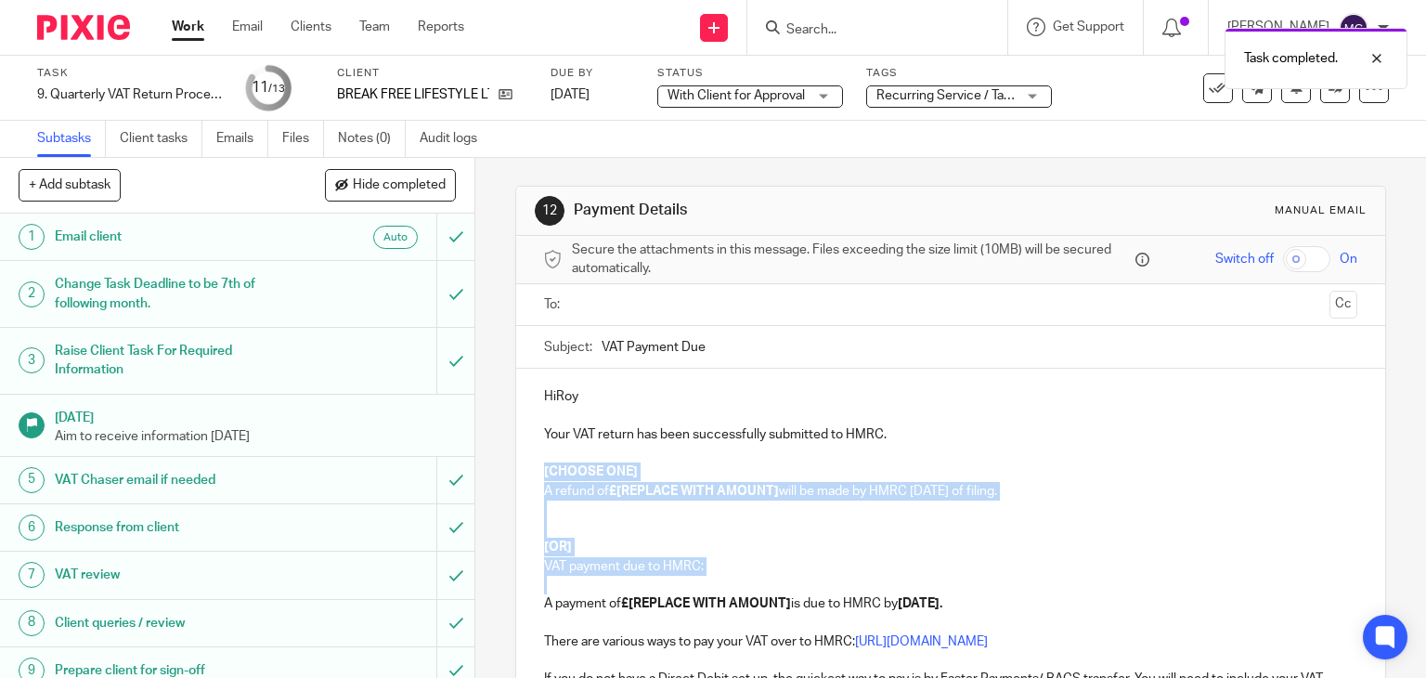
click at [732, 587] on div "HiRoy Your VAT return has been successfully submitted to HMRC. [CHOOSE ONE] A r…" at bounding box center [951, 620] width 870 height 503
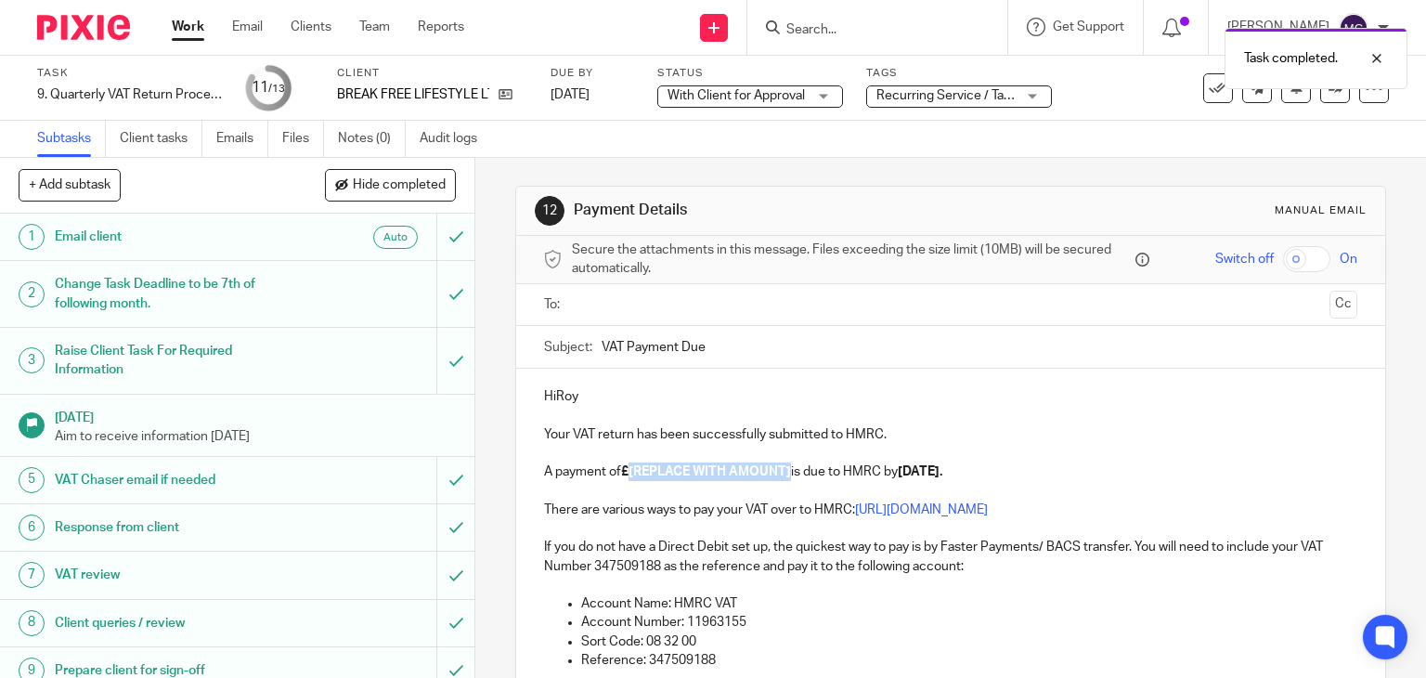
drag, startPoint x: 628, startPoint y: 473, endPoint x: 786, endPoint y: 467, distance: 158.8
click at [786, 467] on strong "£[REPLACE WITH AMOUNT]" at bounding box center [706, 471] width 170 height 13
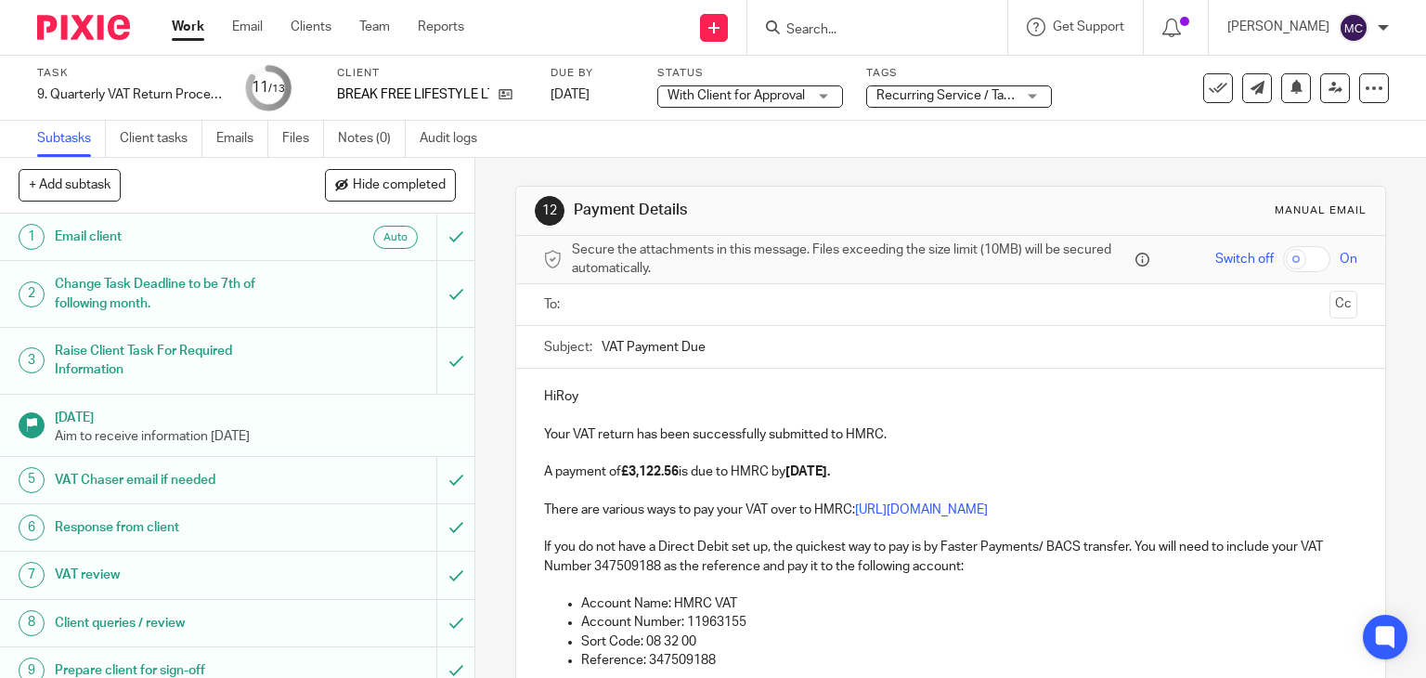
click at [554, 395] on p "HiRoy" at bounding box center [951, 396] width 814 height 19
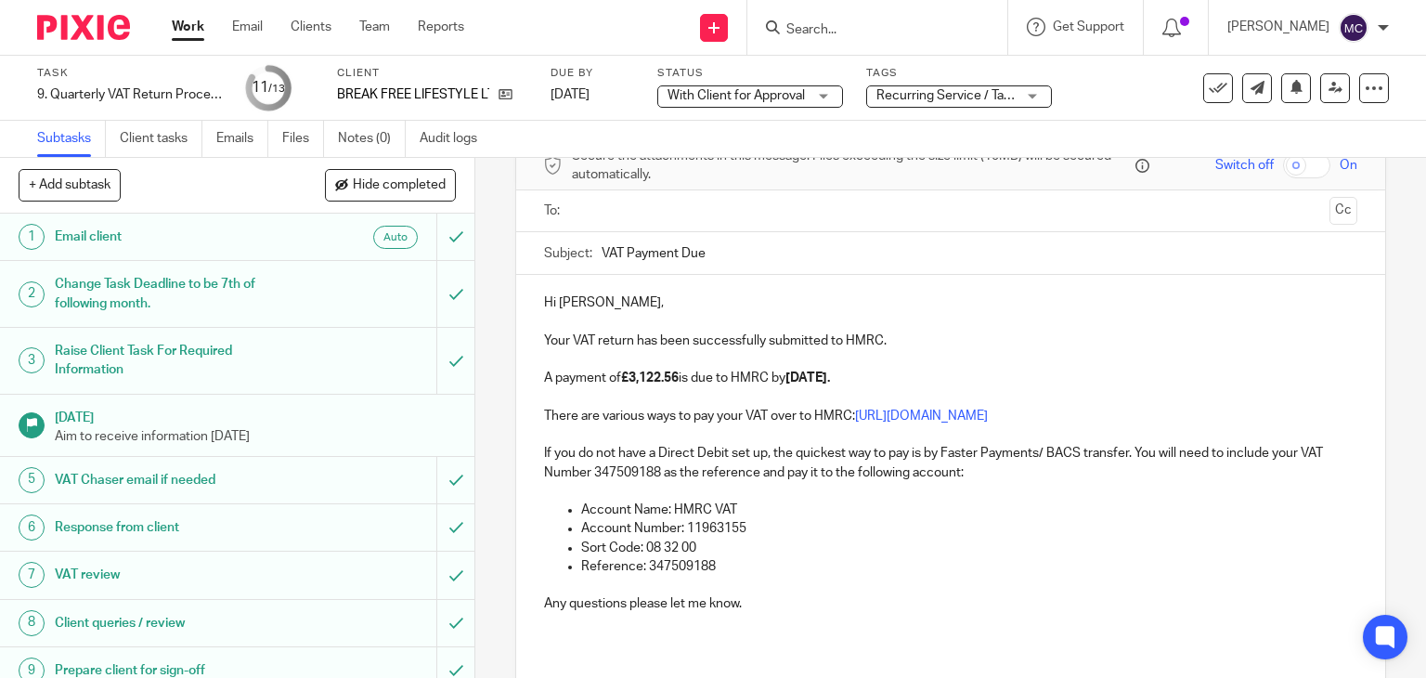
scroll to position [93, 0]
click at [659, 218] on input "text" at bounding box center [950, 211] width 744 height 21
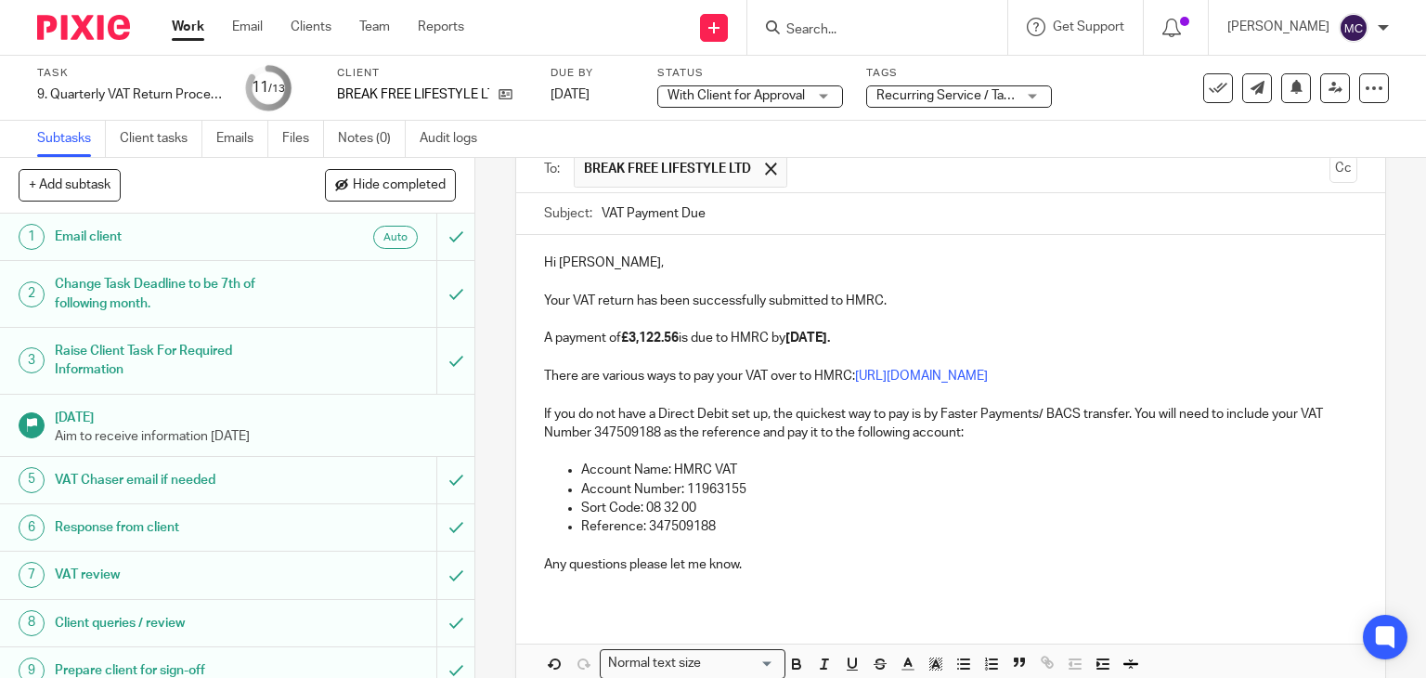
scroll to position [230, 0]
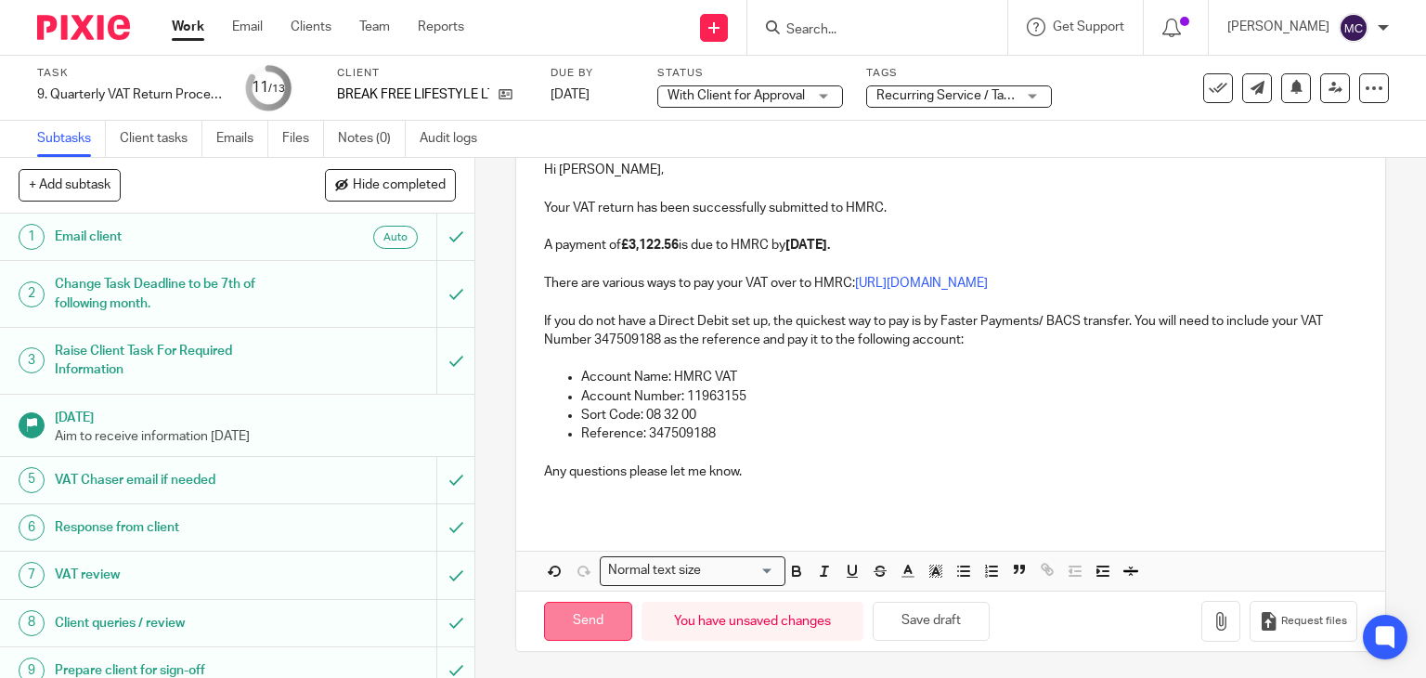
click at [583, 626] on input "Send" at bounding box center [588, 622] width 88 height 40
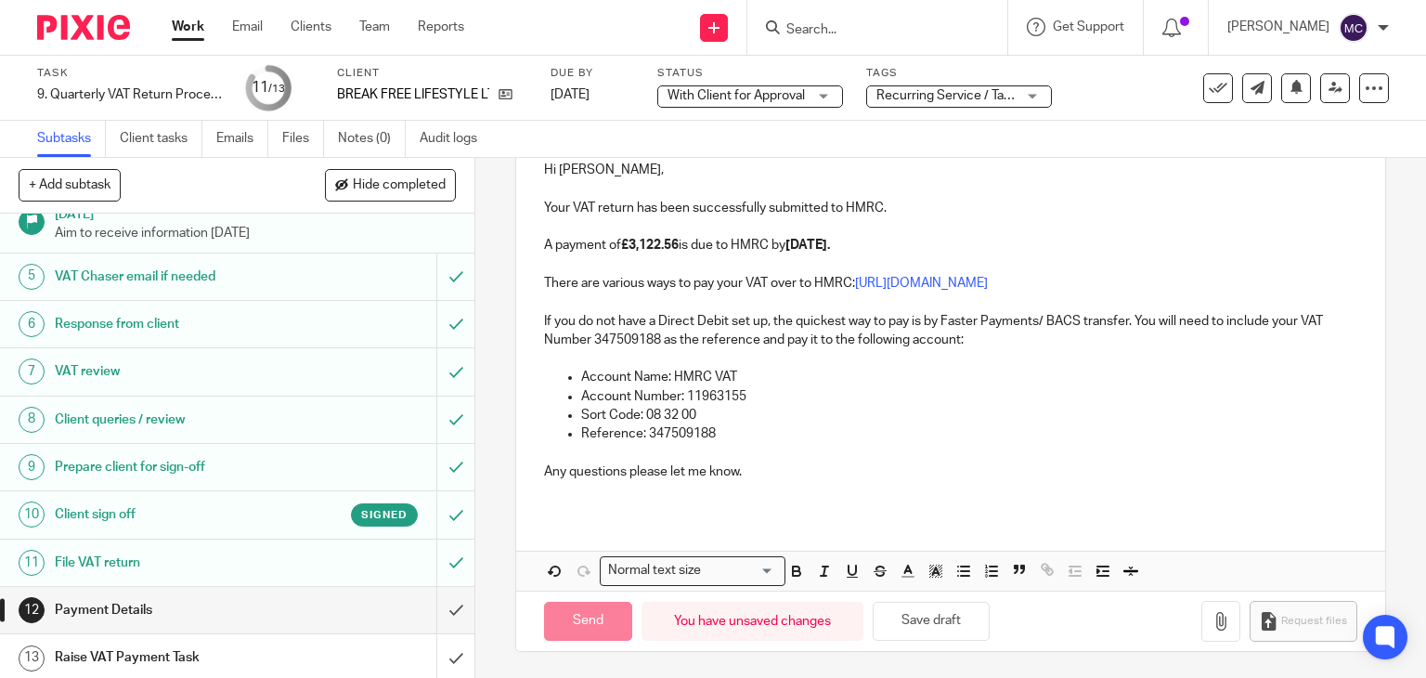
scroll to position [205, 0]
type input "Sent"
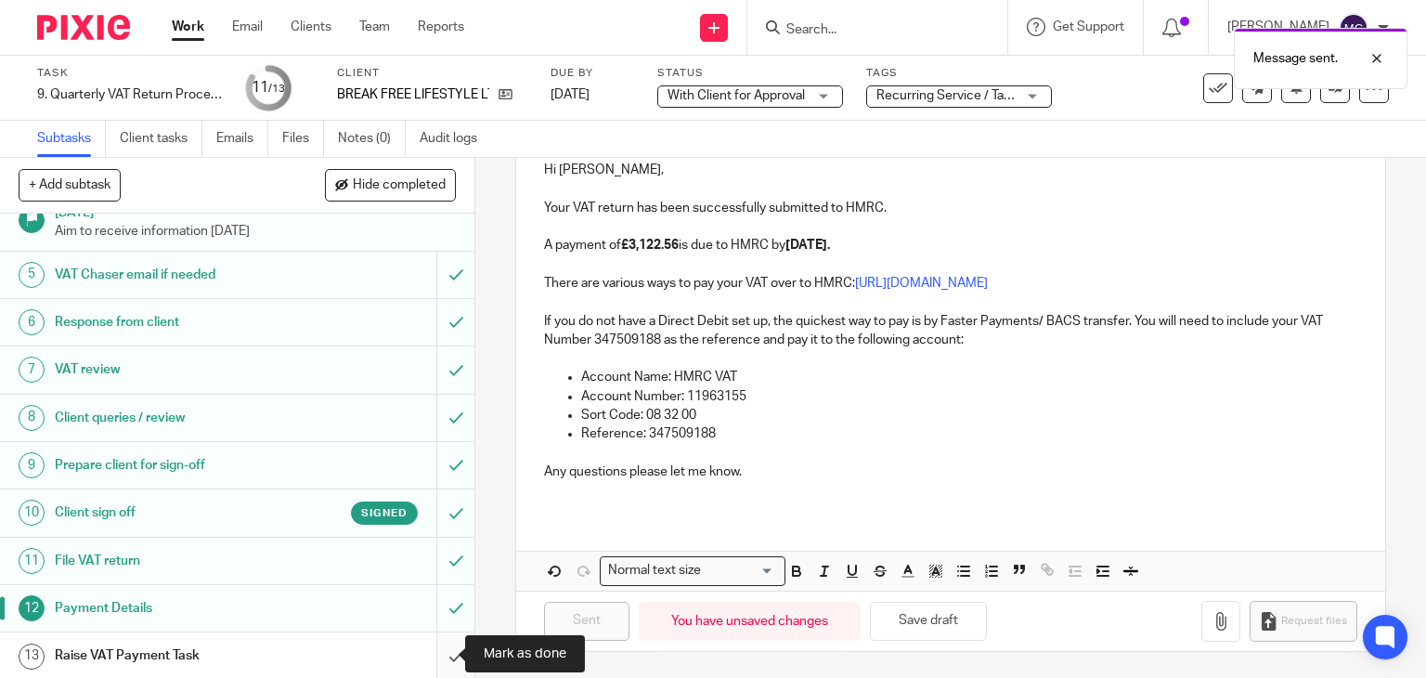
click at [427, 658] on input "submit" at bounding box center [237, 655] width 474 height 46
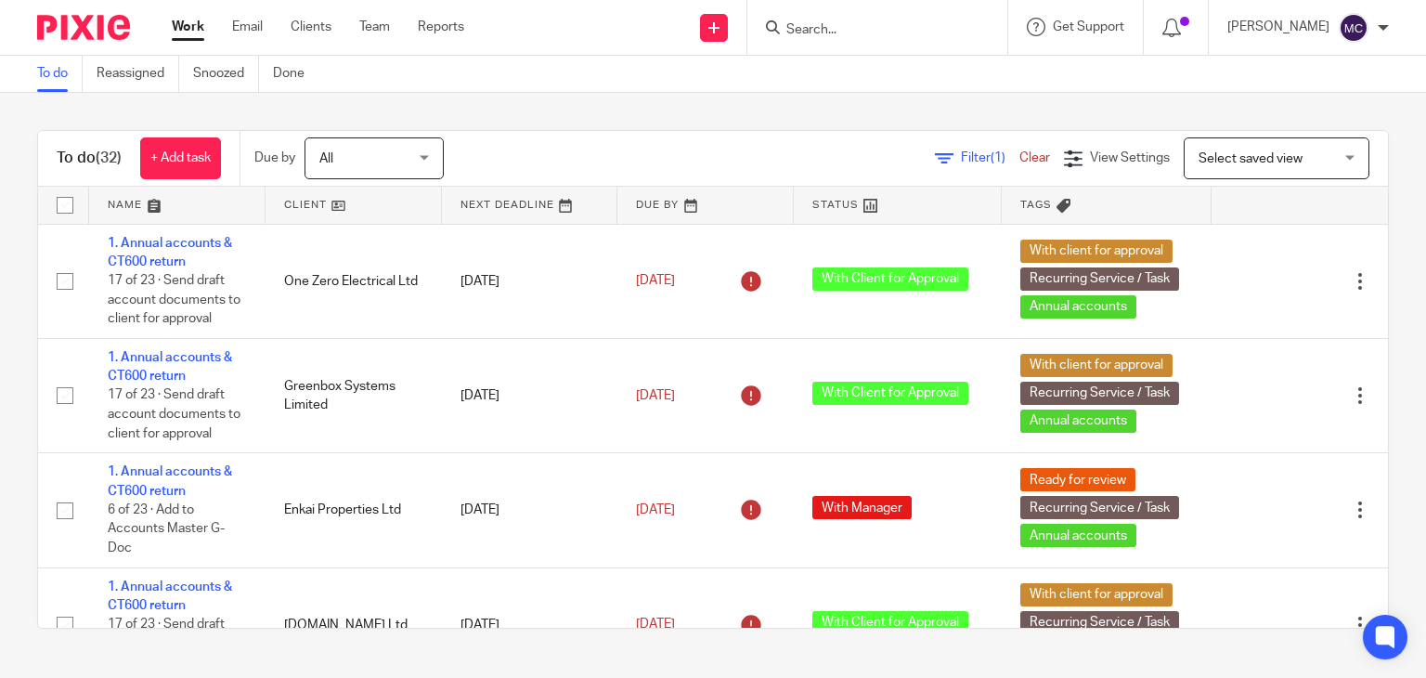
click at [850, 26] on input "Search" at bounding box center [867, 30] width 167 height 17
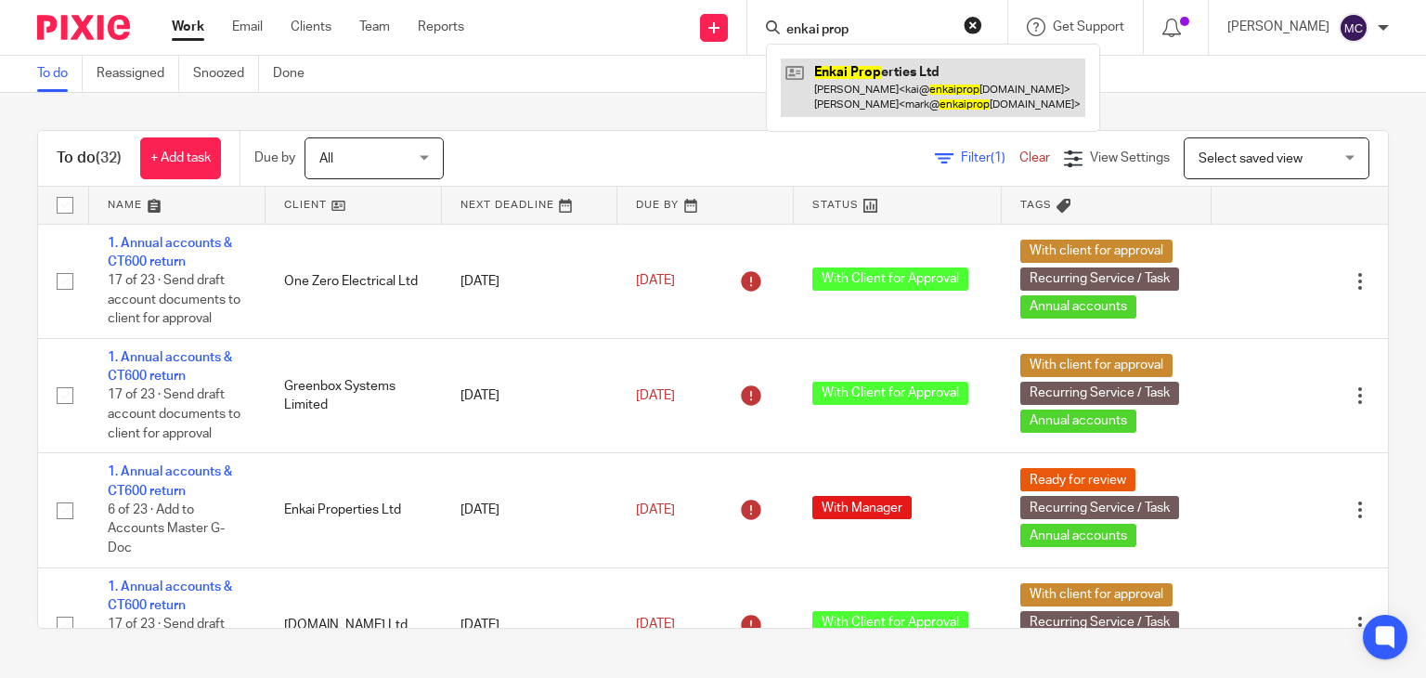
type input "enkai prop"
click at [878, 89] on link at bounding box center [933, 87] width 304 height 58
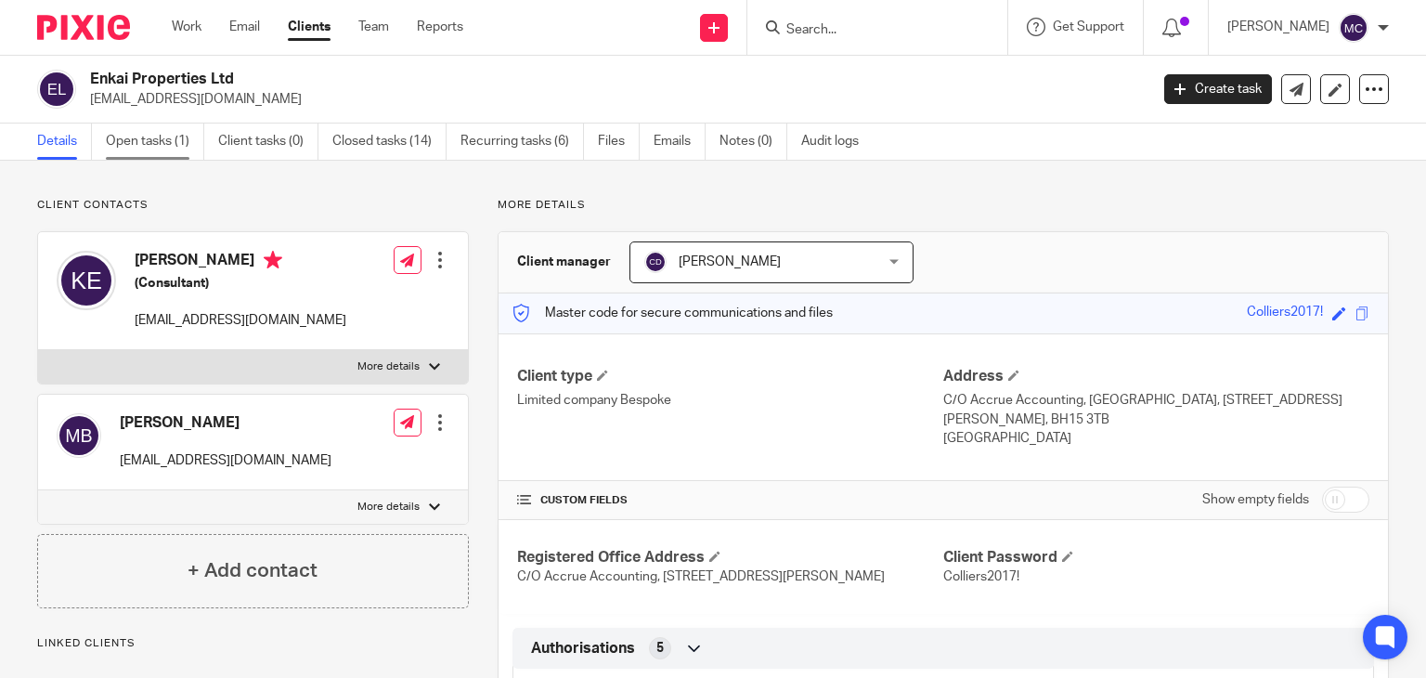
click at [148, 151] on link "Open tasks (1)" at bounding box center [155, 141] width 98 height 36
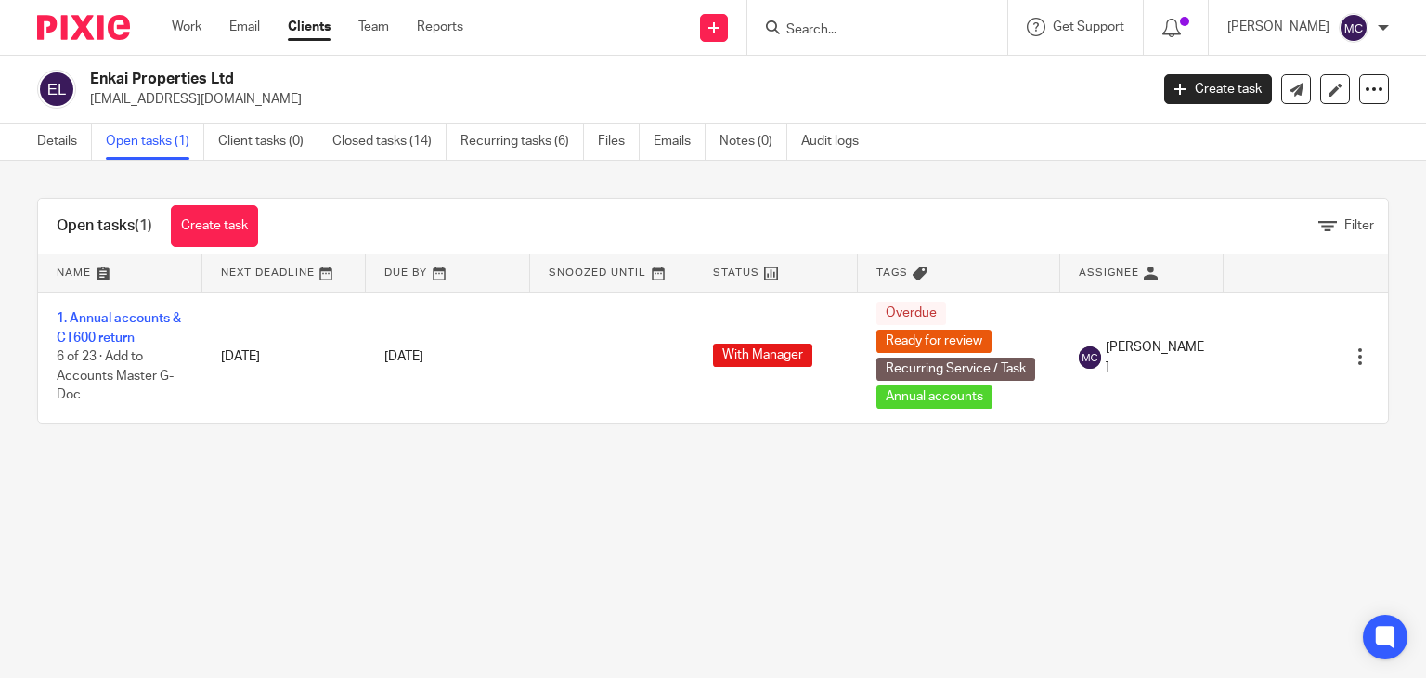
click at [873, 24] on input "Search" at bounding box center [867, 30] width 167 height 17
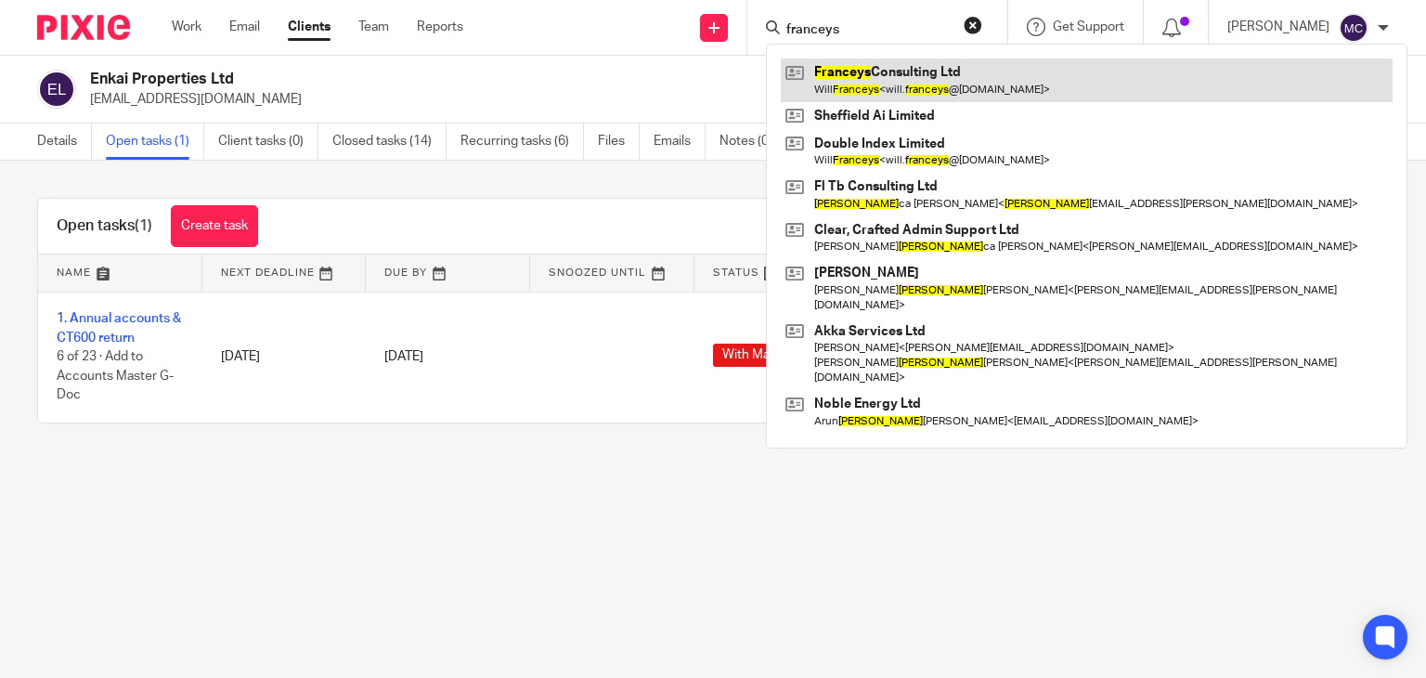
type input "franceys"
click at [886, 86] on link at bounding box center [1087, 79] width 612 height 43
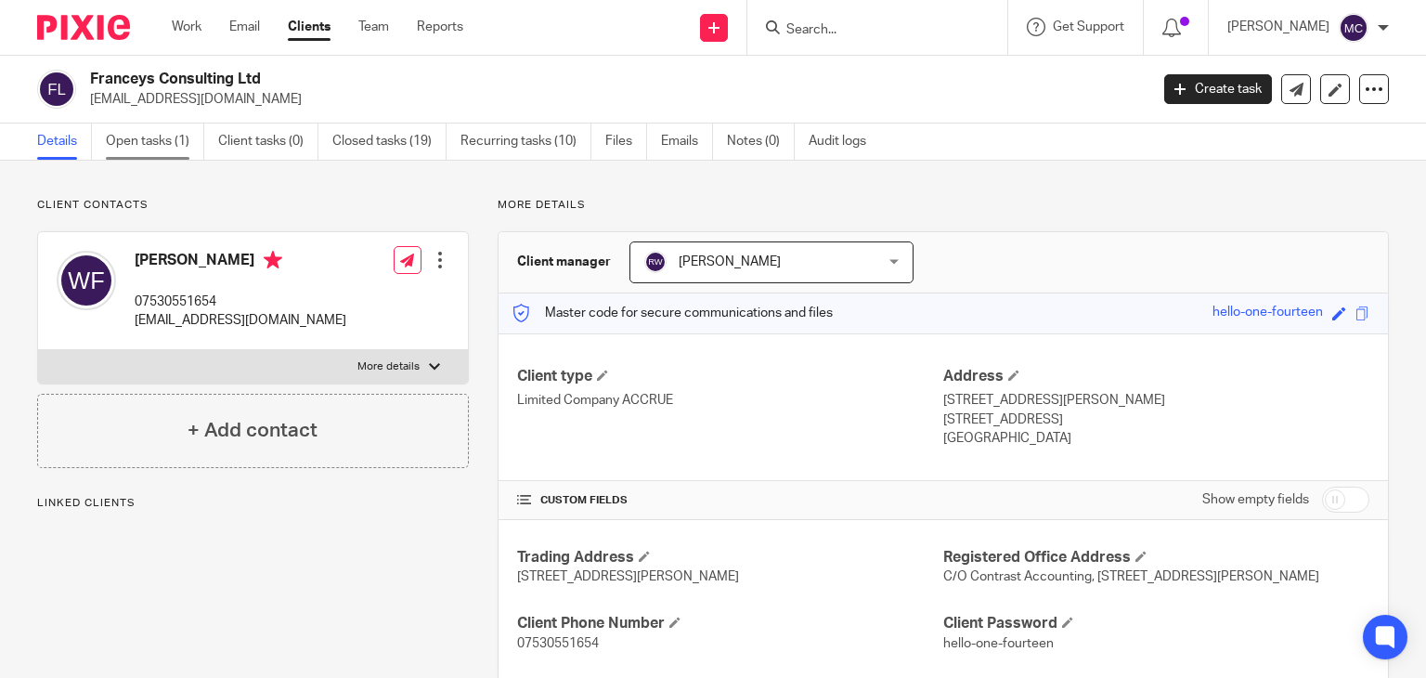
click at [147, 147] on link "Open tasks (1)" at bounding box center [155, 141] width 98 height 36
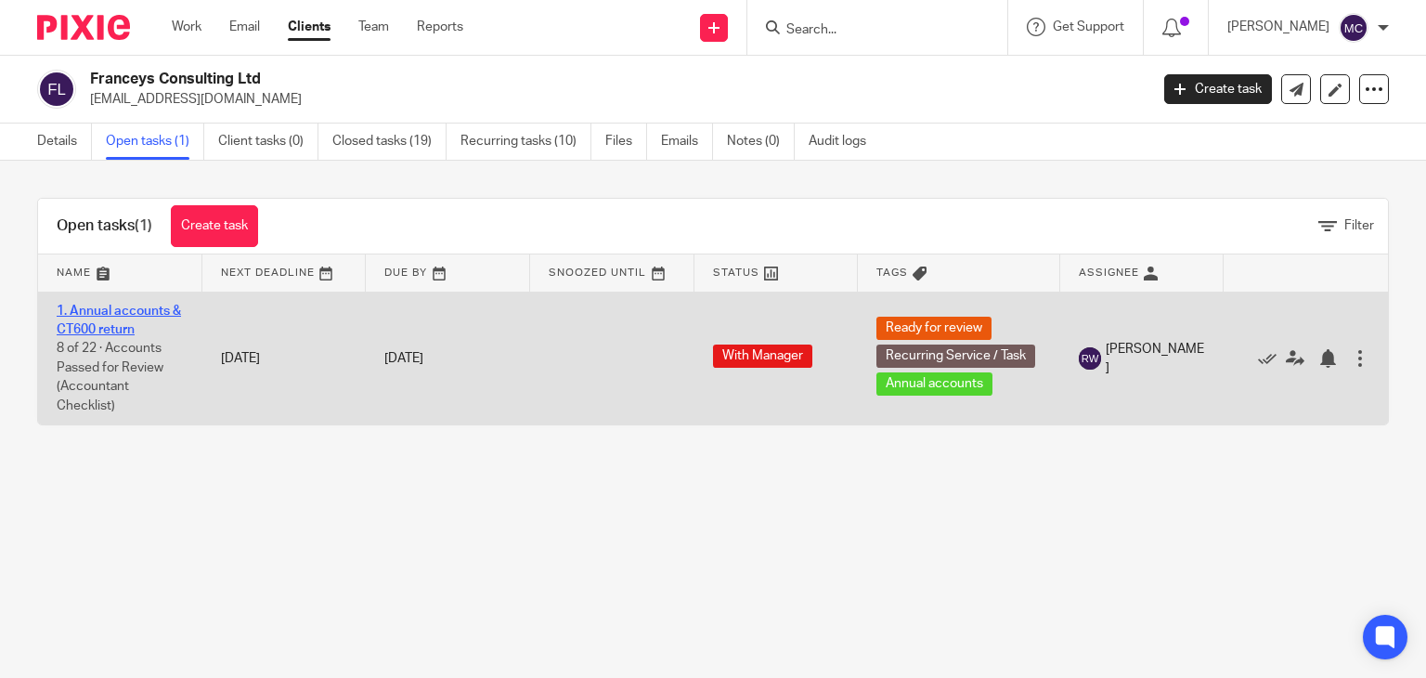
click at [148, 307] on link "1. Annual accounts & CT600 return" at bounding box center [119, 320] width 124 height 32
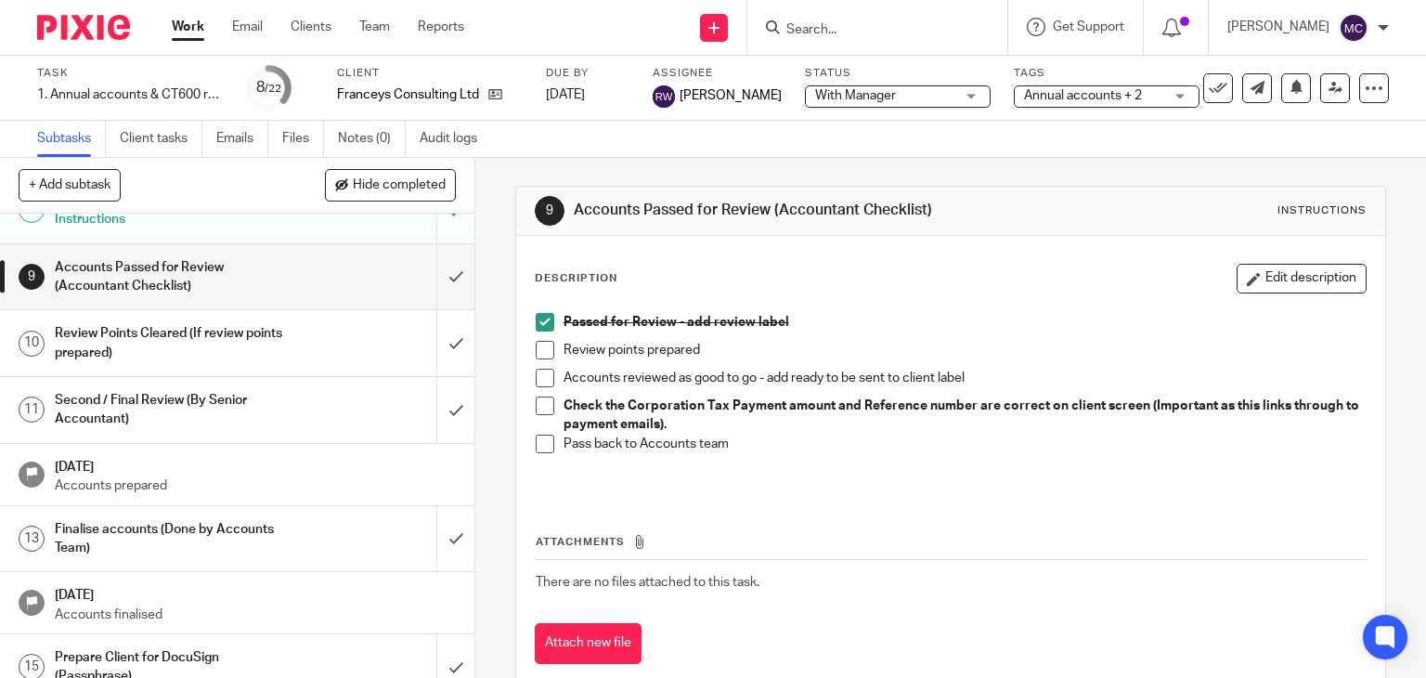
scroll to position [401, 0]
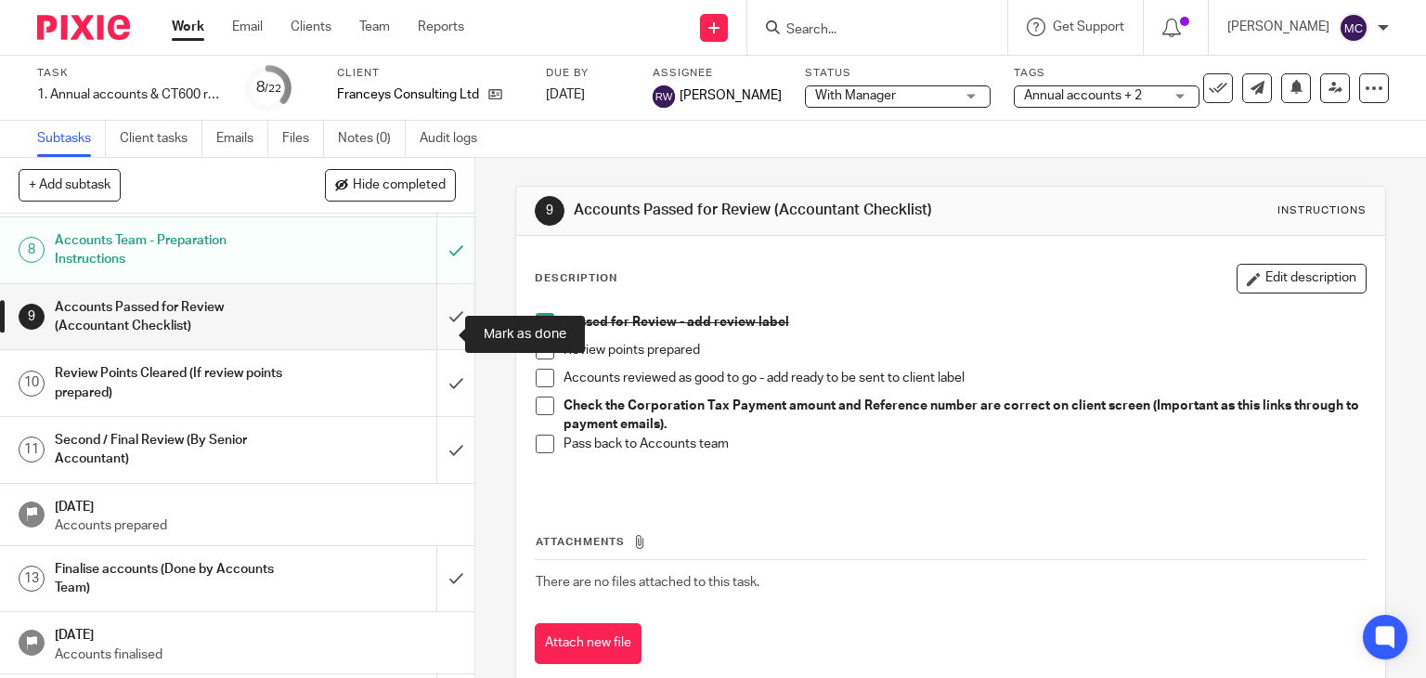
click at [442, 323] on input "submit" at bounding box center [237, 317] width 474 height 66
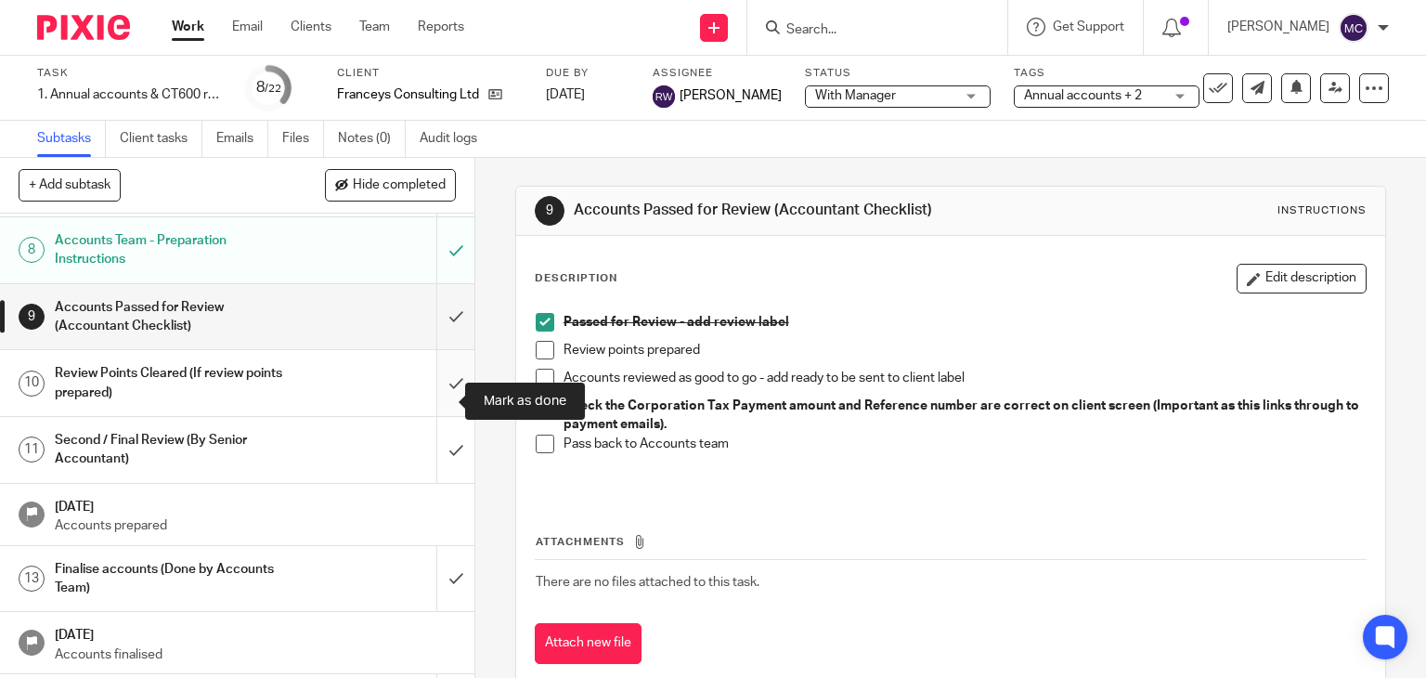
click at [438, 369] on input "submit" at bounding box center [237, 383] width 474 height 66
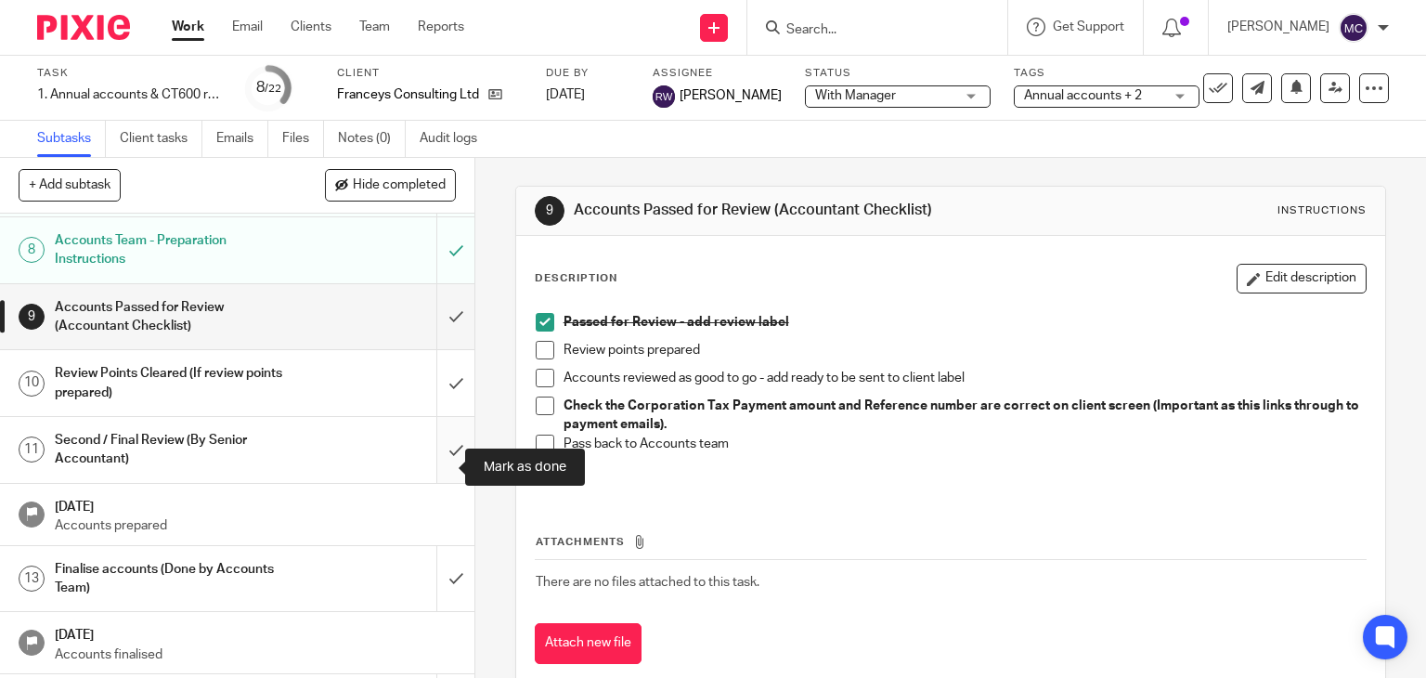
click at [431, 471] on input "submit" at bounding box center [237, 450] width 474 height 66
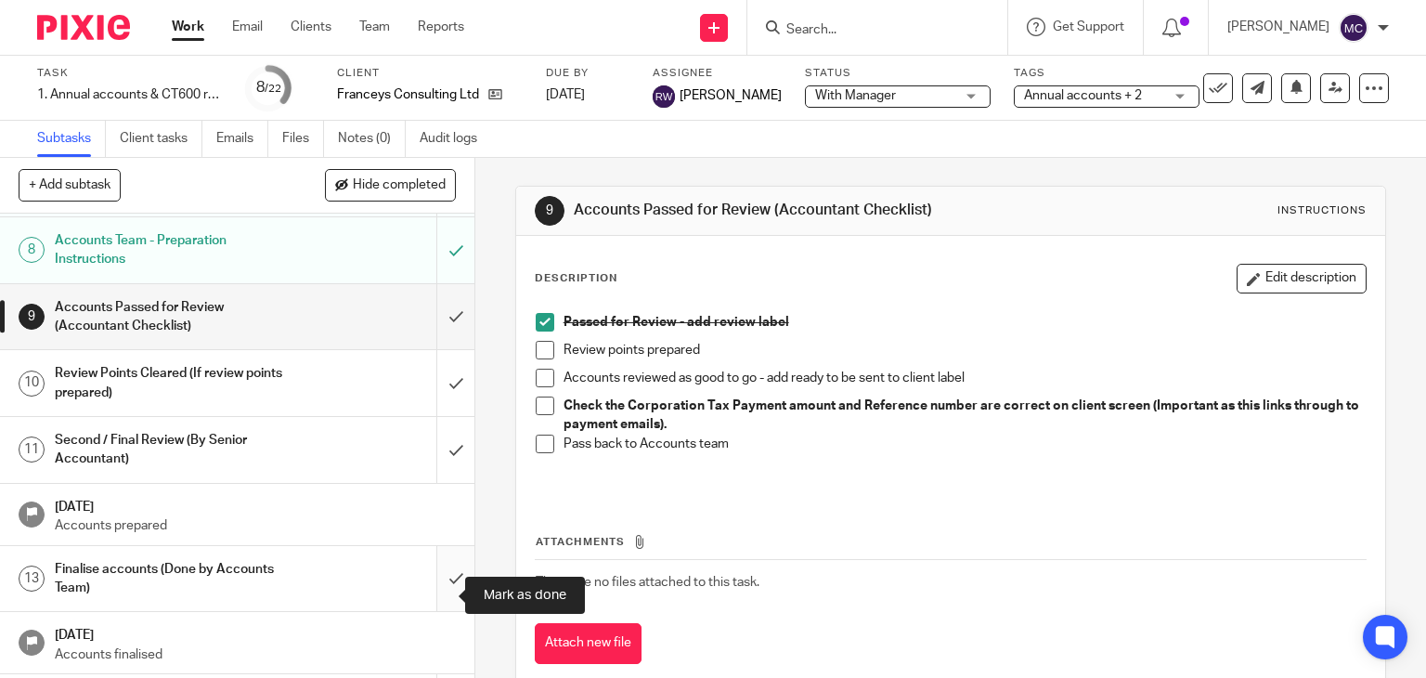
click at [438, 608] on input "submit" at bounding box center [237, 579] width 474 height 66
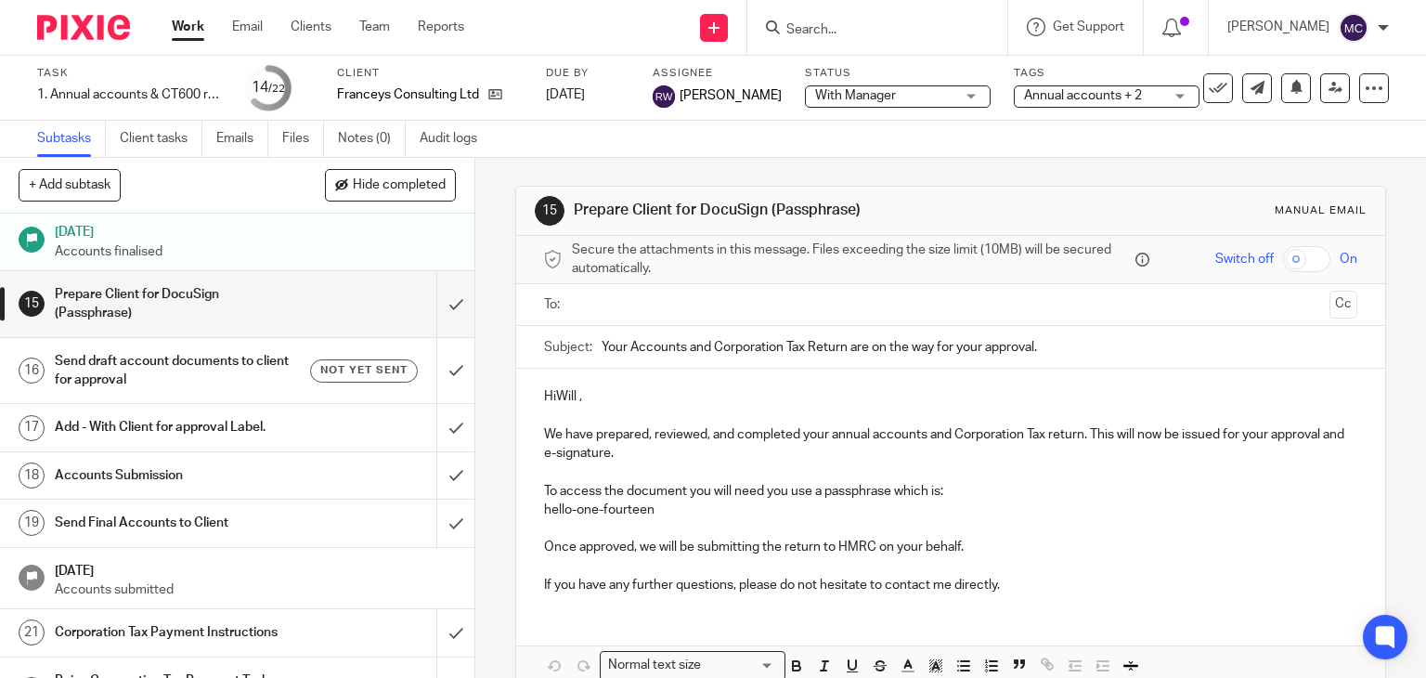
scroll to position [865, 0]
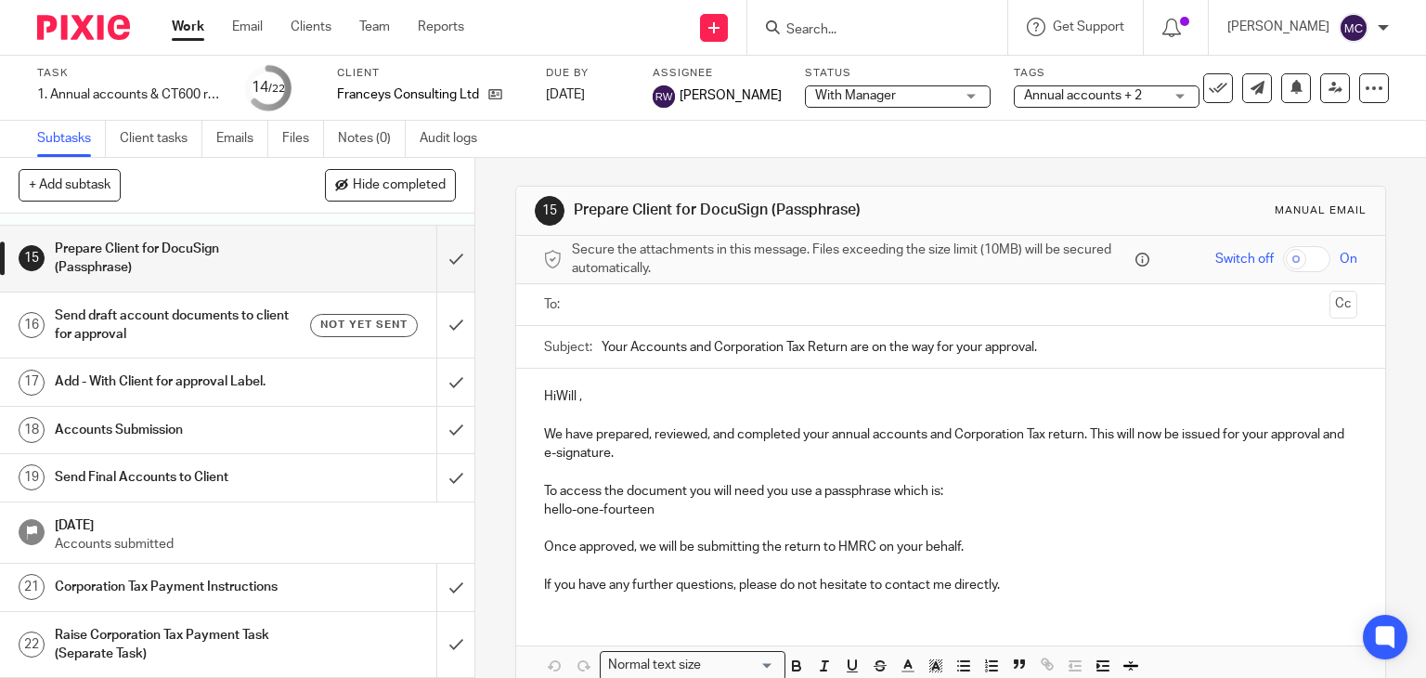
click at [550, 395] on p "HiWill ," at bounding box center [951, 396] width 814 height 19
click at [581, 398] on p "Hi Will ," at bounding box center [951, 396] width 814 height 19
click at [650, 308] on input "text" at bounding box center [950, 304] width 744 height 21
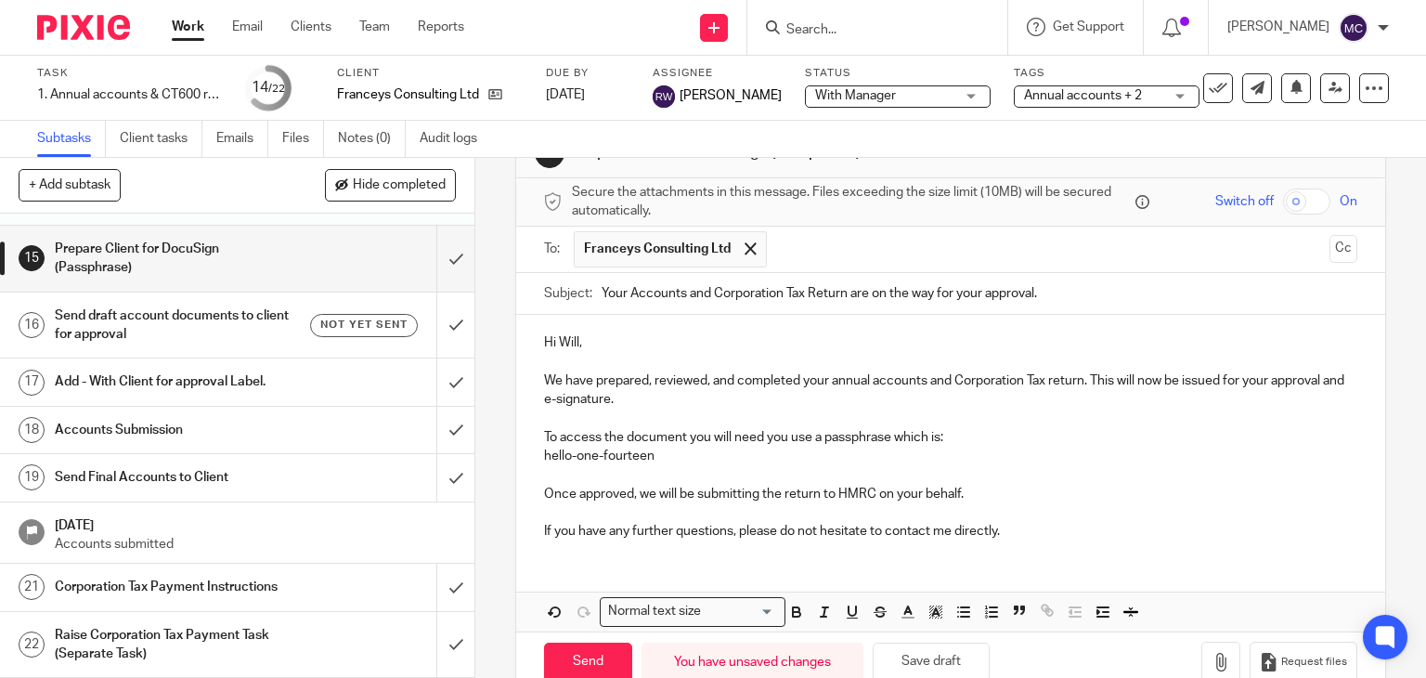
scroll to position [97, 0]
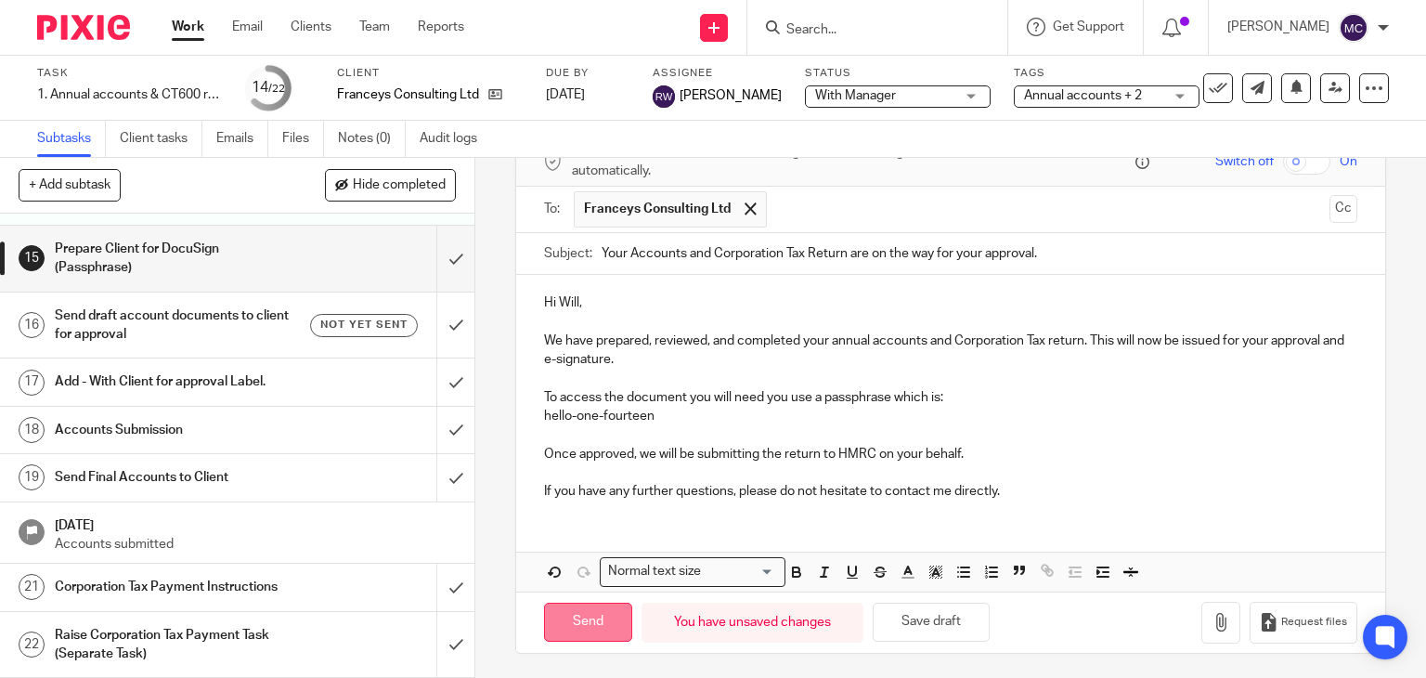
click at [589, 622] on input "Send" at bounding box center [588, 622] width 88 height 40
click at [236, 331] on h1 "Send draft account documents to client for approval" at bounding box center [176, 325] width 242 height 47
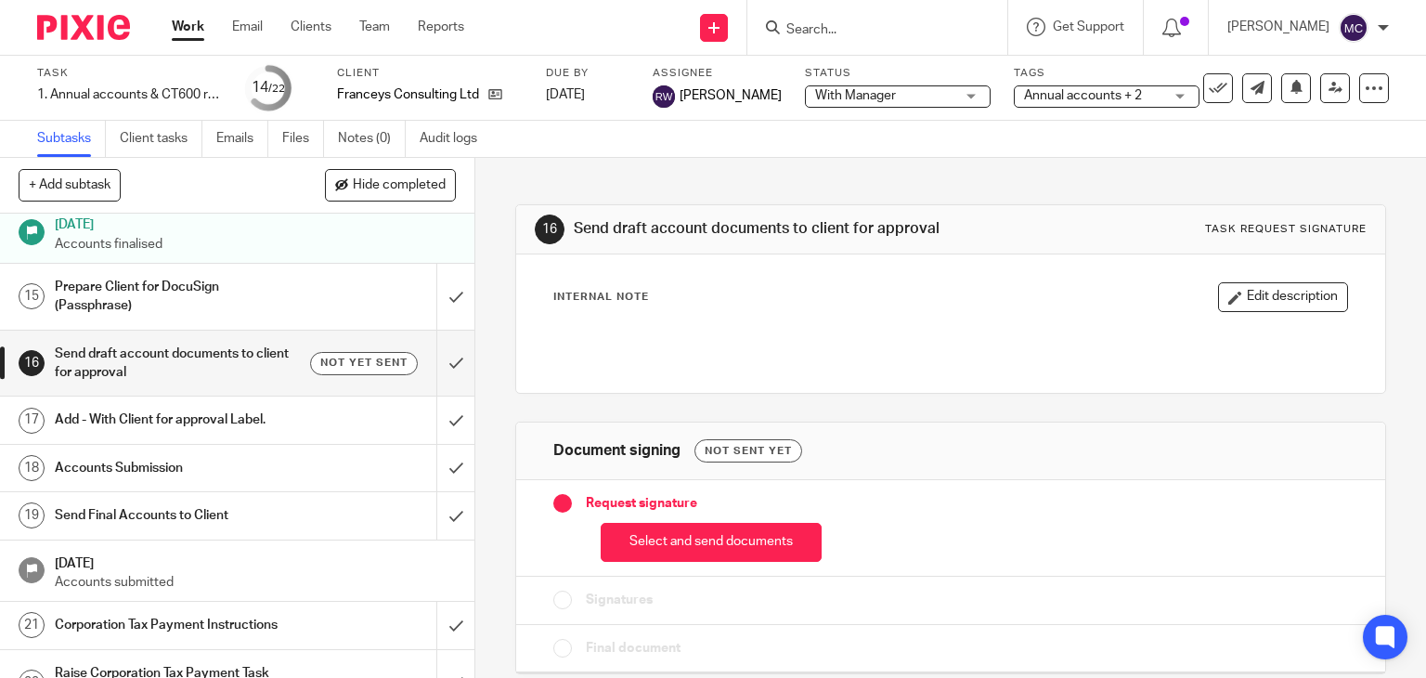
scroll to position [835, 0]
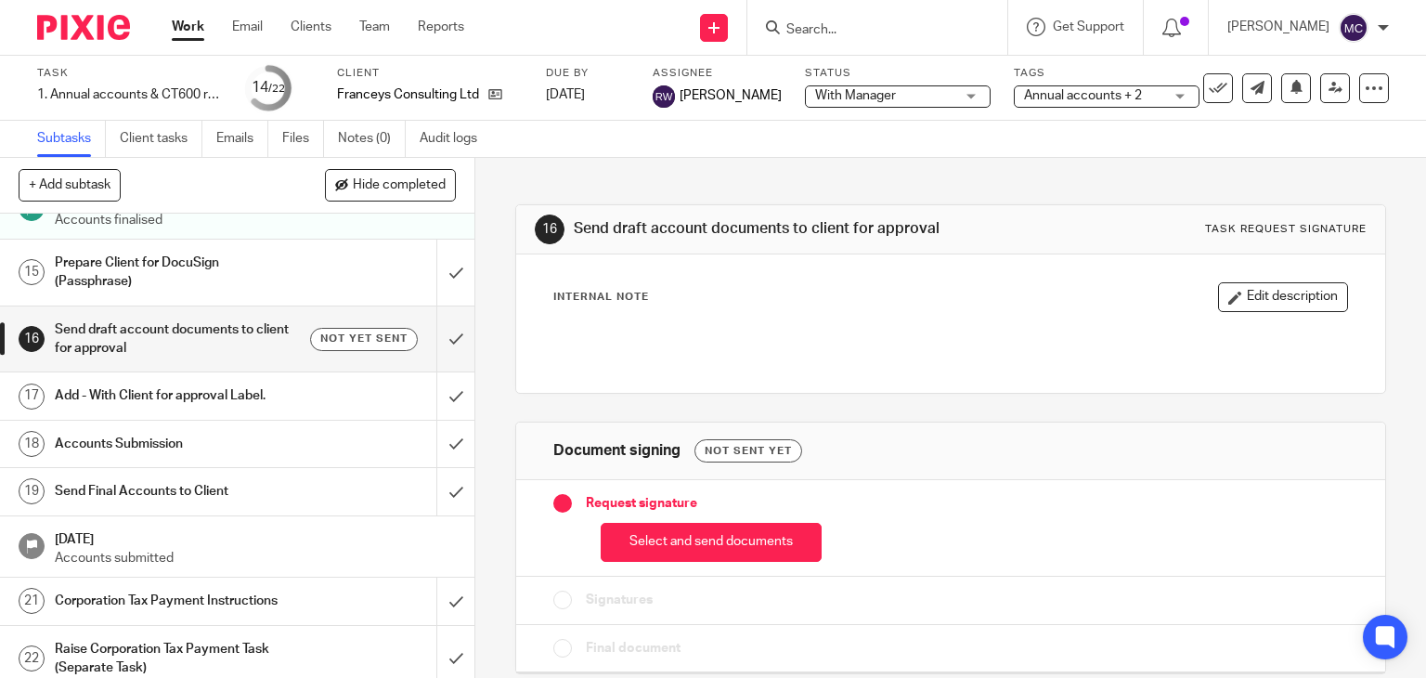
click at [302, 296] on div "Prepare Client for DocuSign (Passphrase)" at bounding box center [236, 272] width 363 height 47
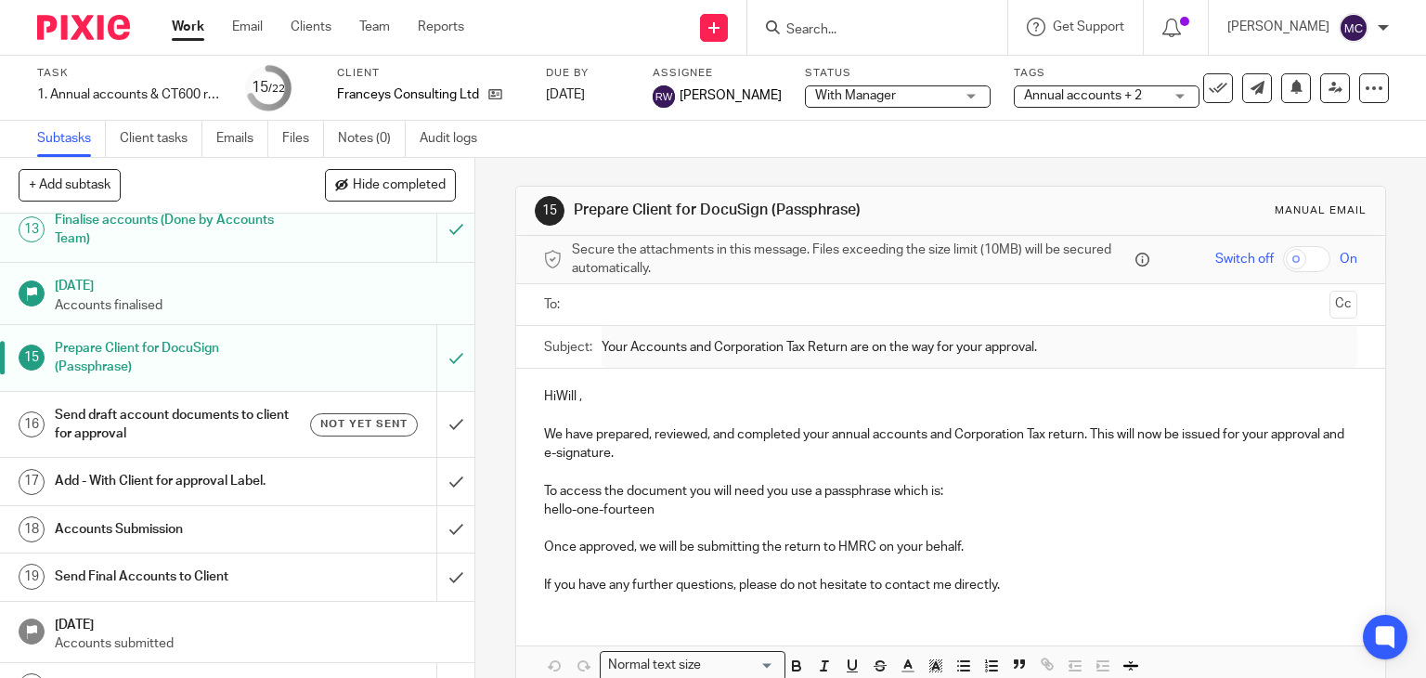
scroll to position [865, 0]
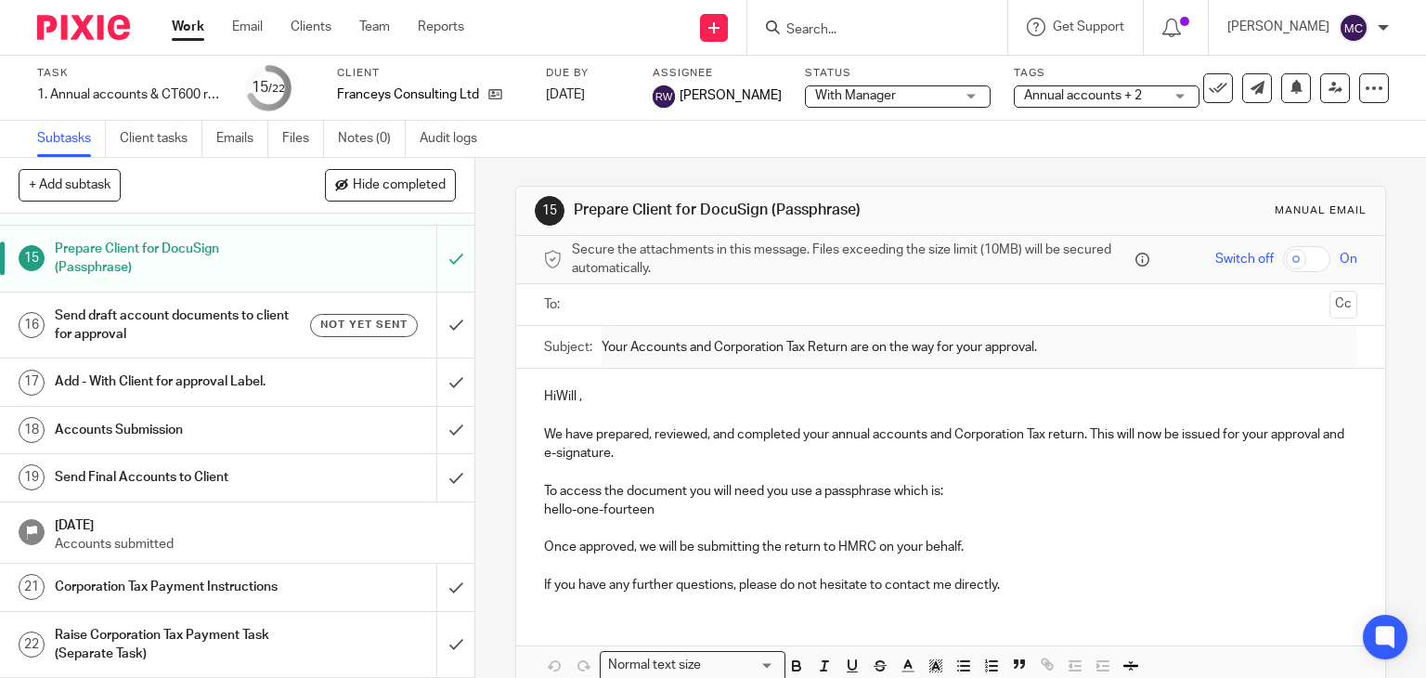
click at [225, 330] on h1 "Send draft account documents to client for approval" at bounding box center [176, 325] width 242 height 47
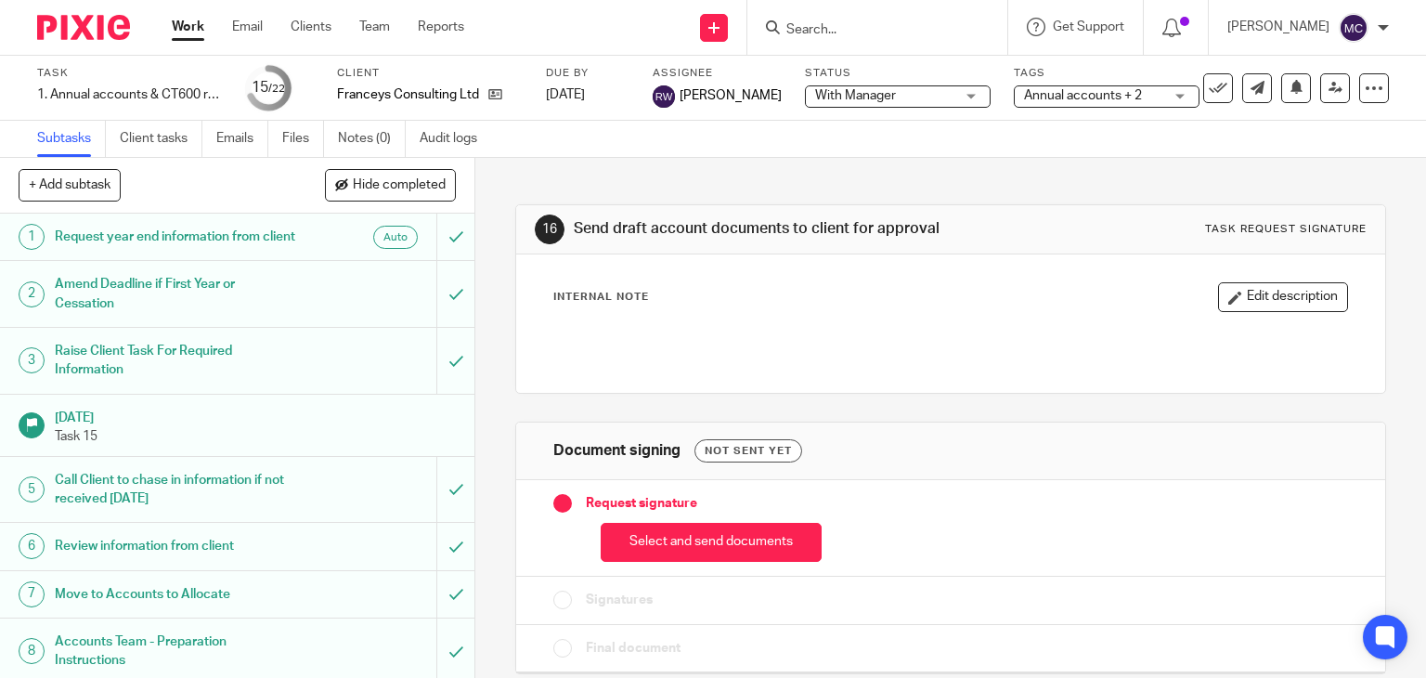
click at [687, 538] on button "Select and send documents" at bounding box center [711, 543] width 221 height 40
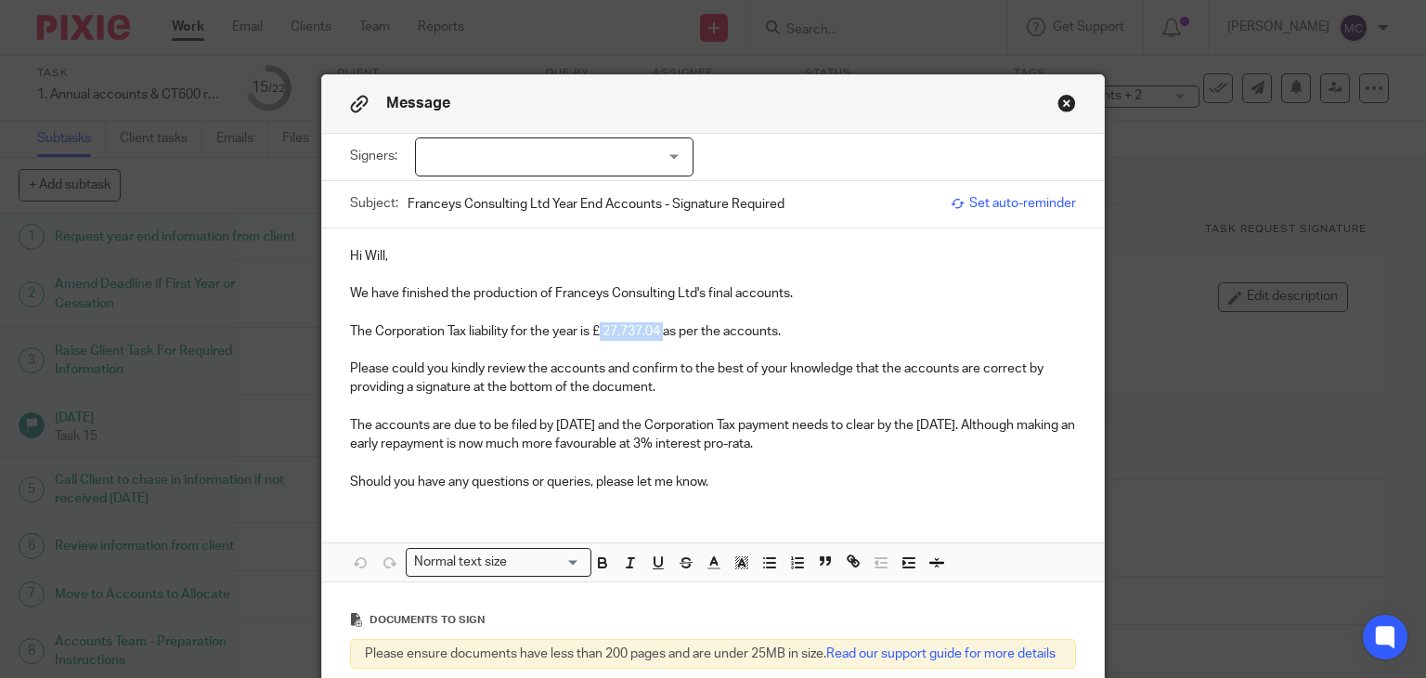
drag, startPoint x: 596, startPoint y: 330, endPoint x: 662, endPoint y: 330, distance: 65.9
click at [662, 330] on p "The Corporation Tax liability for the year is £ 27,737.04 as per the accounts." at bounding box center [713, 331] width 727 height 19
click at [654, 390] on p "Please could you kindly review the accounts and confirm to the best of your kno…" at bounding box center [713, 378] width 727 height 38
drag, startPoint x: 593, startPoint y: 330, endPoint x: 661, endPoint y: 330, distance: 67.8
click at [661, 330] on p "The Corporation Tax liability for the year is £ 27,737.04 as per the accounts." at bounding box center [713, 331] width 727 height 19
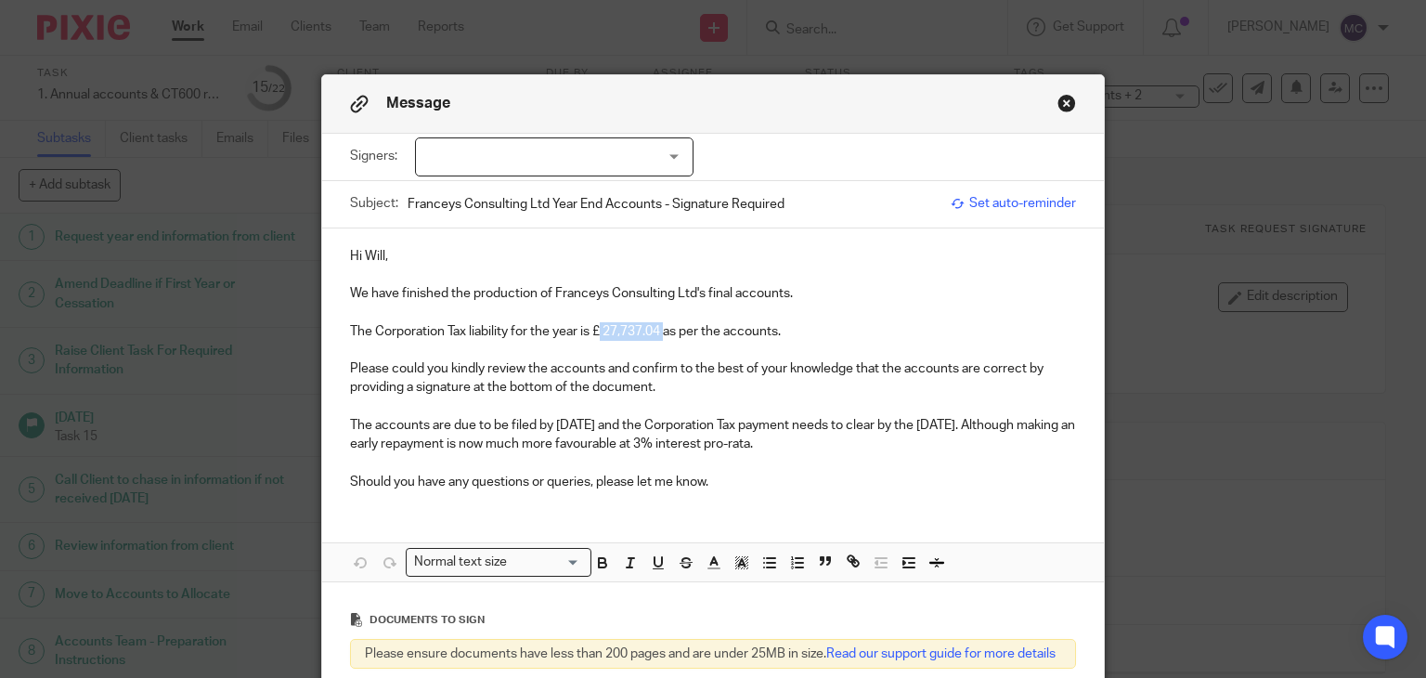
paste div
click at [608, 328] on p "The Corporation Tax liability for the year is ££28,011.58as per the accounts." at bounding box center [713, 331] width 727 height 19
drag, startPoint x: 590, startPoint y: 332, endPoint x: 659, endPoint y: 328, distance: 68.9
click at [659, 328] on p "The Corporation Tax liability for the year is £28,011.58as per the accounts." at bounding box center [713, 331] width 727 height 19
drag, startPoint x: 655, startPoint y: 331, endPoint x: 674, endPoint y: 331, distance: 18.6
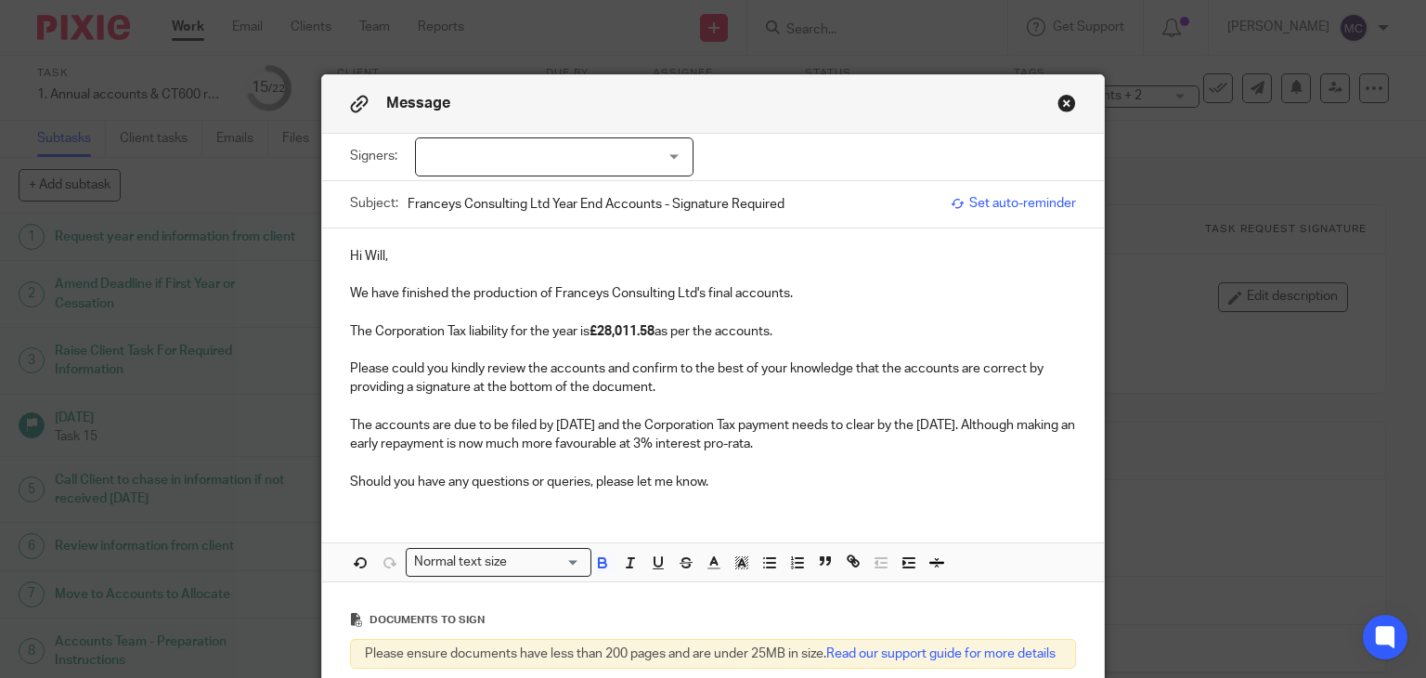
click at [656, 331] on p "The Corporation Tax liability for the year is £28,011.58 as per the accounts." at bounding box center [713, 331] width 727 height 19
click at [353, 554] on icon "button" at bounding box center [361, 562] width 17 height 17
click at [648, 322] on p "The Corporation Tax liability for the year is £28,011.58 as per the accounts." at bounding box center [713, 331] width 727 height 19
click at [662, 335] on p "The Corporation Tax liability for the year is £28,011.58 as per the accounts." at bounding box center [713, 331] width 727 height 19
click at [657, 333] on p "The Corporation Tax liability for the year is £28,011.58 as per the accounts." at bounding box center [713, 331] width 727 height 19
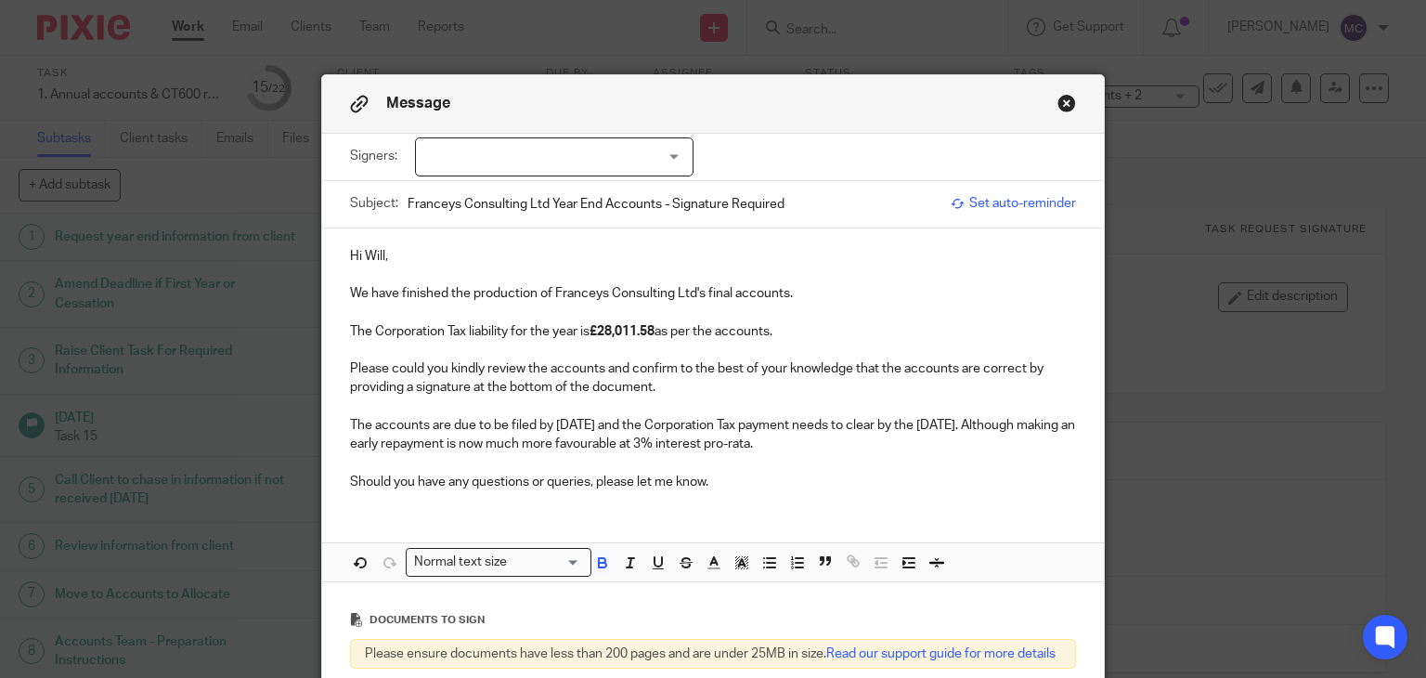
click at [753, 346] on p at bounding box center [713, 350] width 727 height 19
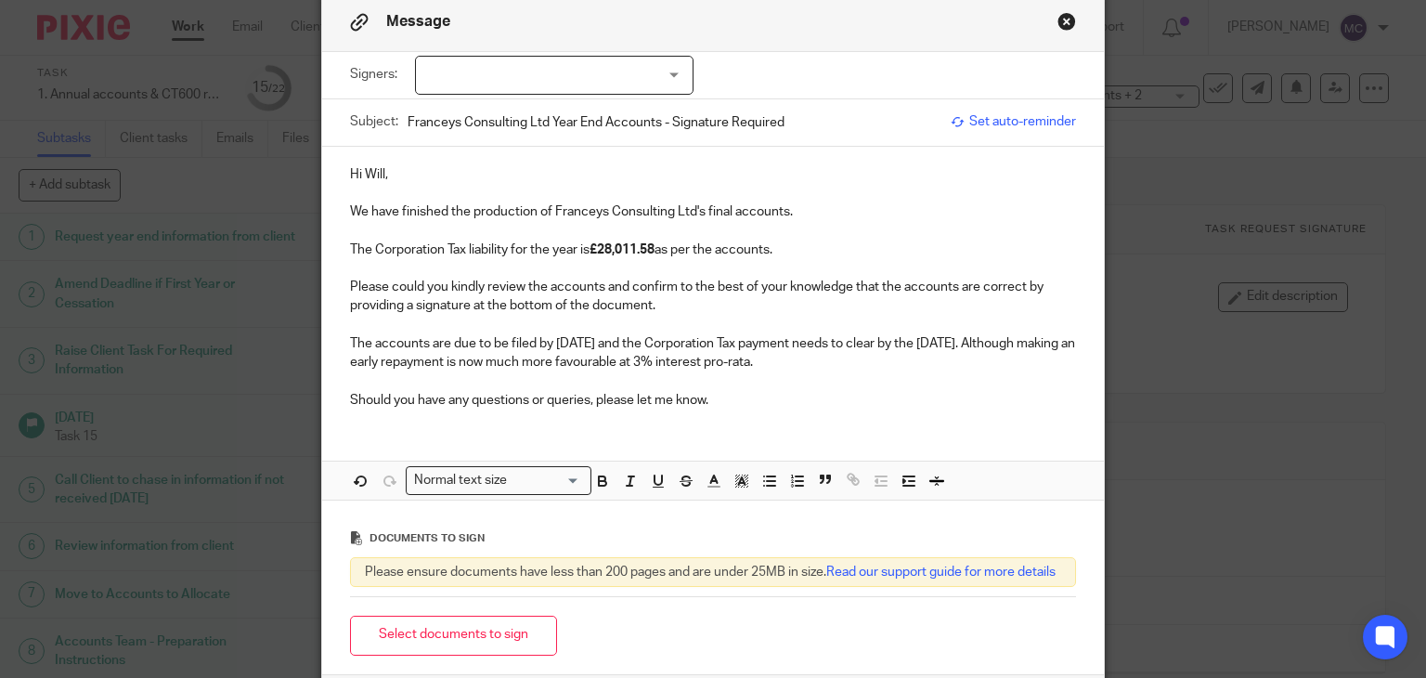
scroll to position [265, 0]
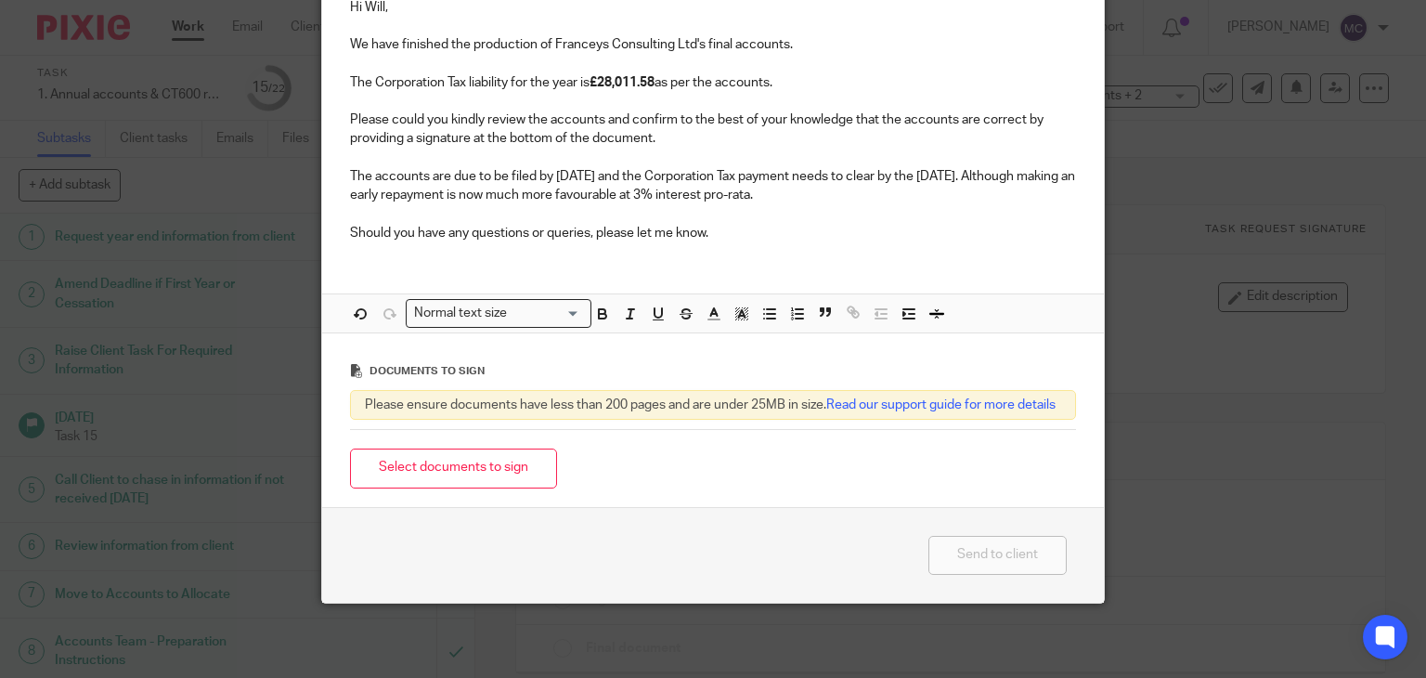
click at [447, 472] on button "Select documents to sign" at bounding box center [453, 468] width 207 height 40
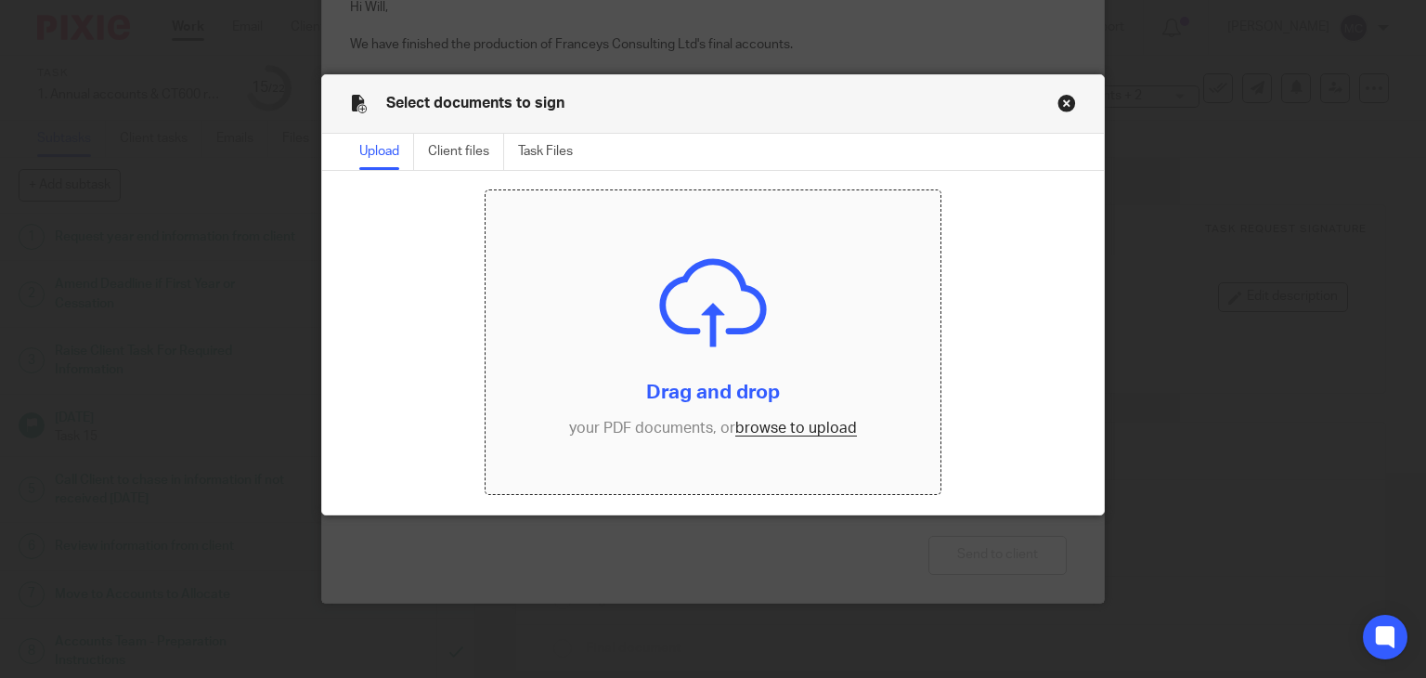
click at [733, 432] on input "file" at bounding box center [712, 342] width 455 height 304
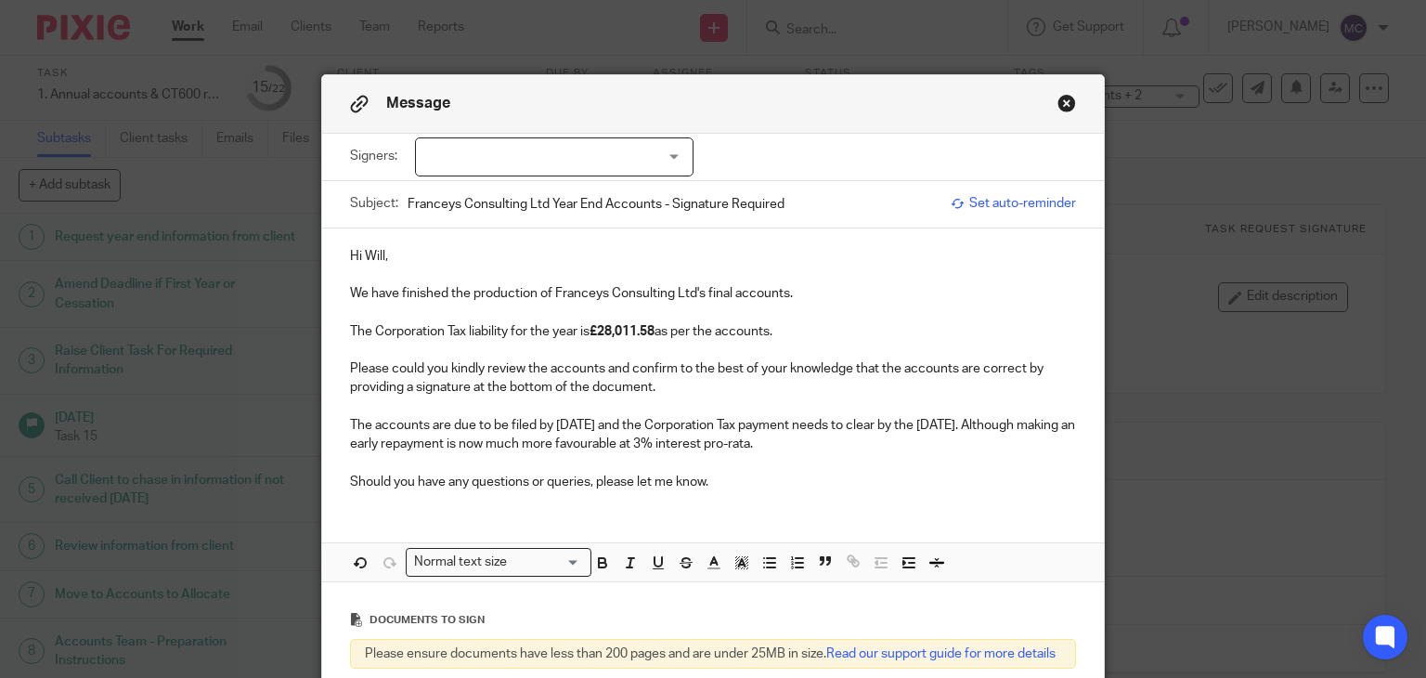
scroll to position [278, 0]
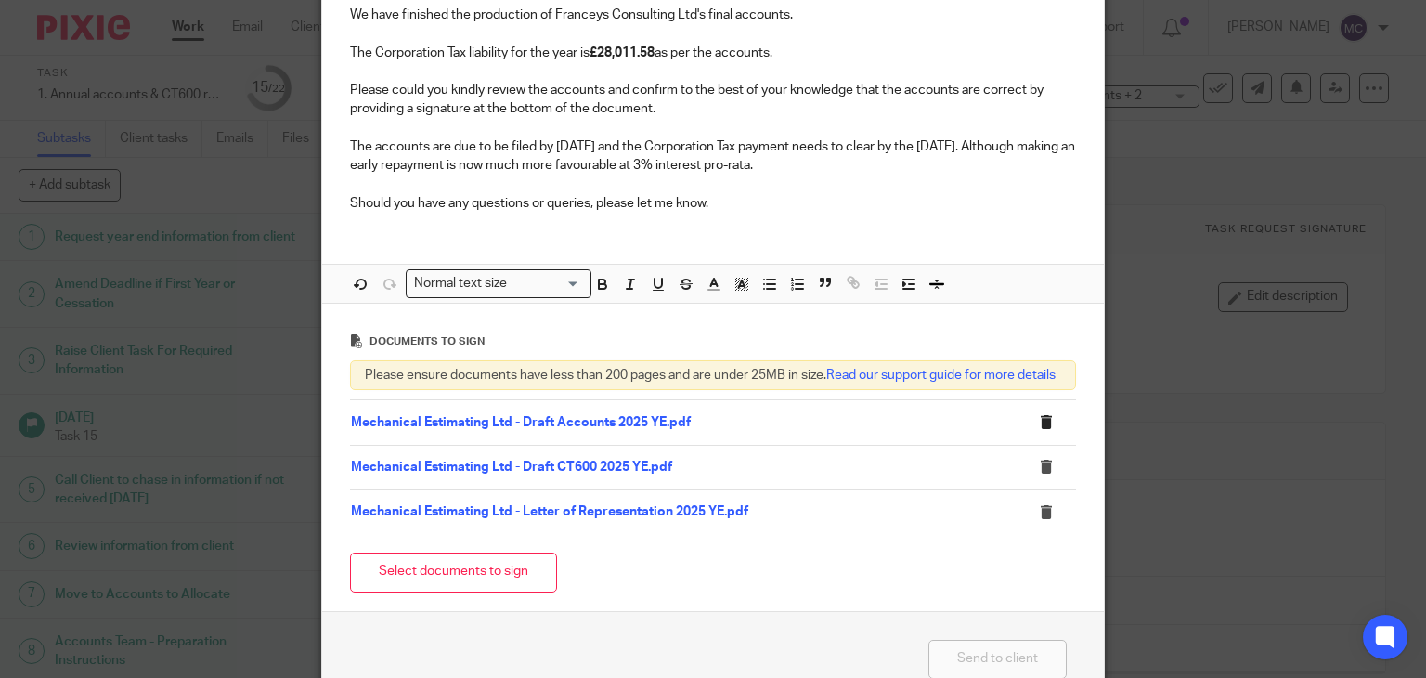
click at [1043, 429] on icon at bounding box center [1046, 422] width 14 height 14
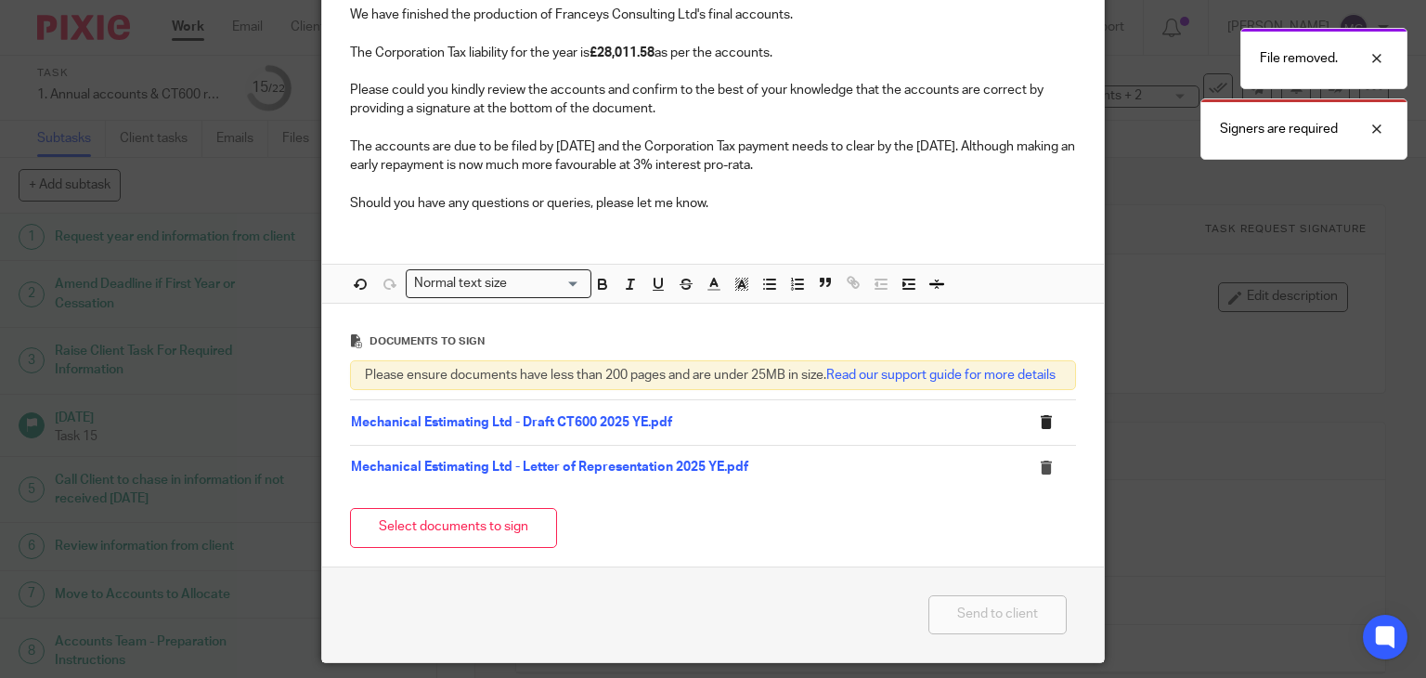
click at [1042, 429] on icon at bounding box center [1046, 422] width 14 height 14
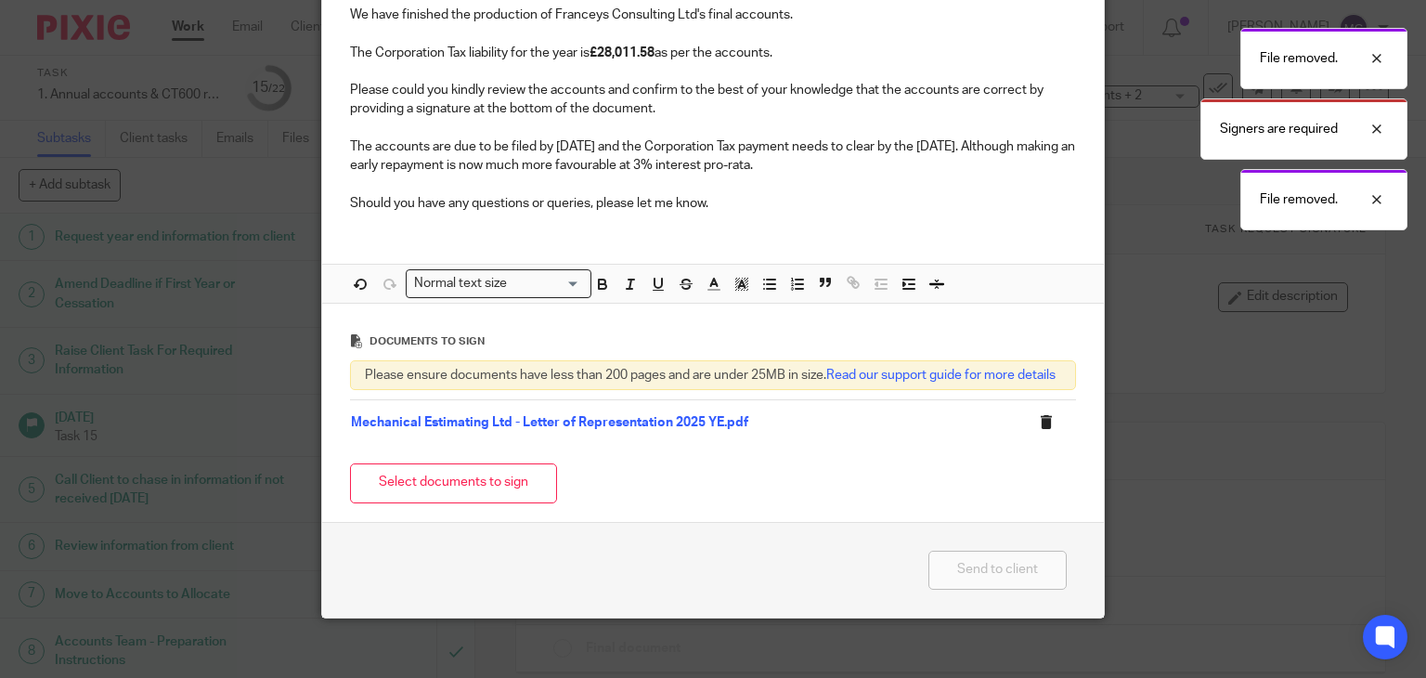
click at [1042, 429] on icon at bounding box center [1046, 422] width 14 height 14
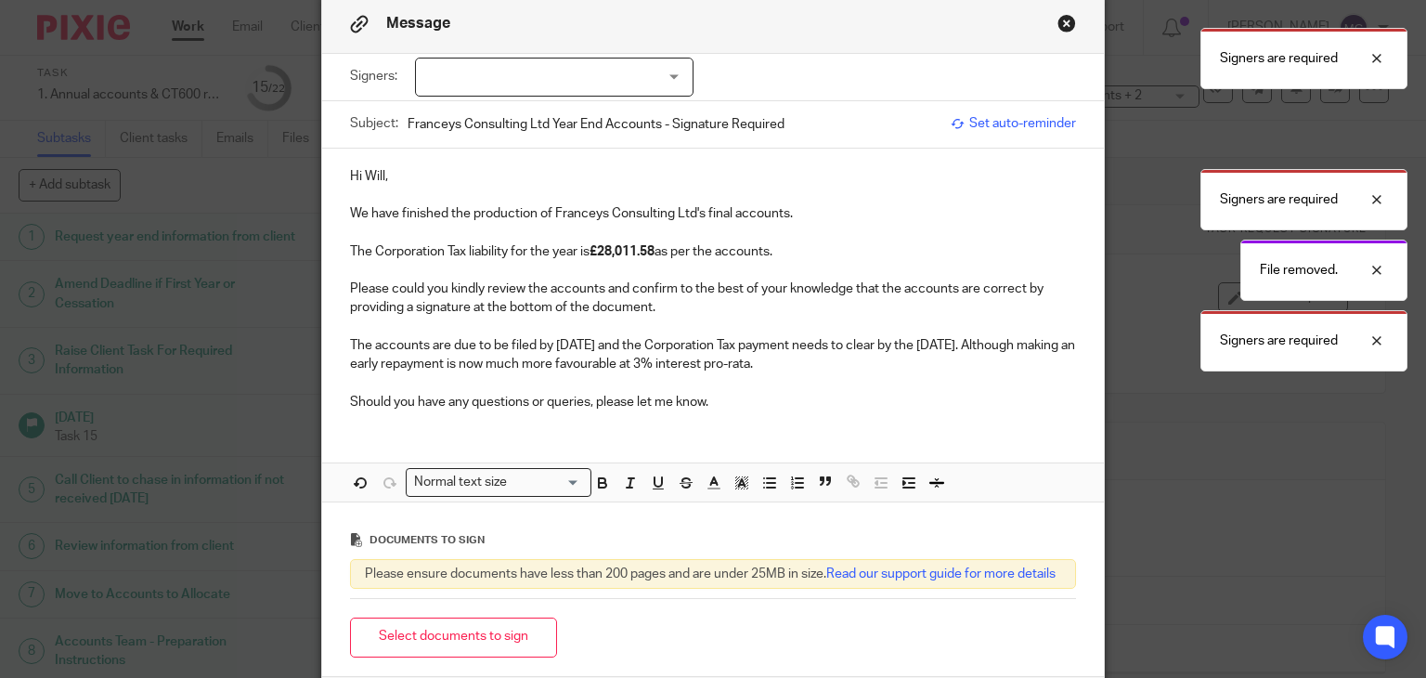
scroll to position [173, 0]
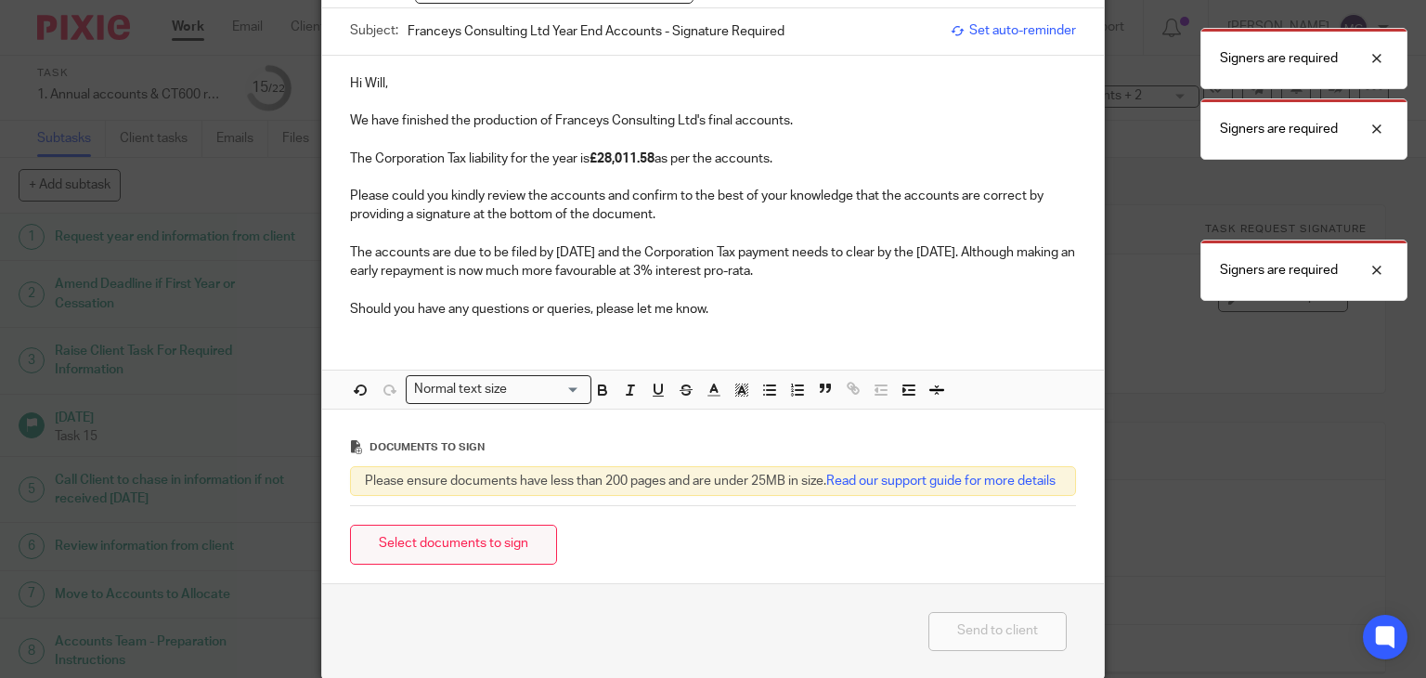
click at [451, 560] on button "Select documents to sign" at bounding box center [453, 544] width 207 height 40
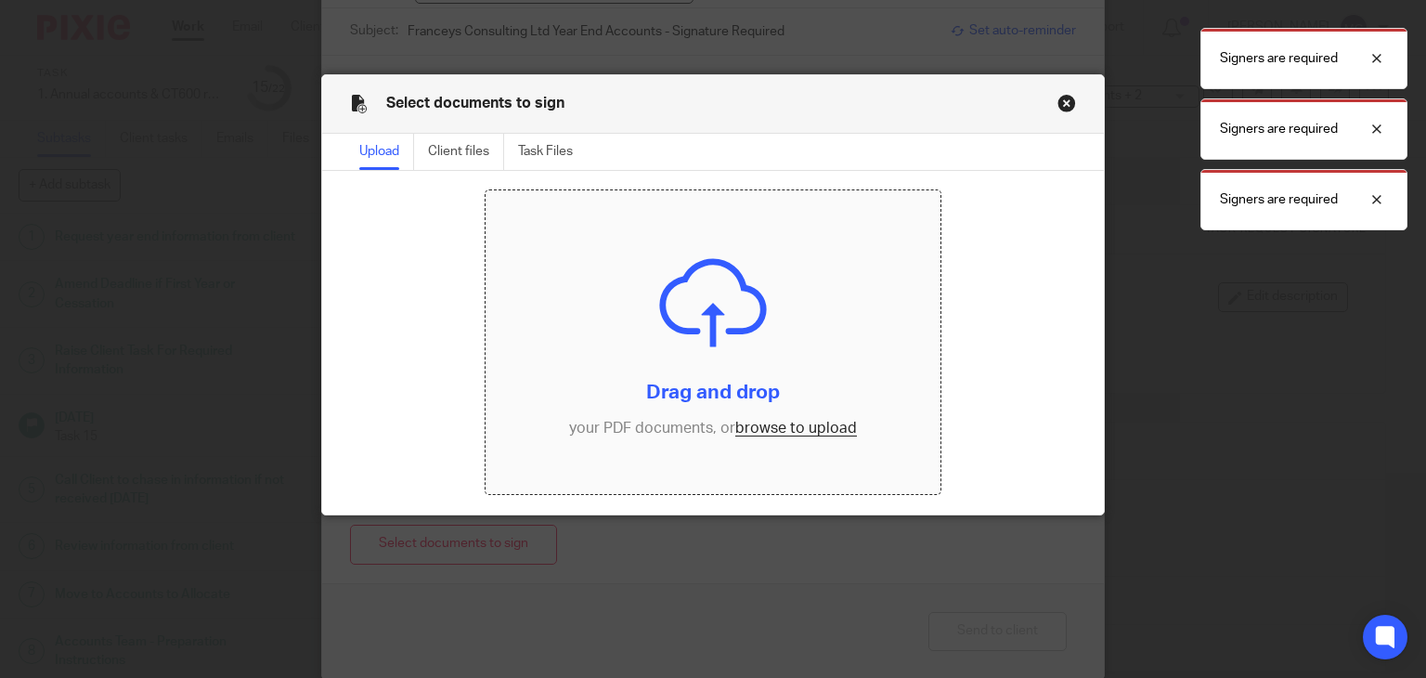
click at [796, 427] on input "file" at bounding box center [712, 342] width 455 height 304
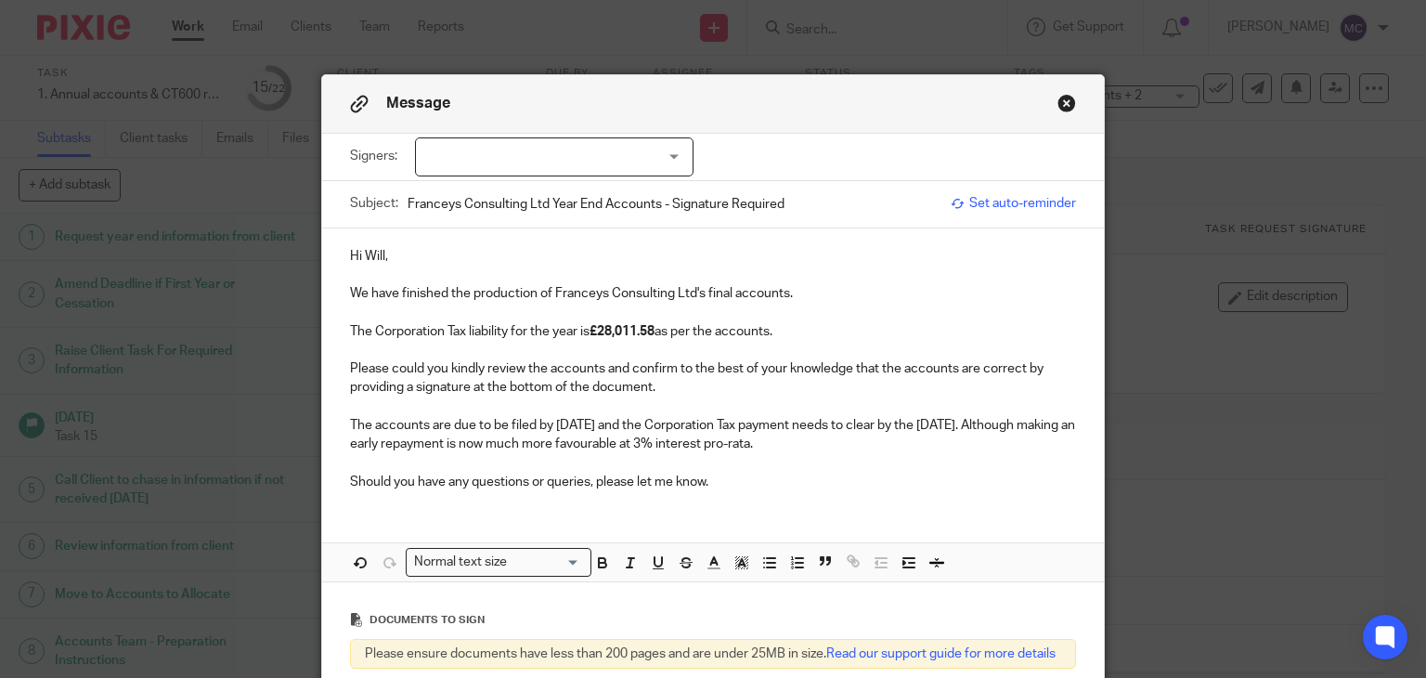
scroll to position [0, 0]
click at [606, 146] on div at bounding box center [554, 156] width 278 height 39
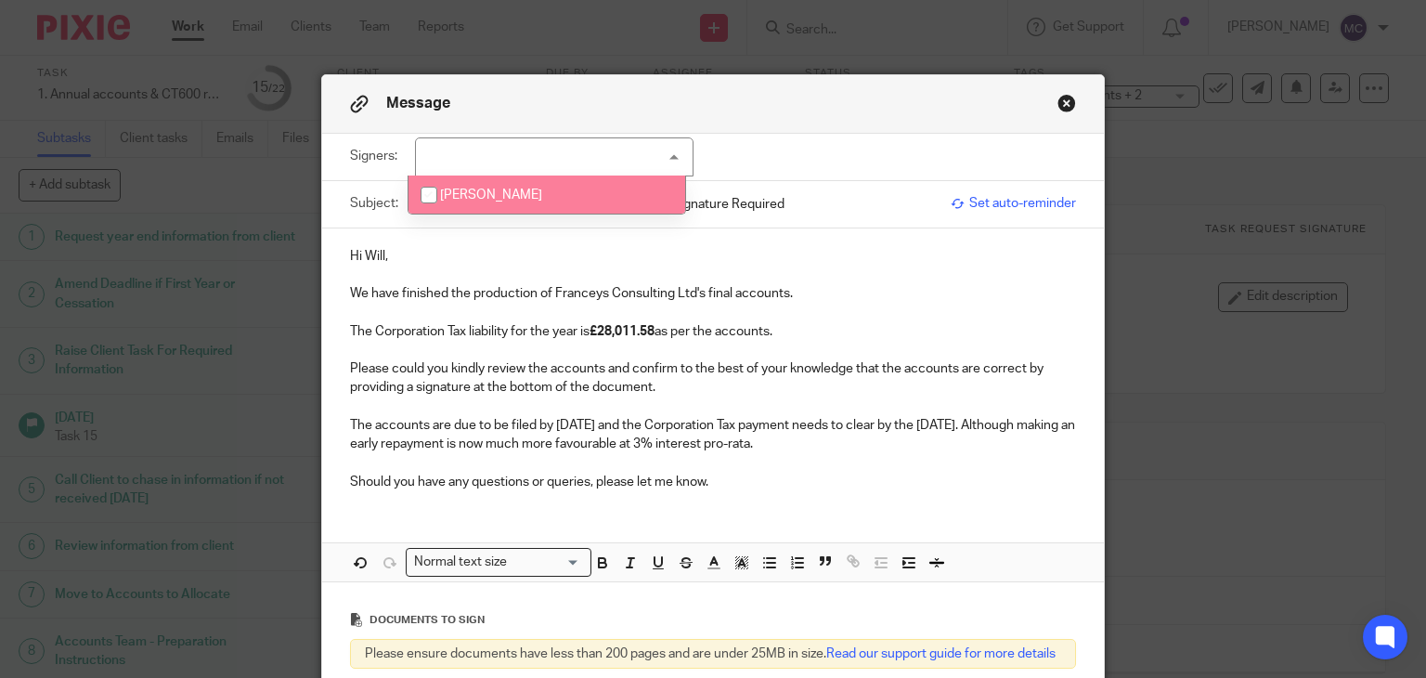
click at [537, 188] on li "Will Franceys" at bounding box center [546, 194] width 277 height 38
checkbox input "true"
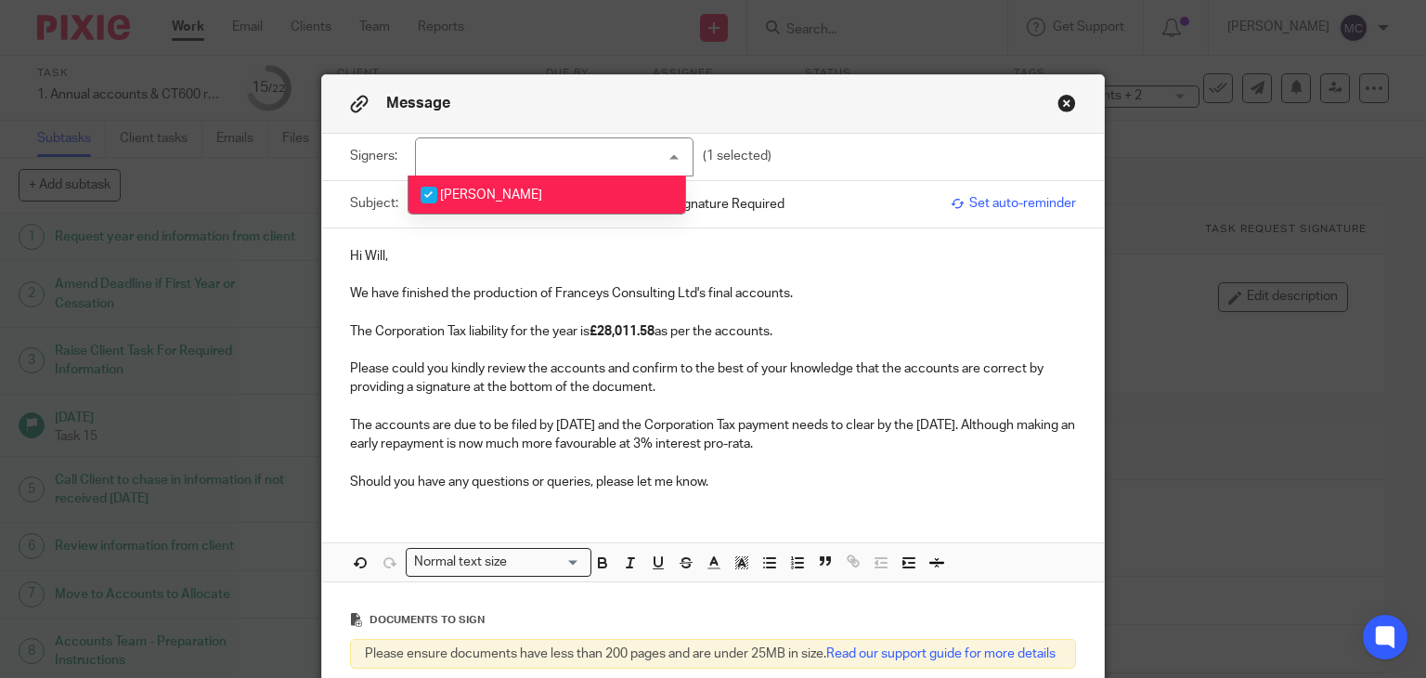
click at [750, 280] on p at bounding box center [713, 274] width 727 height 19
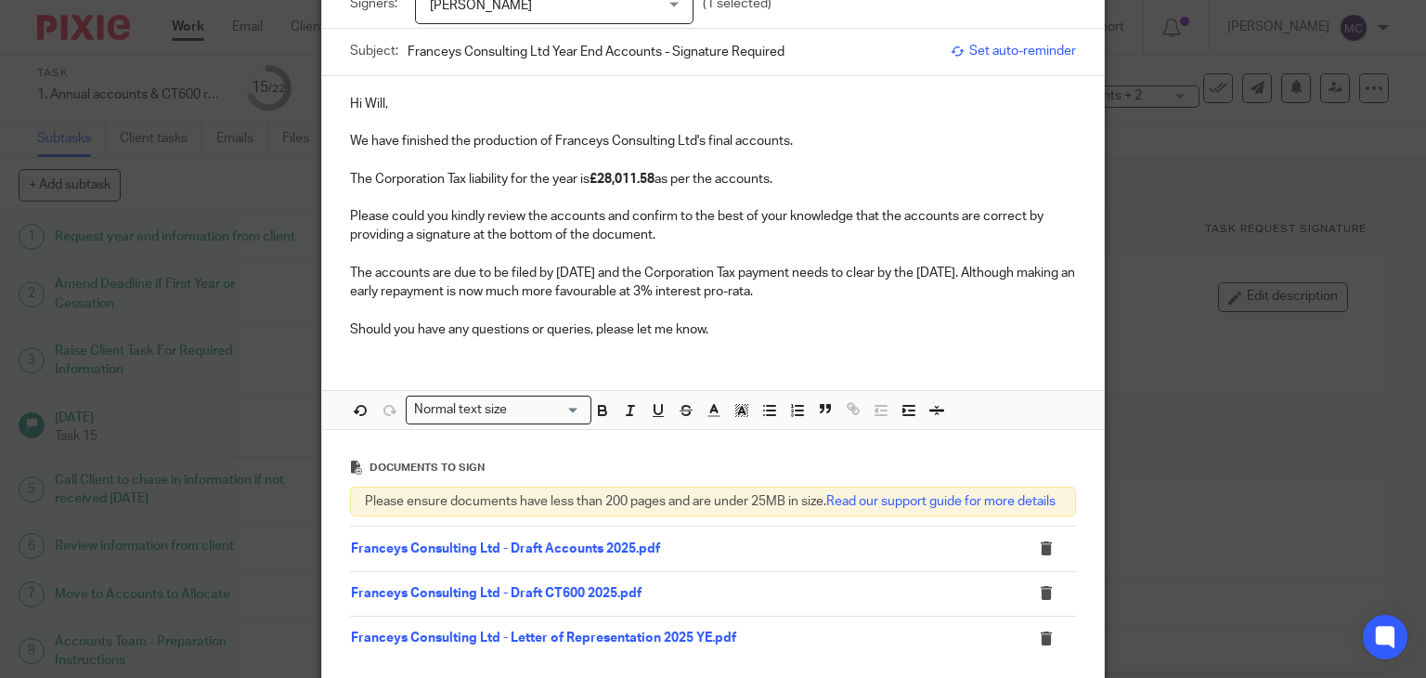
scroll to position [278, 0]
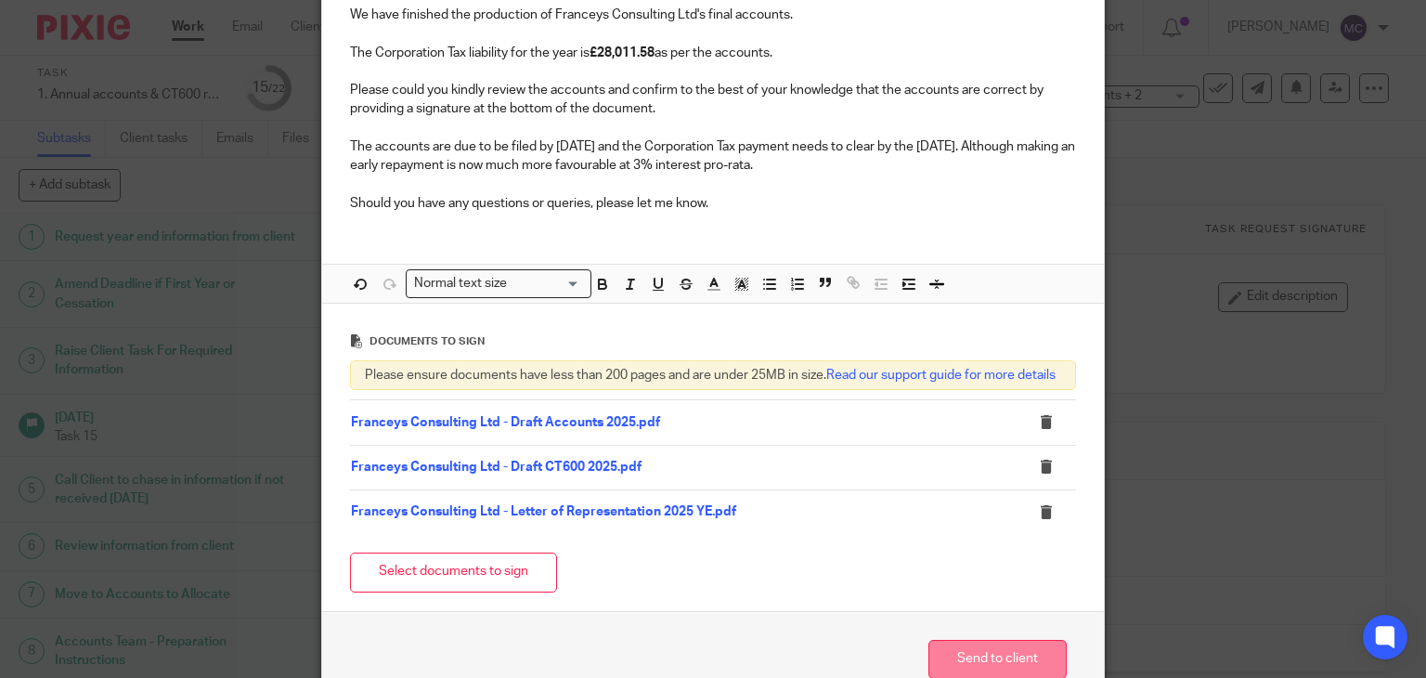
click at [977, 667] on button "Send to client" at bounding box center [997, 660] width 138 height 40
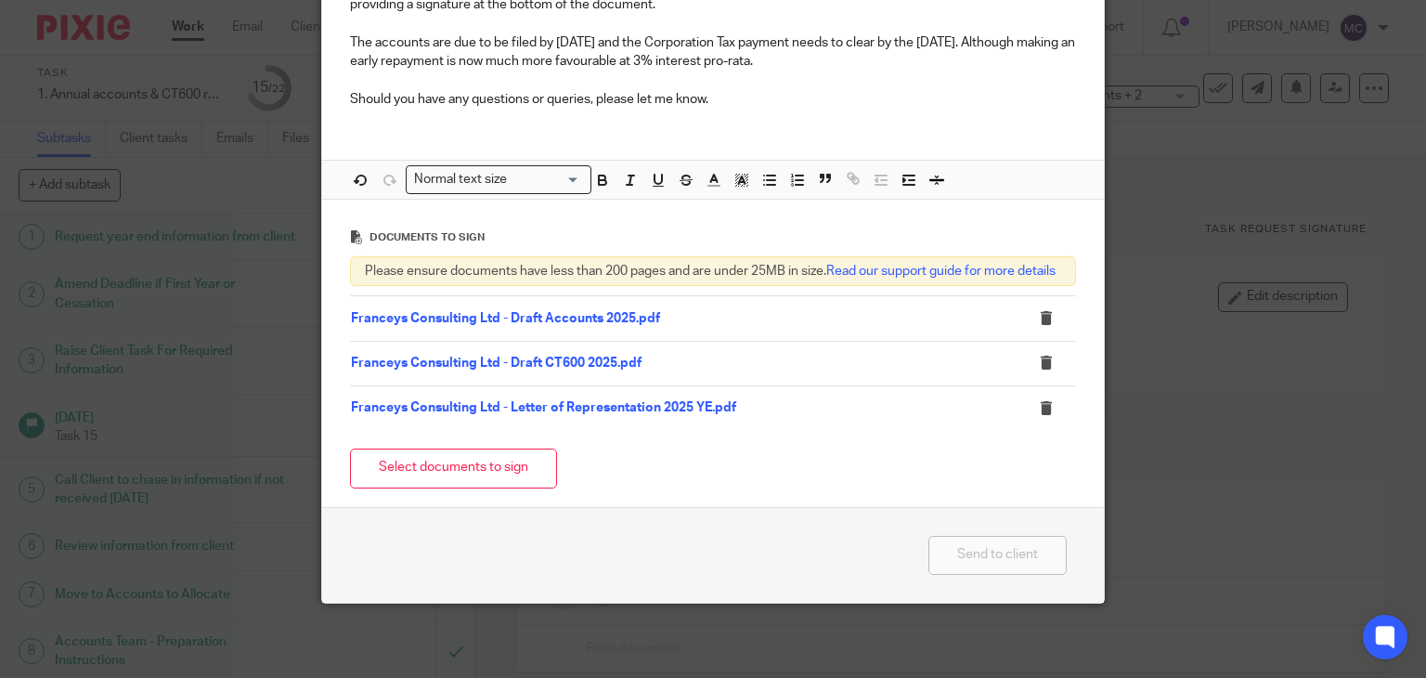
scroll to position [399, 0]
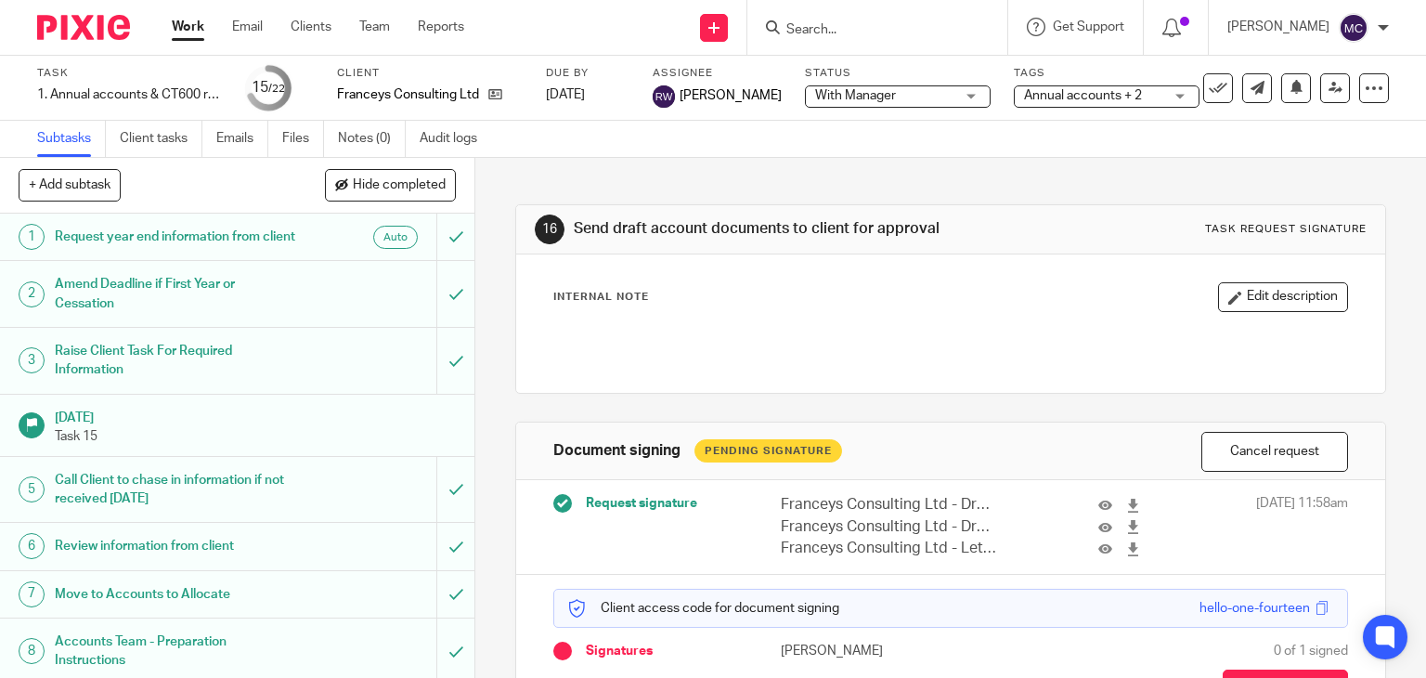
click at [850, 15] on div at bounding box center [877, 27] width 260 height 55
click at [839, 24] on input "Search" at bounding box center [867, 30] width 167 height 17
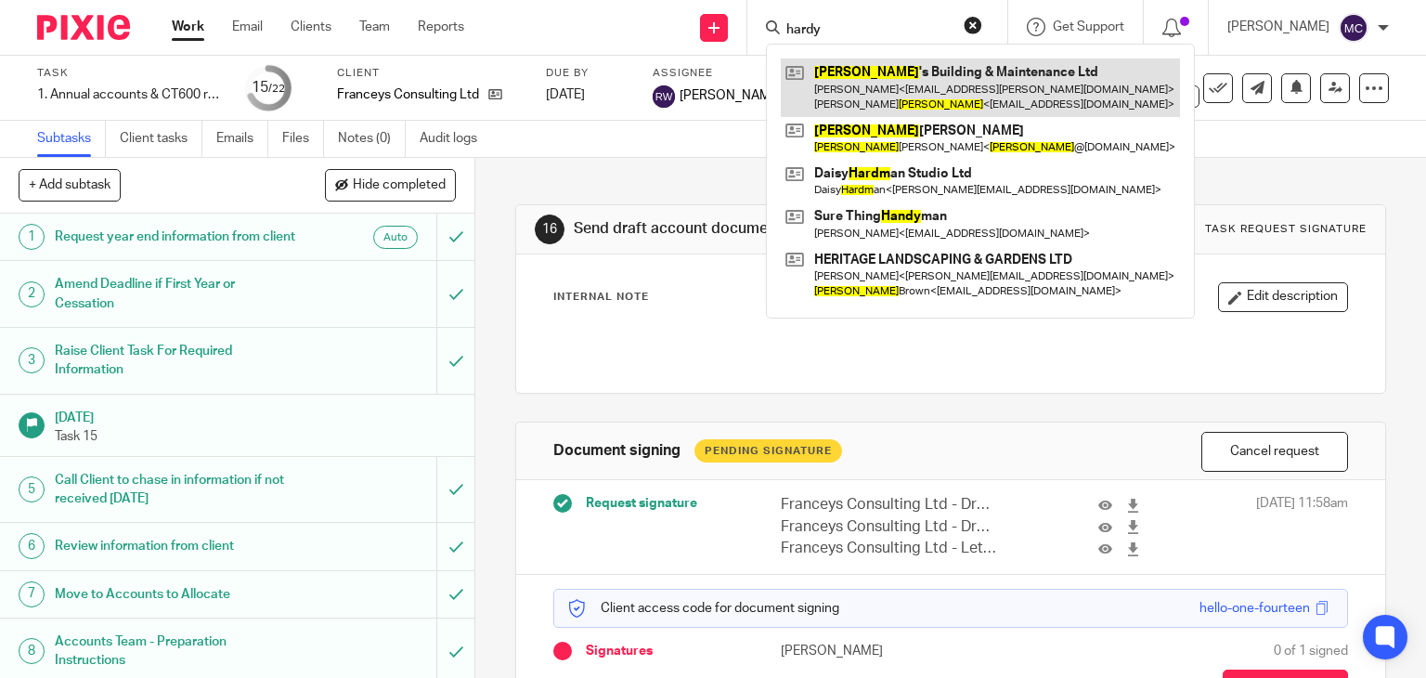
type input "hardy"
click at [932, 98] on link at bounding box center [980, 87] width 399 height 58
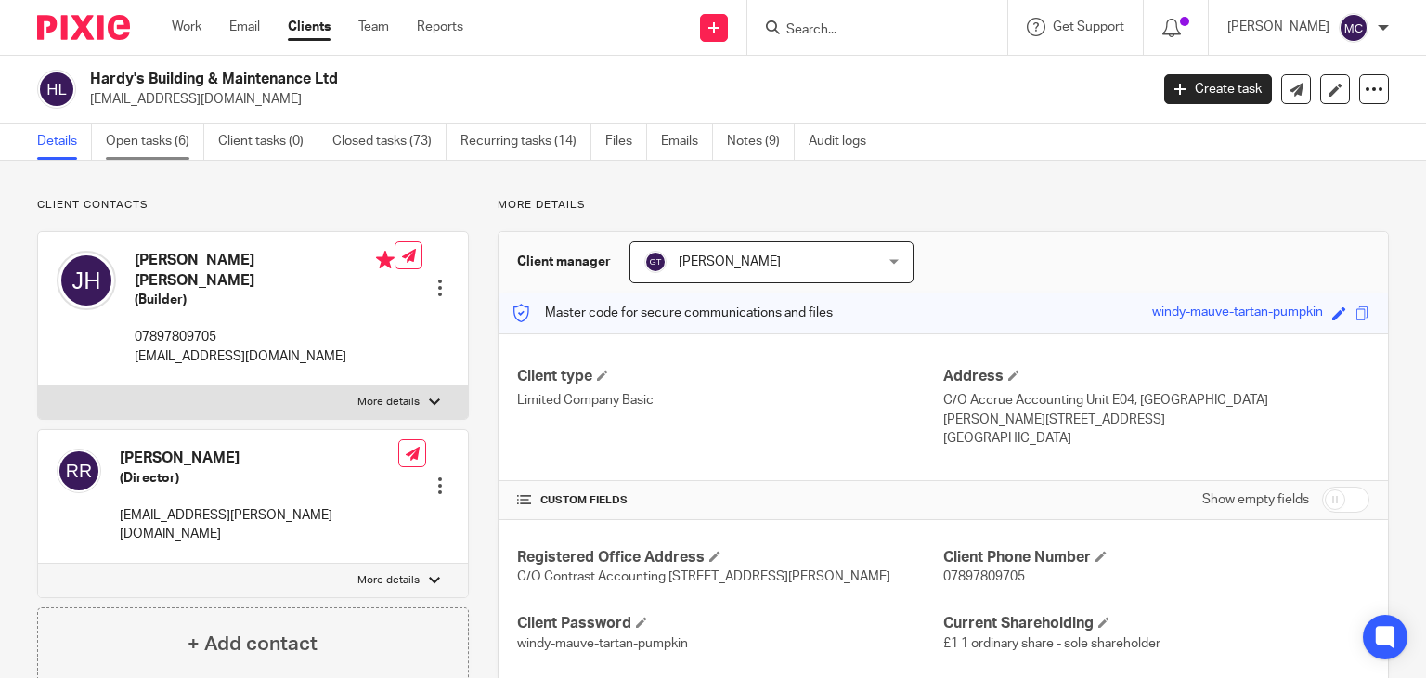
click at [173, 142] on link "Open tasks (6)" at bounding box center [155, 141] width 98 height 36
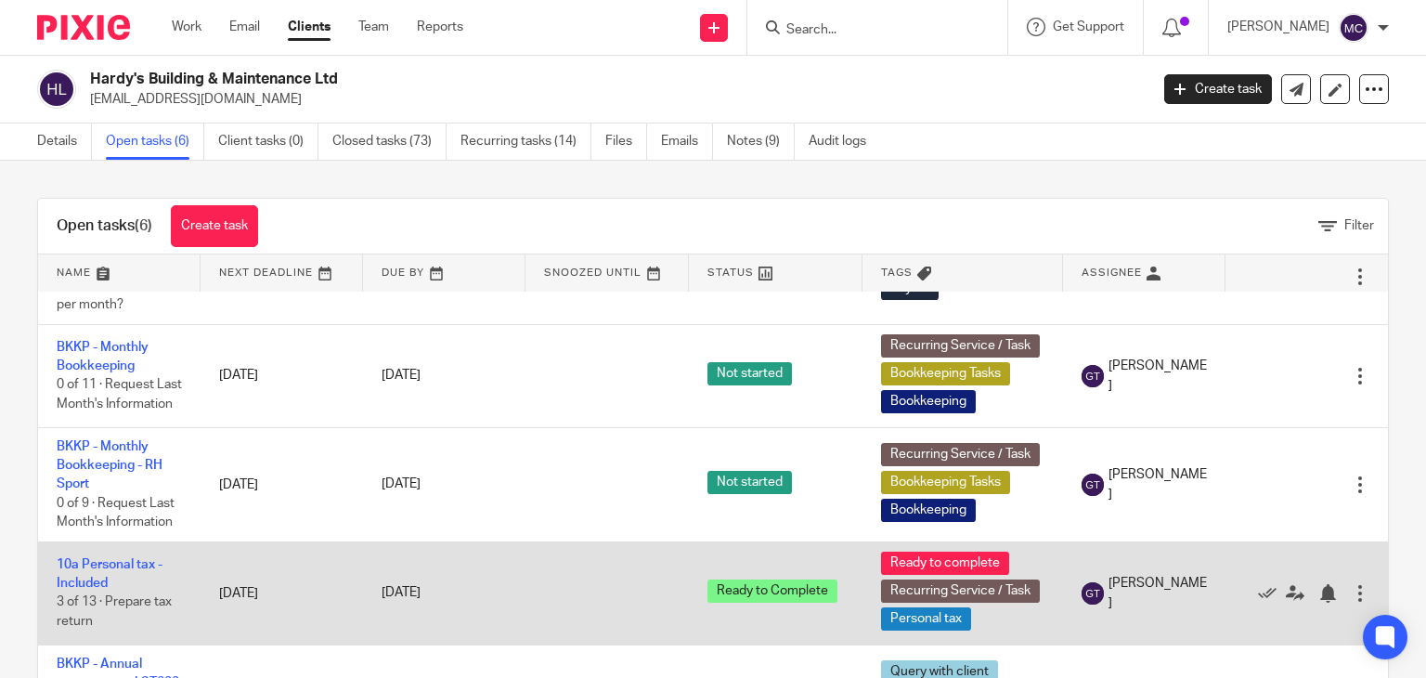
scroll to position [250, 0]
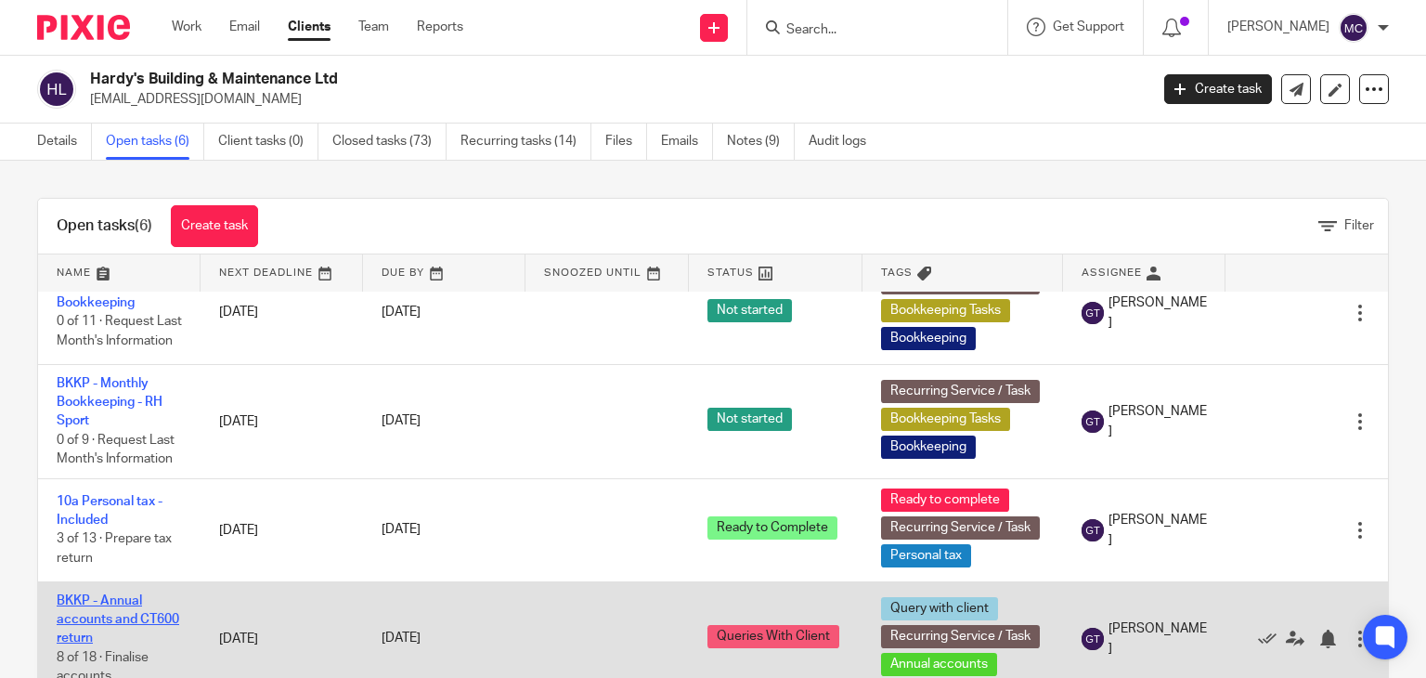
click at [106, 609] on link "BKKP - Annual accounts and CT600 return" at bounding box center [118, 619] width 123 height 51
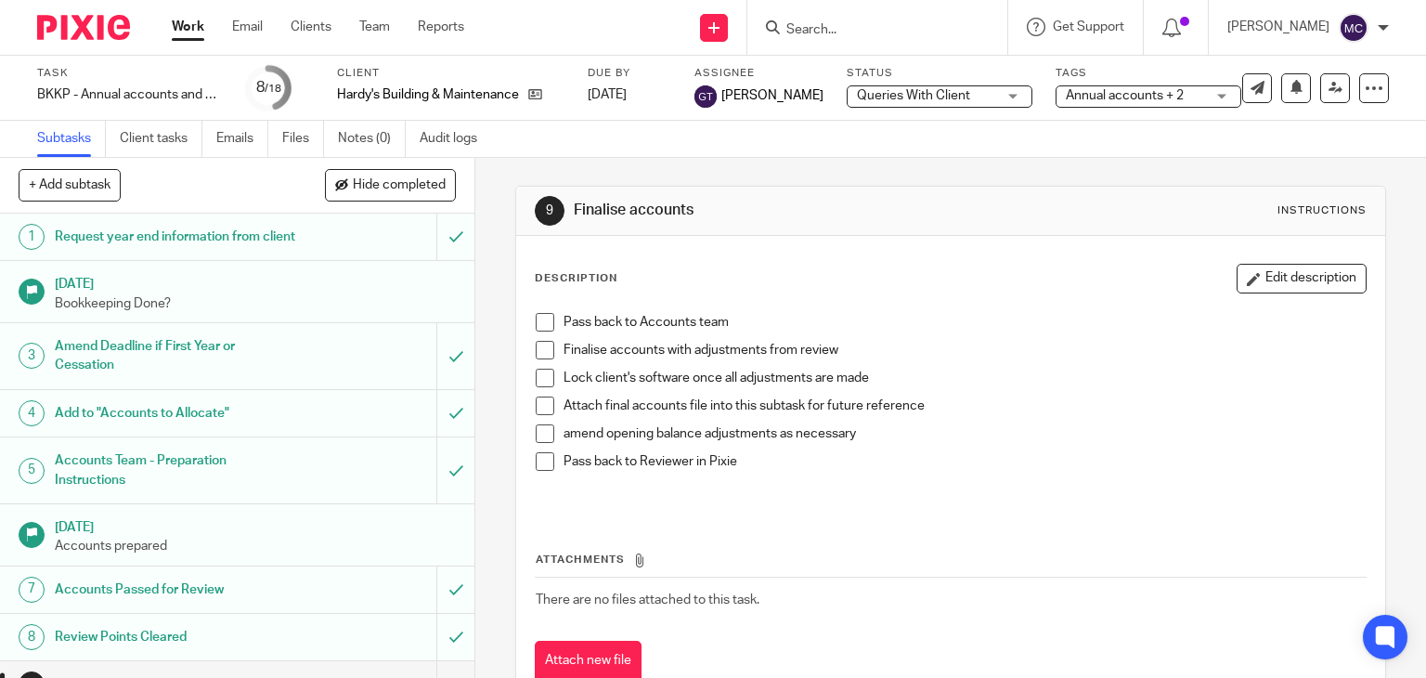
click at [794, 25] on input "Search" at bounding box center [867, 30] width 167 height 17
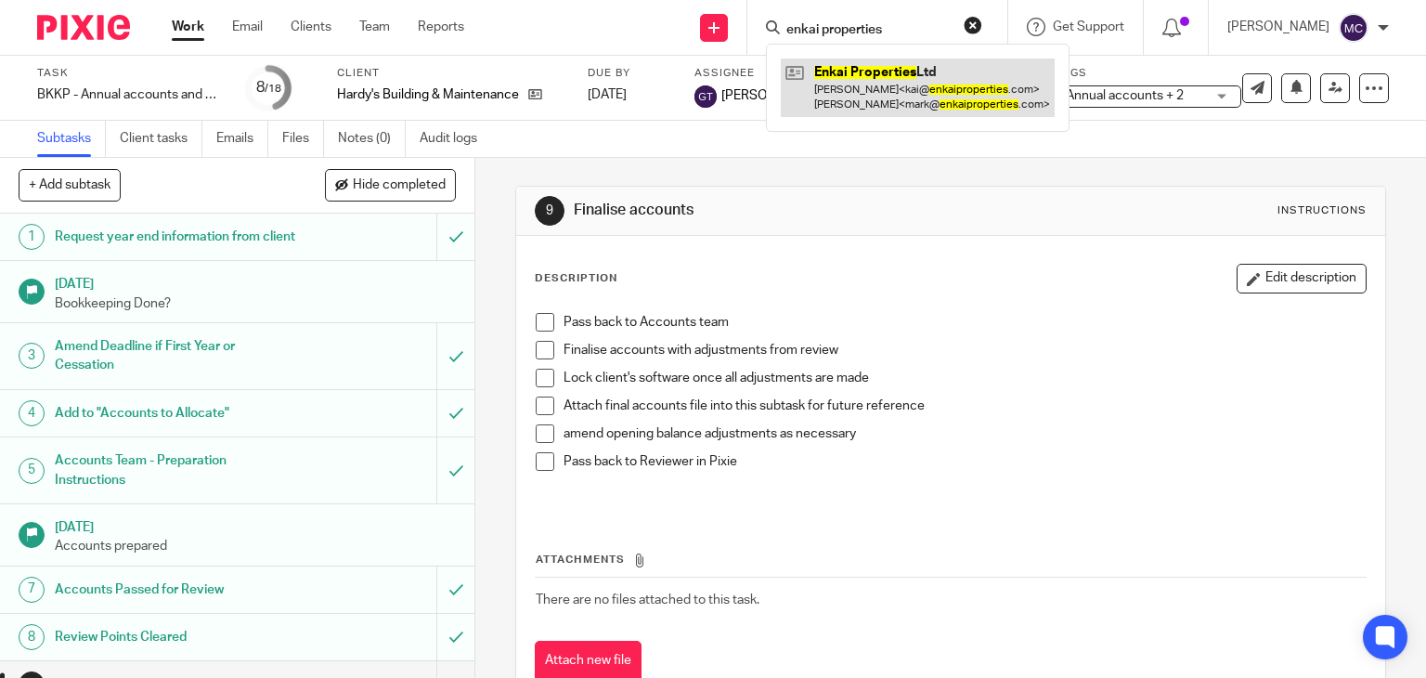
type input "enkai properties"
click at [821, 71] on link at bounding box center [918, 87] width 274 height 58
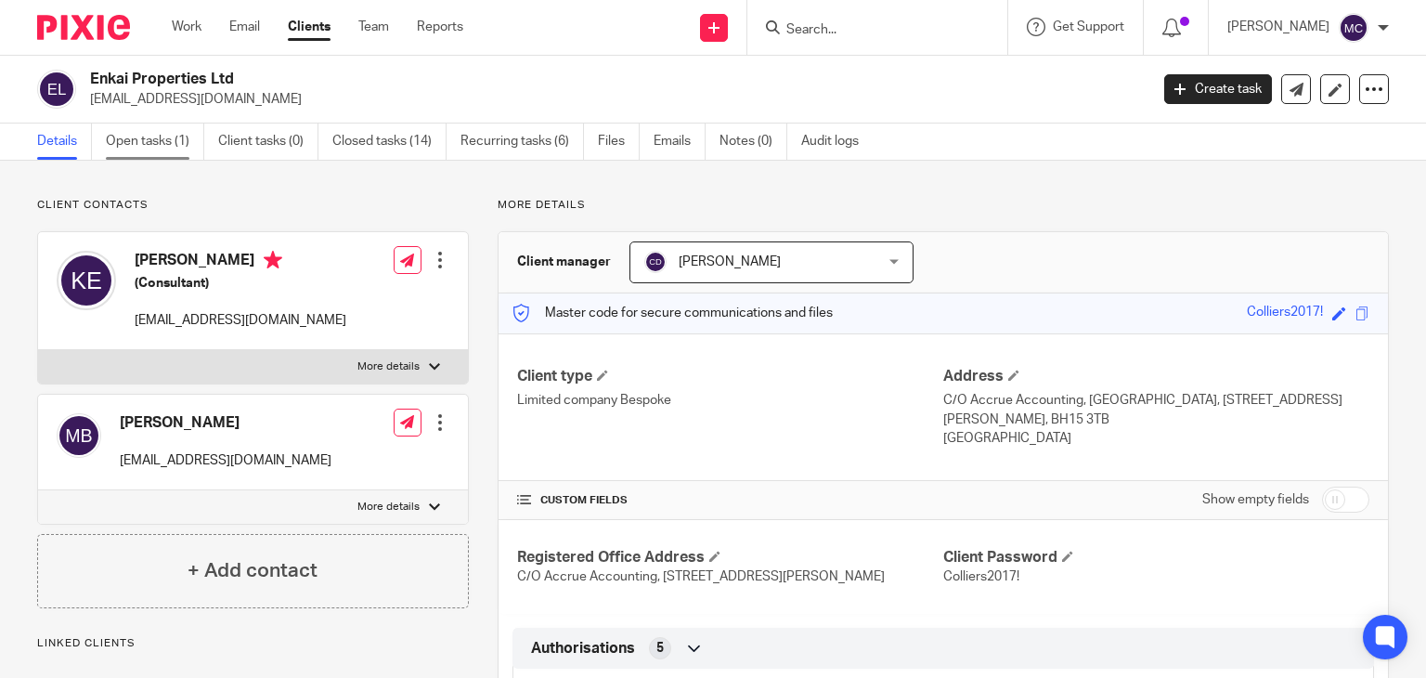
click at [157, 151] on link "Open tasks (1)" at bounding box center [155, 141] width 98 height 36
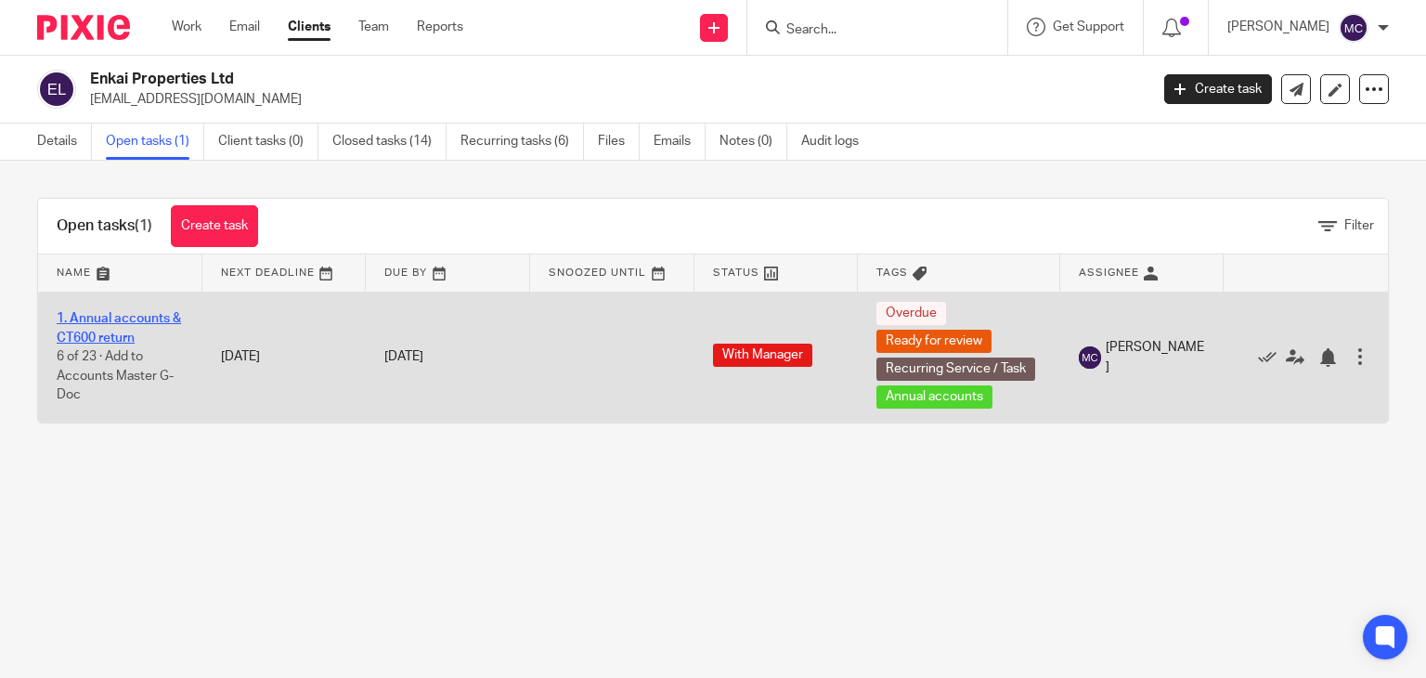
click at [145, 312] on link "1. Annual accounts & CT600 return" at bounding box center [119, 328] width 124 height 32
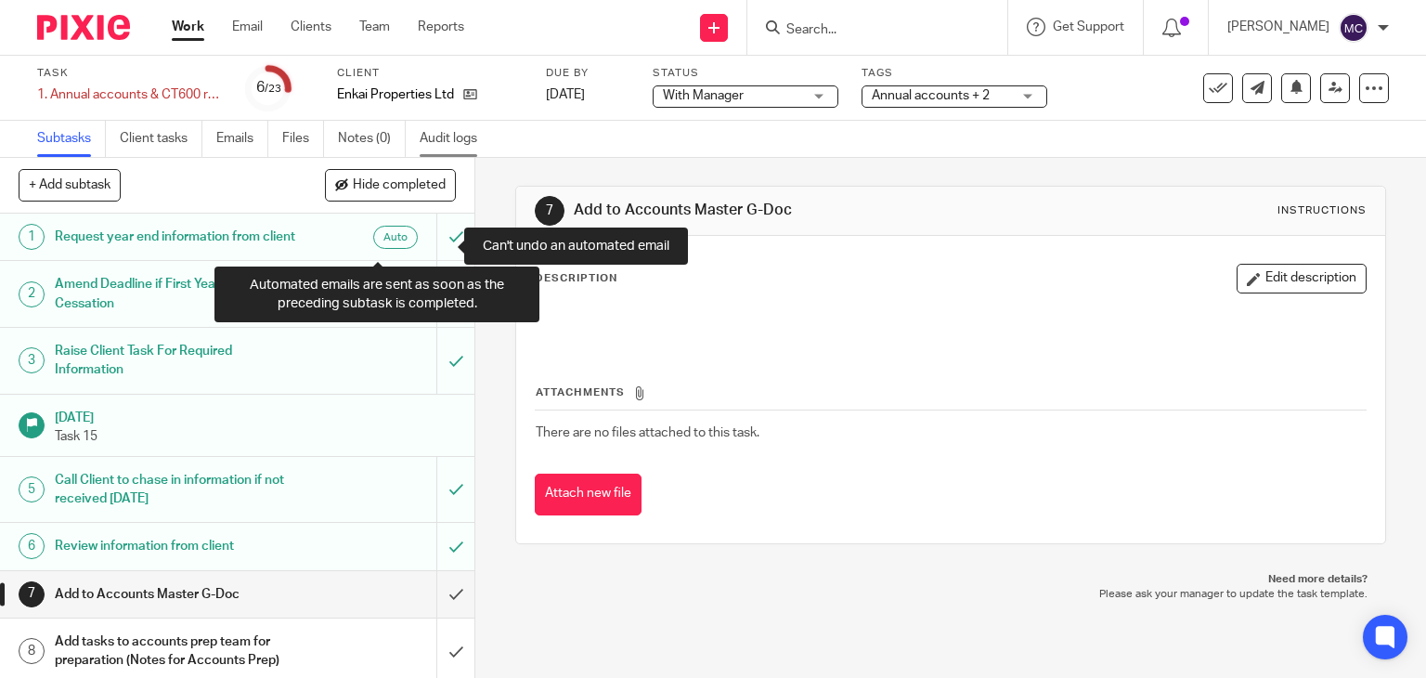
click at [427, 144] on link "Audit logs" at bounding box center [455, 139] width 71 height 36
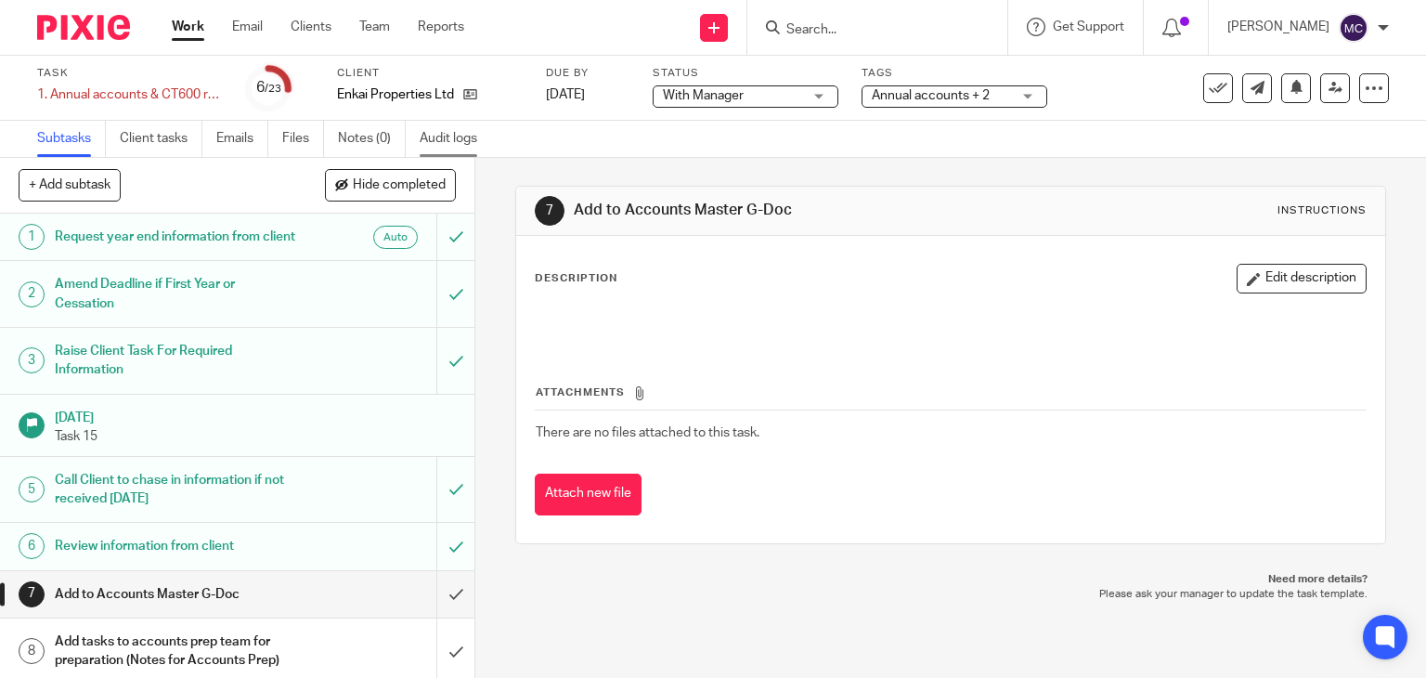
click at [461, 144] on link "Audit logs" at bounding box center [455, 139] width 71 height 36
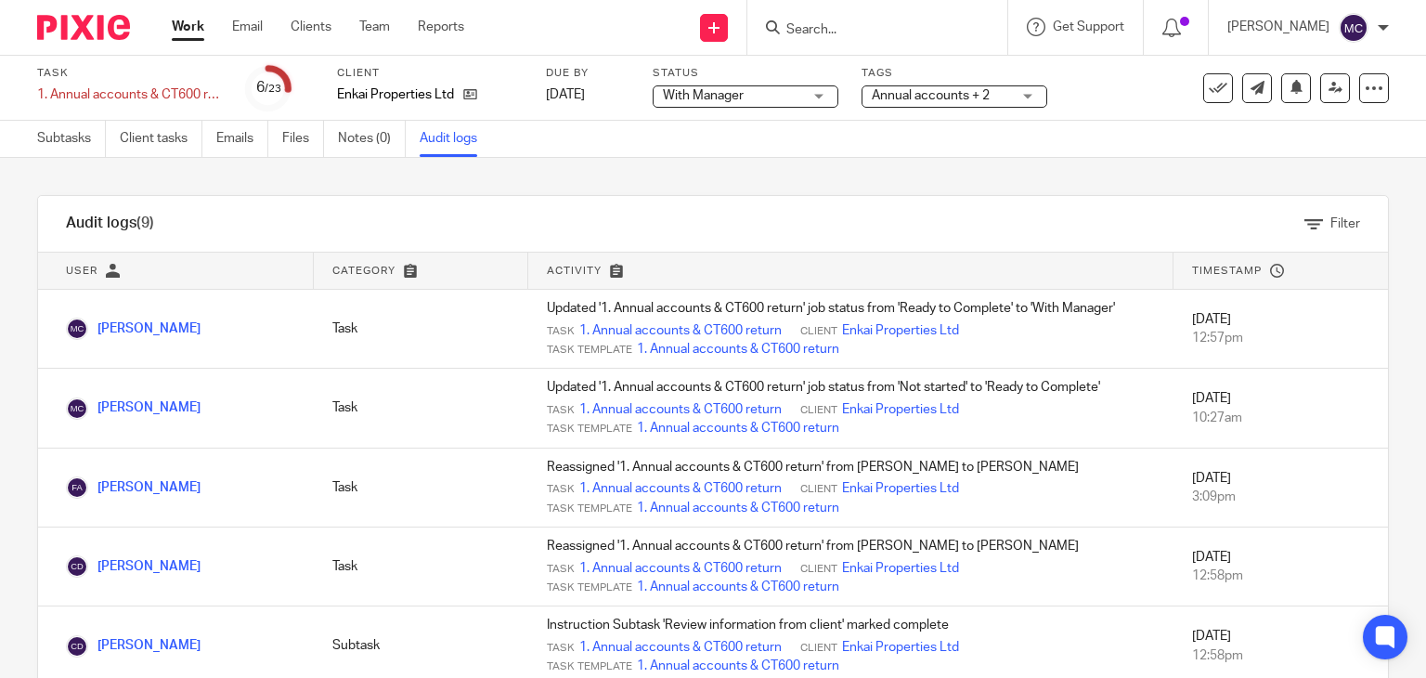
click at [175, 26] on link "Work" at bounding box center [188, 27] width 32 height 19
